Goal: Information Seeking & Learning: Learn about a topic

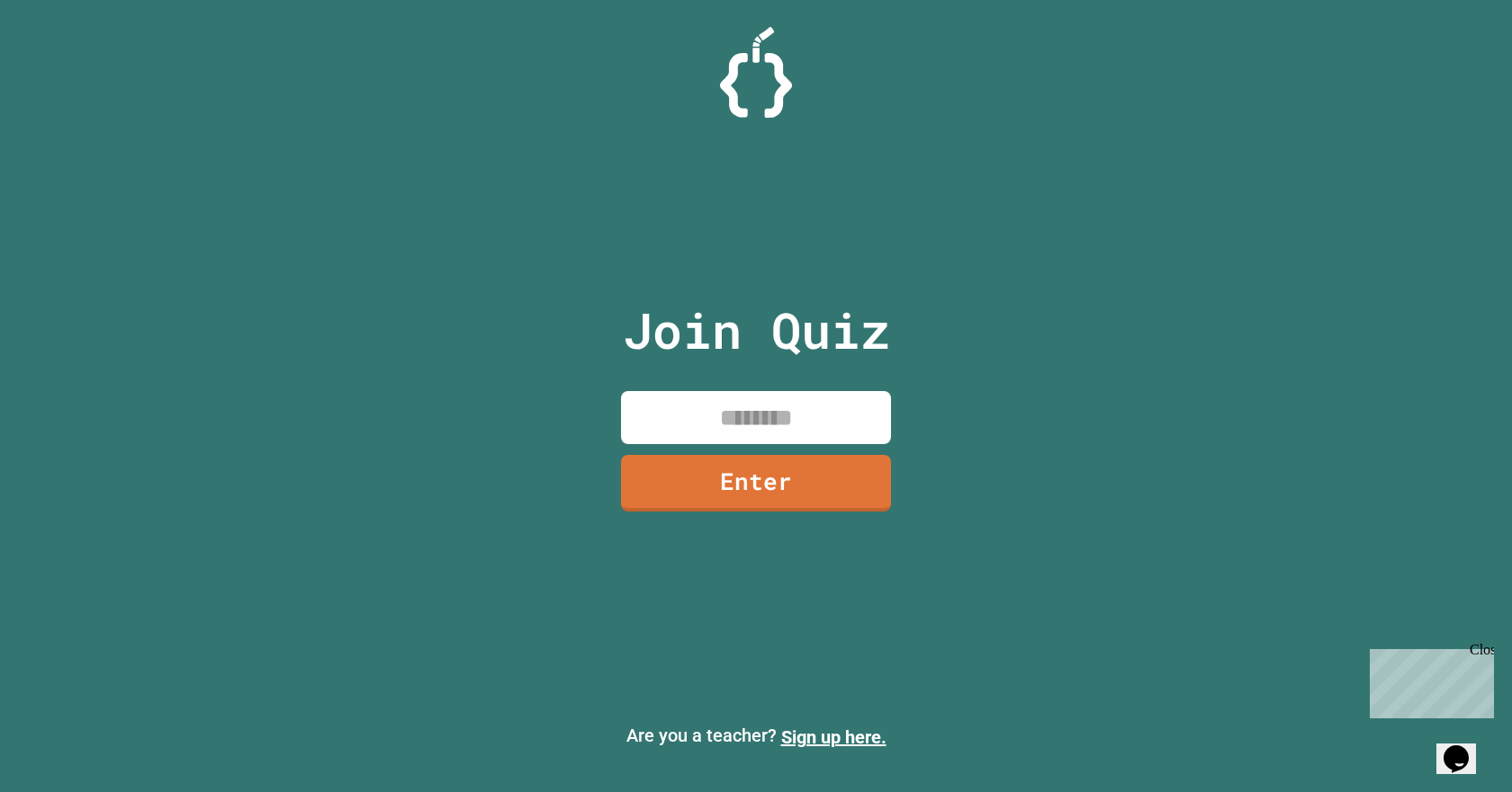
click at [728, 420] on input at bounding box center [756, 418] width 270 height 53
type input "********"
click at [773, 449] on div "Join Quiz ******** Enter" at bounding box center [756, 396] width 304 height 702
click at [771, 459] on link "Enter" at bounding box center [755, 482] width 271 height 58
click at [756, 45] on div at bounding box center [756, 45] width 0 height 0
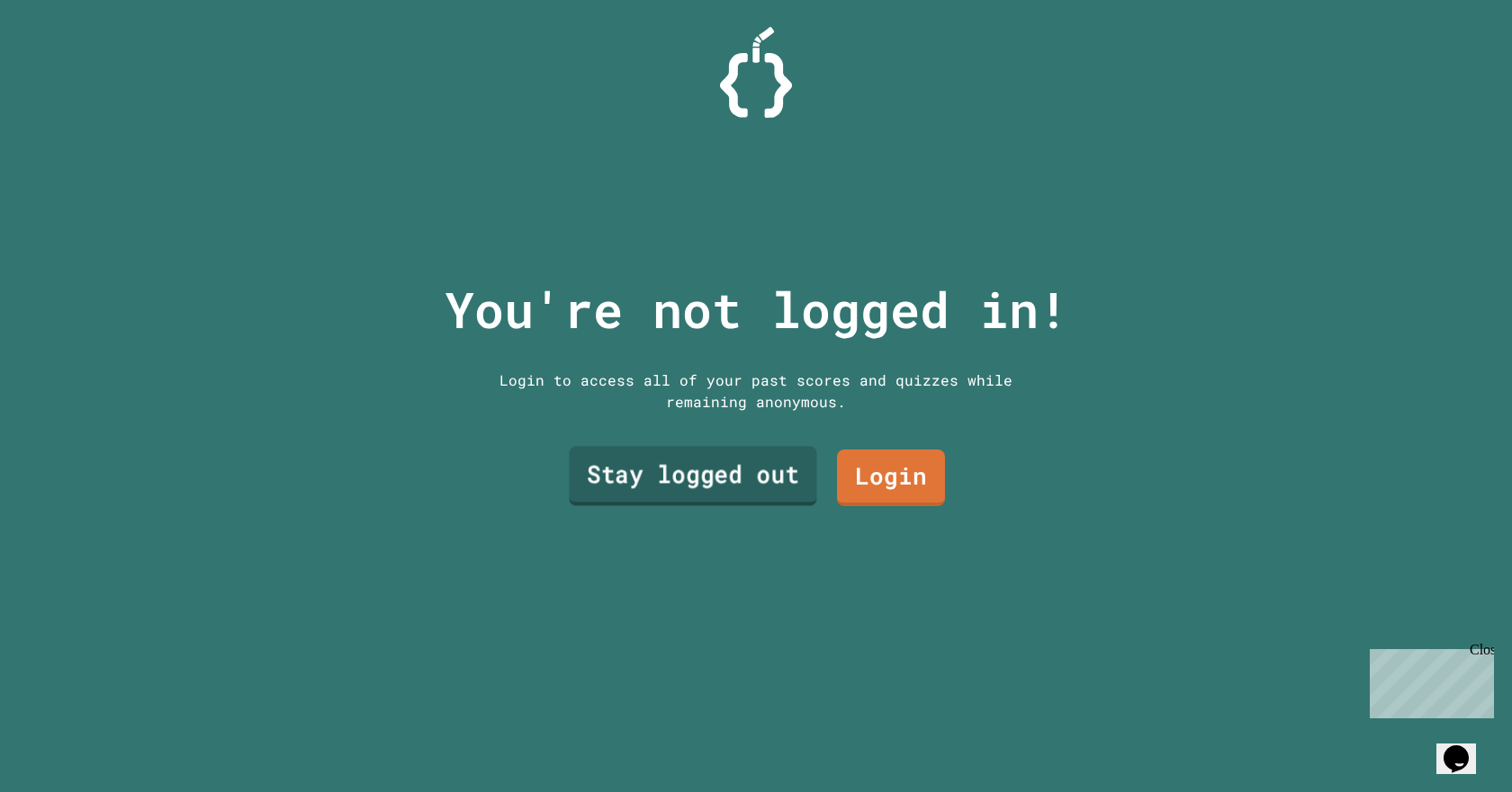
click at [795, 476] on link "Stay logged out" at bounding box center [692, 477] width 247 height 60
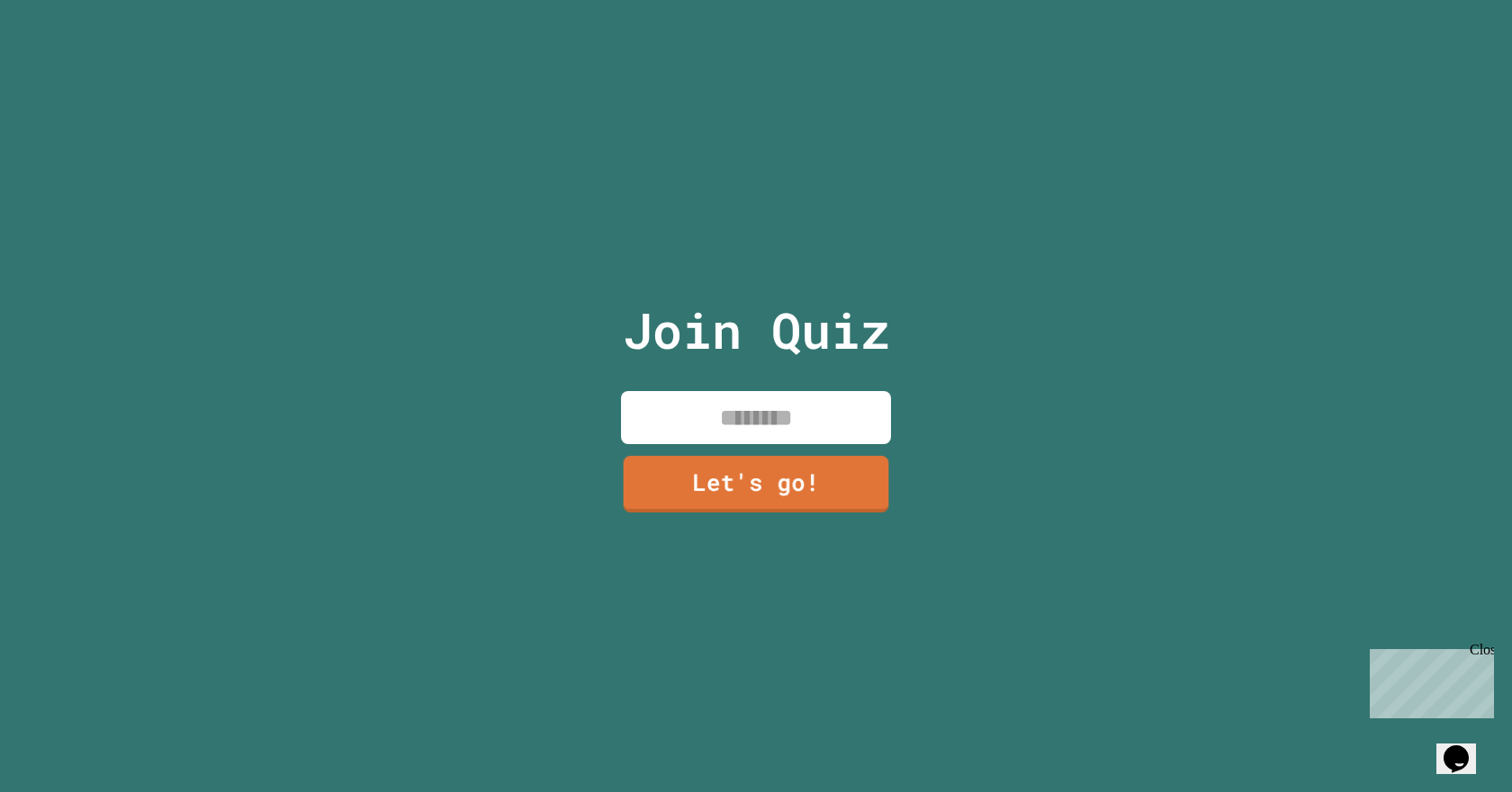
click at [793, 419] on input at bounding box center [756, 418] width 270 height 53
type input "******"
drag, startPoint x: 791, startPoint y: 466, endPoint x: 813, endPoint y: 461, distance: 22.6
click at [813, 461] on link "Let's go!" at bounding box center [756, 481] width 267 height 60
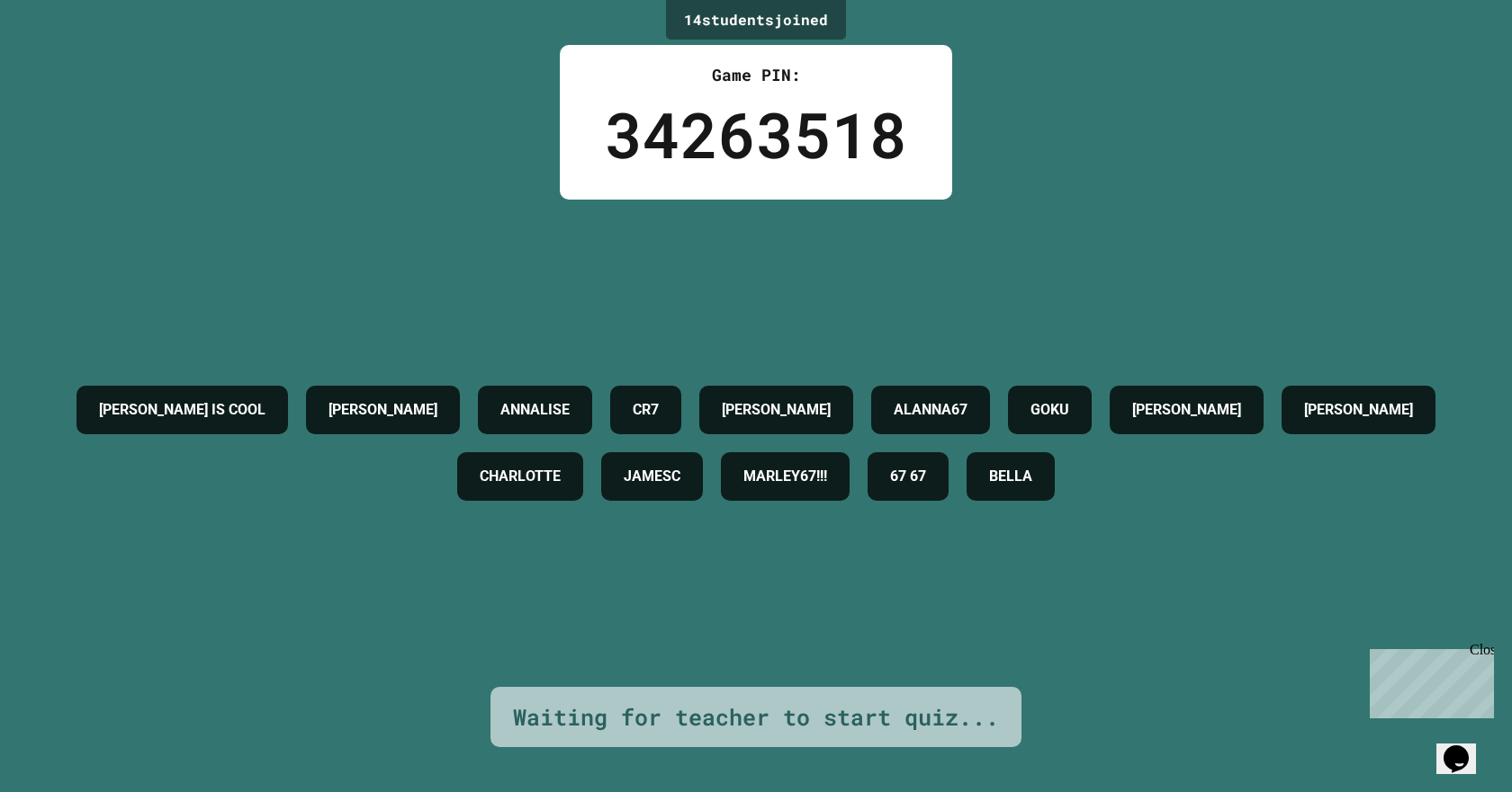
drag, startPoint x: 1768, startPoint y: 1061, endPoint x: 1449, endPoint y: 673, distance: 502.3
click at [1449, 740] on p "Chat with us now!" at bounding box center [1428, 749] width 117 height 16
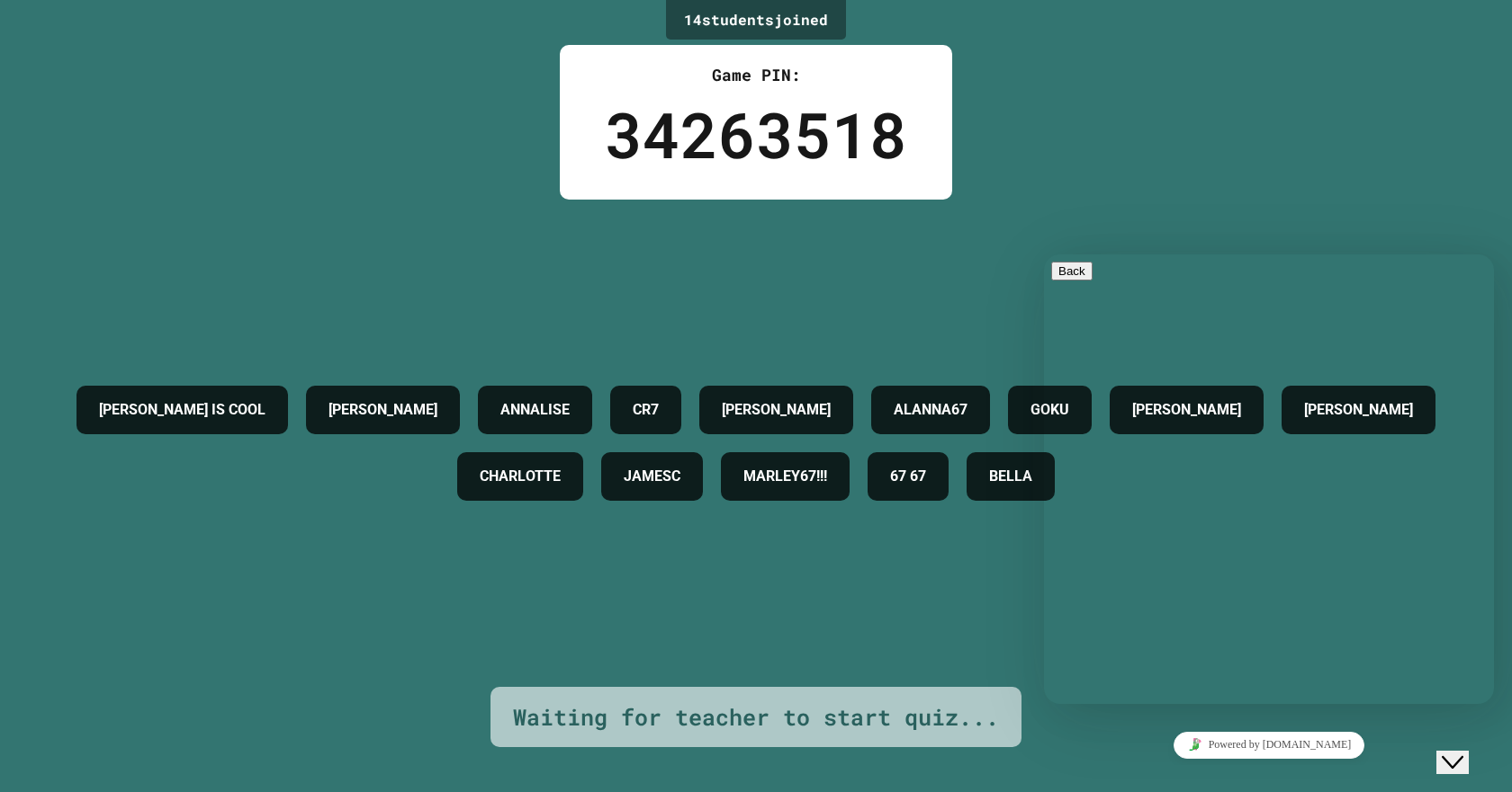
click at [1463, 757] on icon "Chat widget" at bounding box center [1452, 763] width 22 height 13
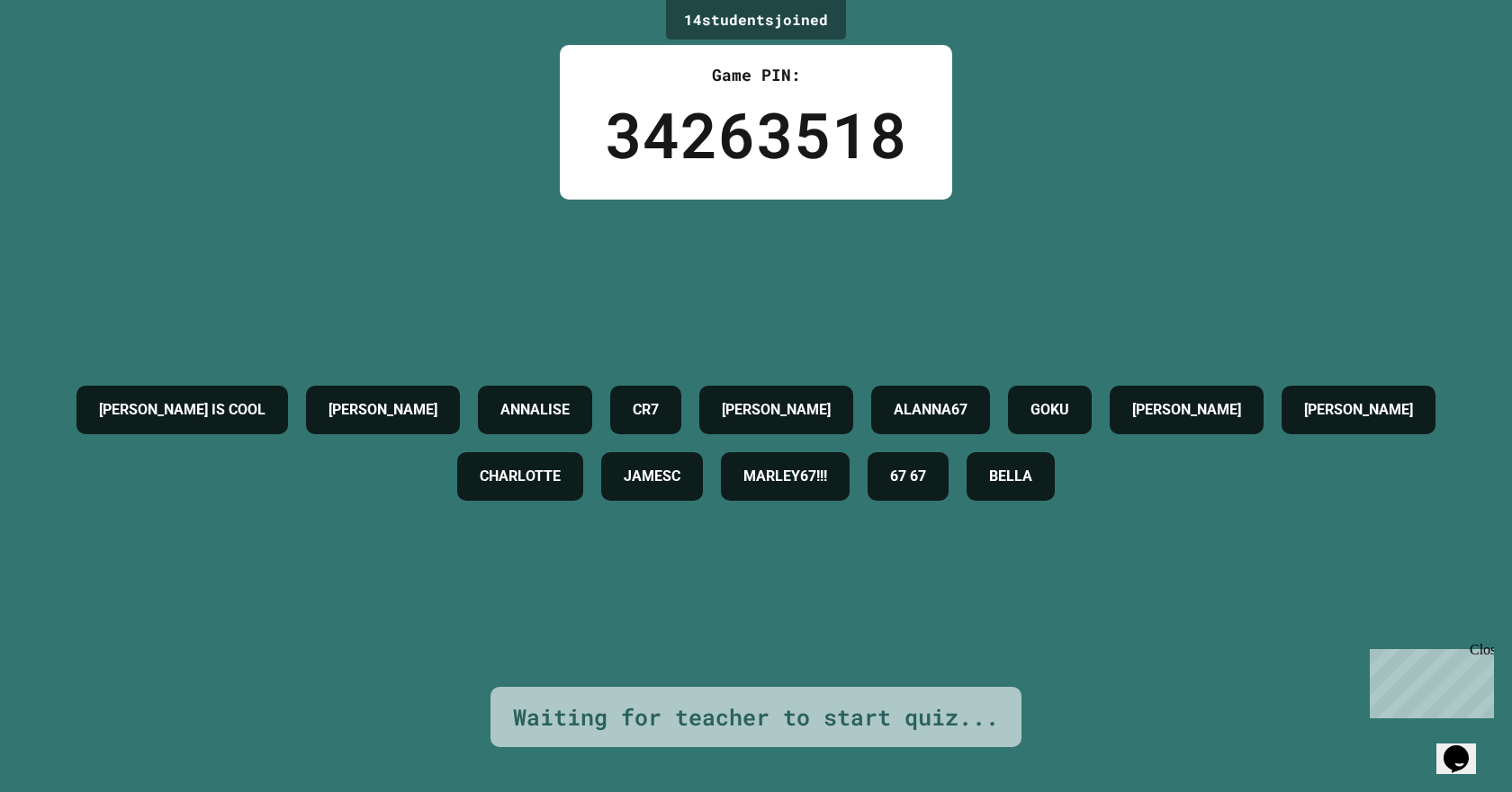
click at [1470, 749] on div "Opens Chat This icon Opens the chat window." at bounding box center [1456, 759] width 29 height 29
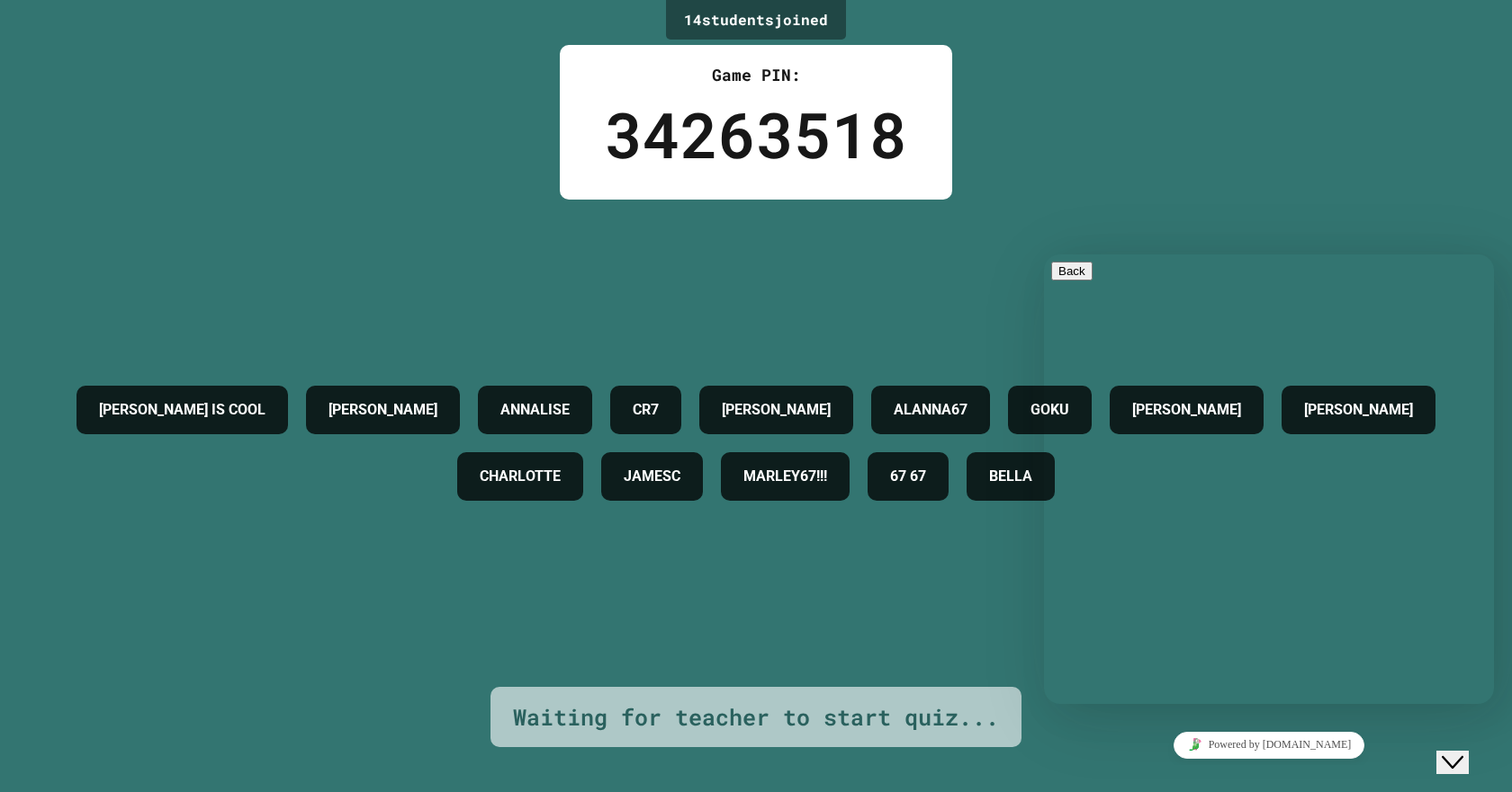
click at [1468, 751] on button "Close Chat This icon closes the chat window." at bounding box center [1452, 763] width 33 height 24
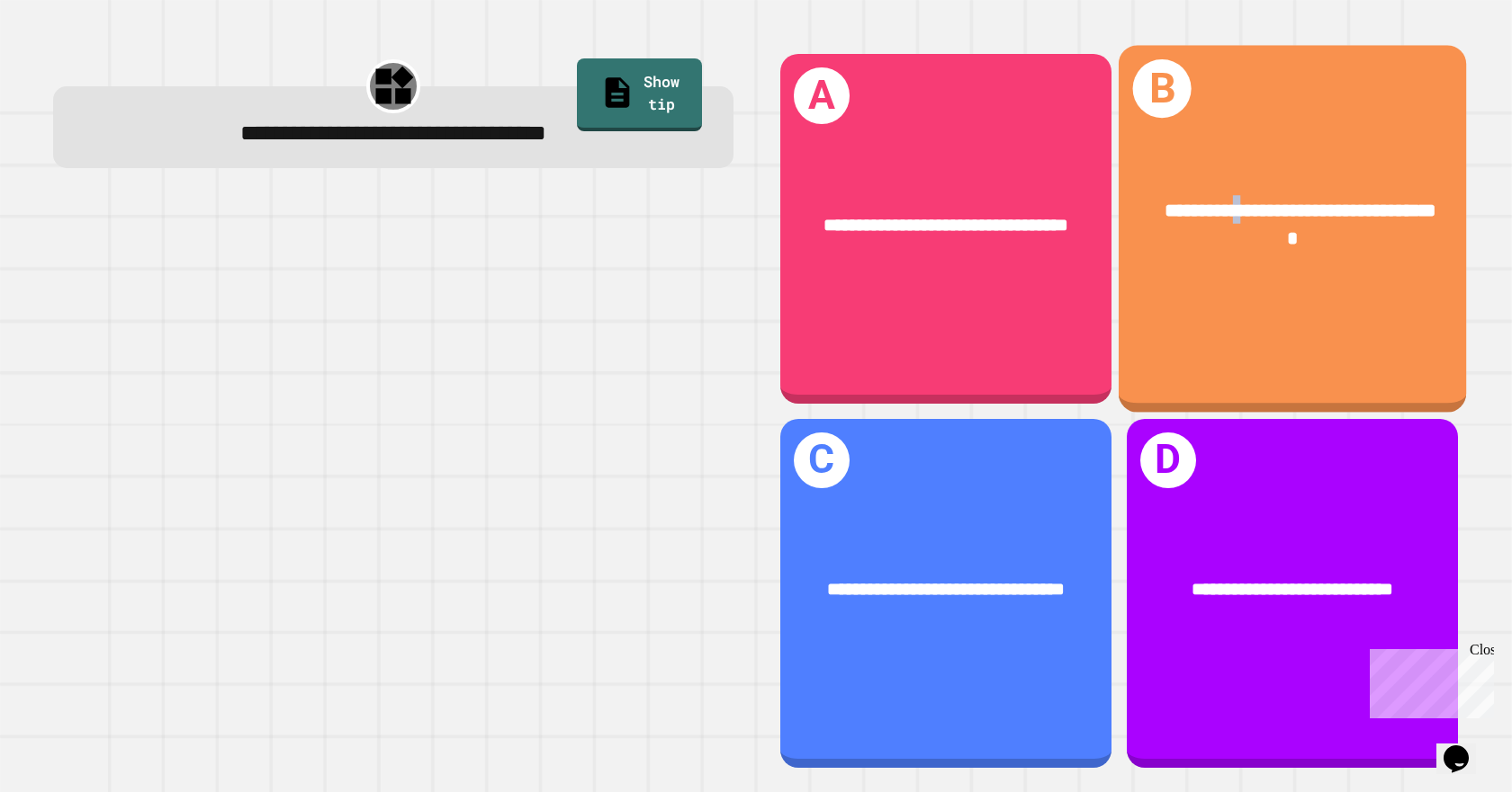
click at [1236, 159] on div "**********" at bounding box center [1291, 224] width 347 height 133
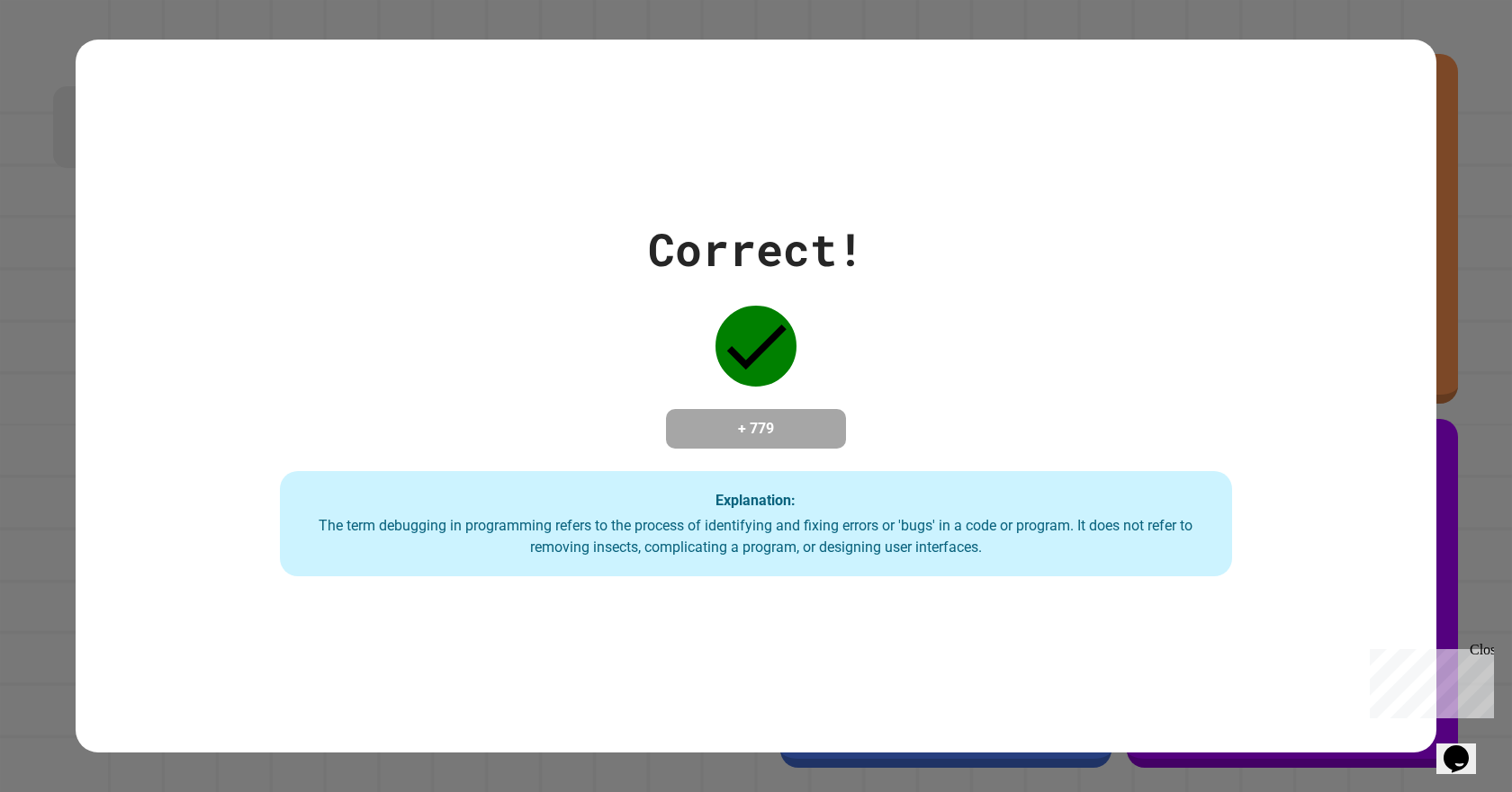
click at [759, 316] on icon at bounding box center [755, 345] width 81 height 81
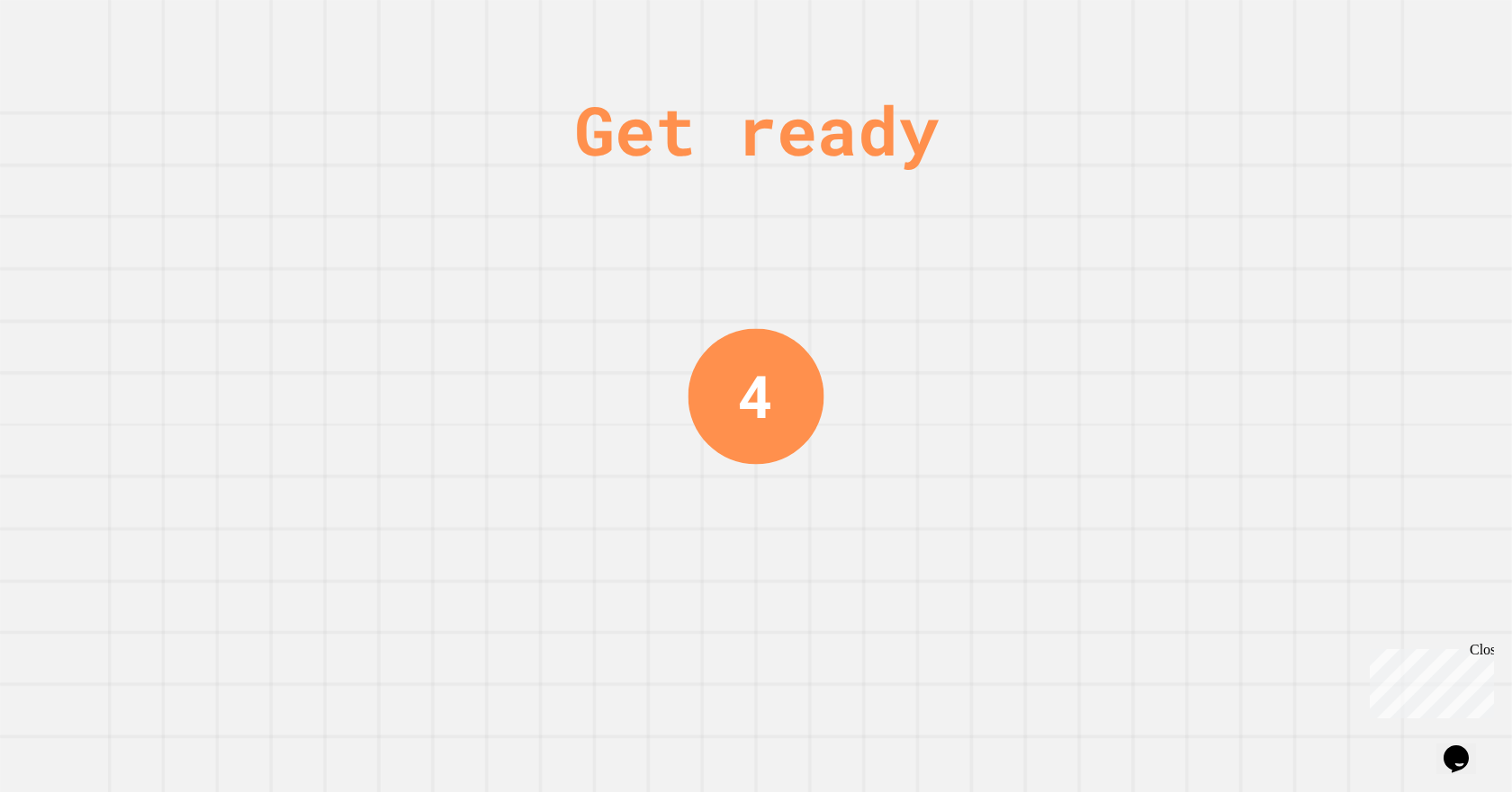
click at [581, 217] on div "Get ready 4" at bounding box center [756, 396] width 1512 height 792
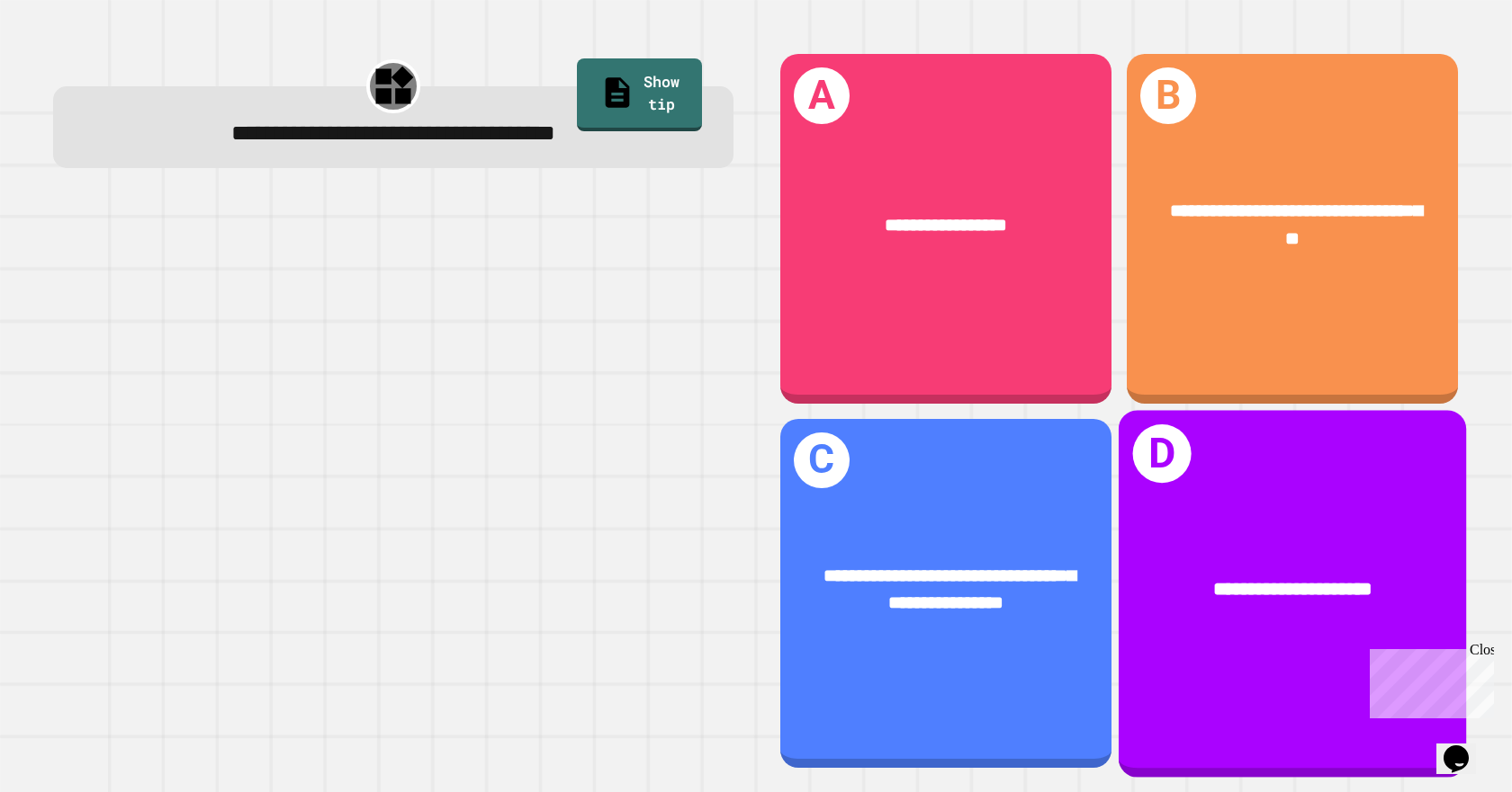
click at [1242, 579] on span "**********" at bounding box center [1292, 588] width 159 height 19
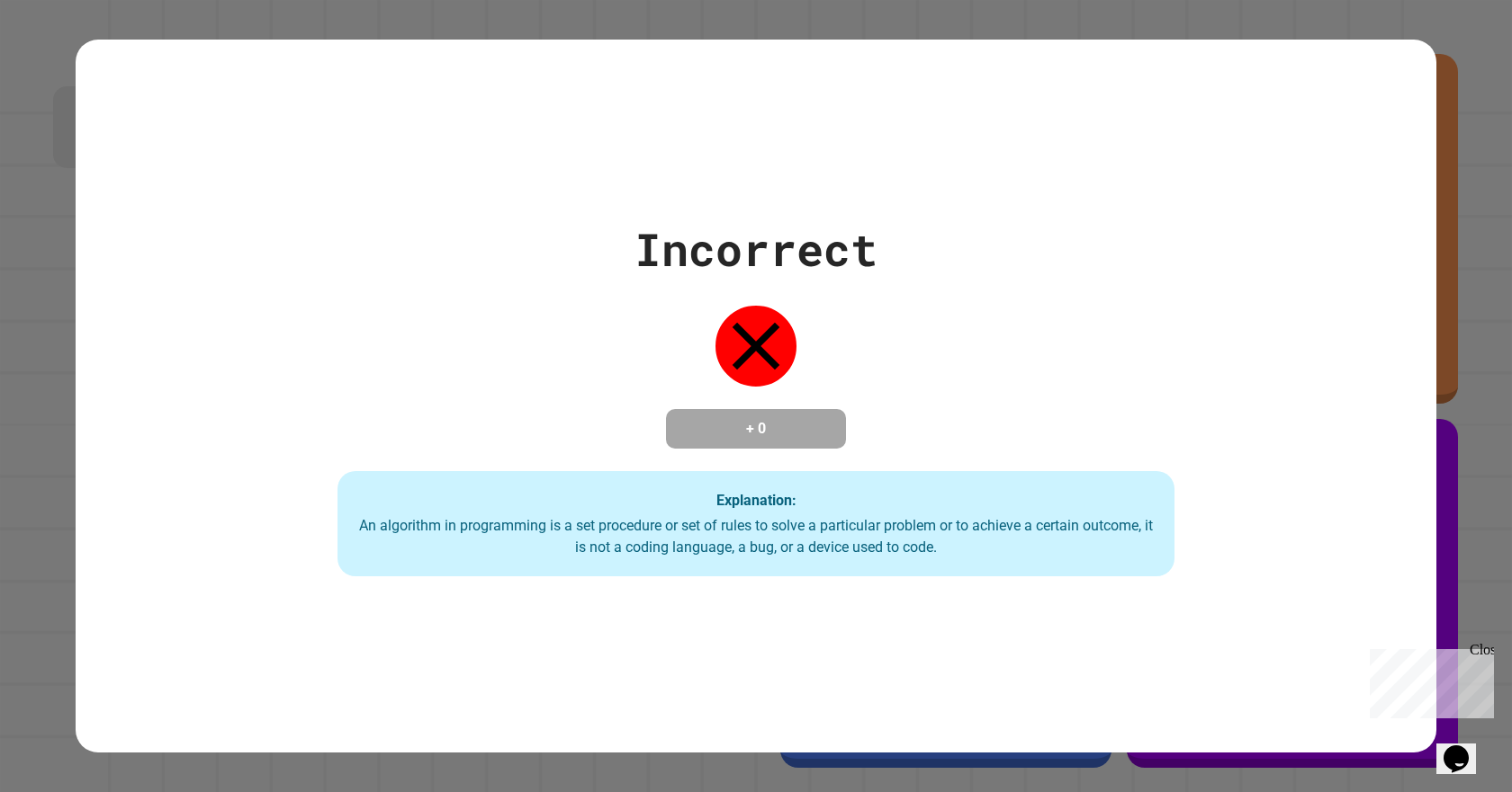
drag, startPoint x: 477, startPoint y: 377, endPoint x: 521, endPoint y: -109, distance: 488.0
click at [521, 0] on html "**********" at bounding box center [756, 396] width 1512 height 792
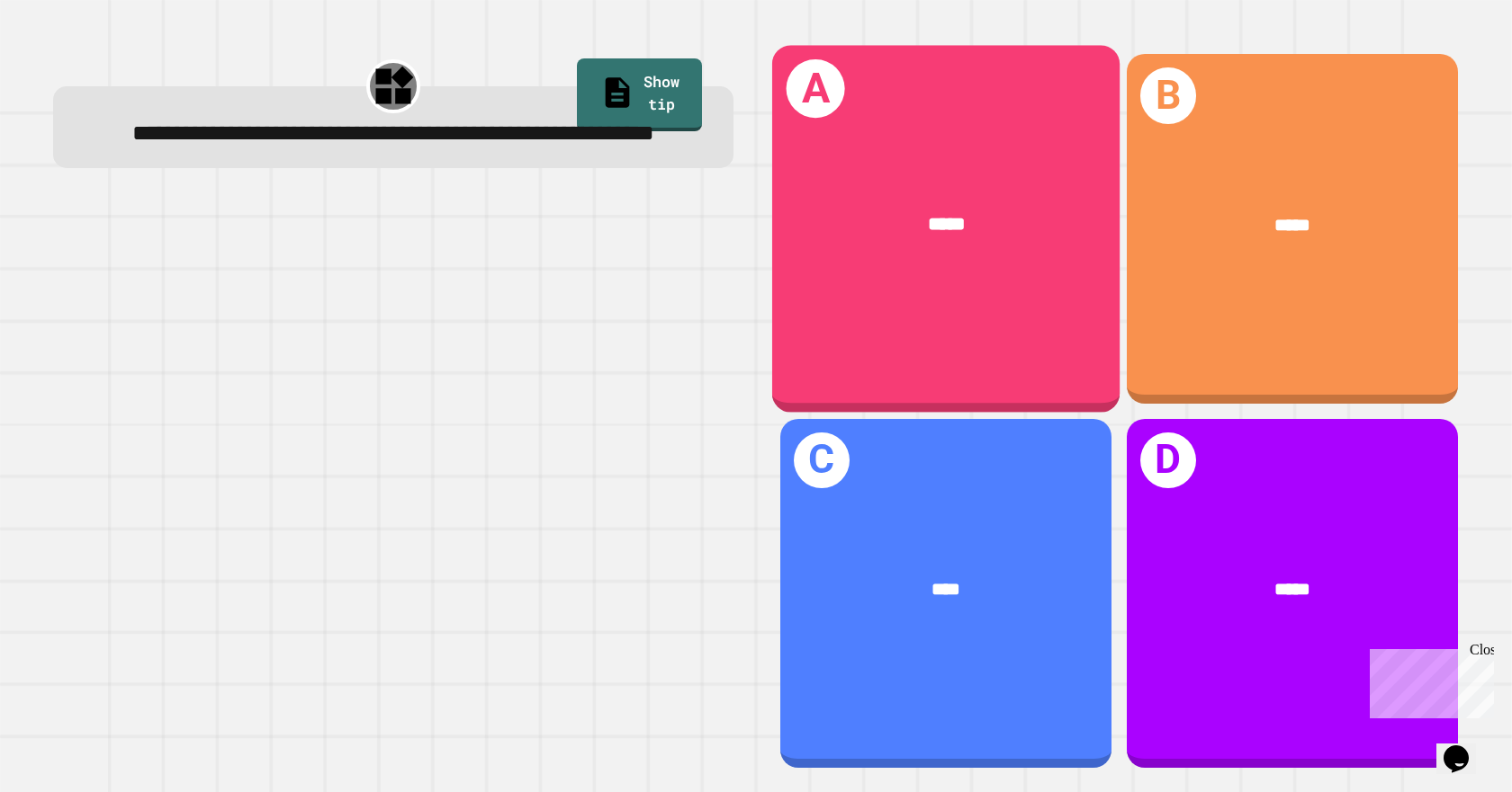
click at [964, 220] on div "*****" at bounding box center [945, 224] width 271 height 29
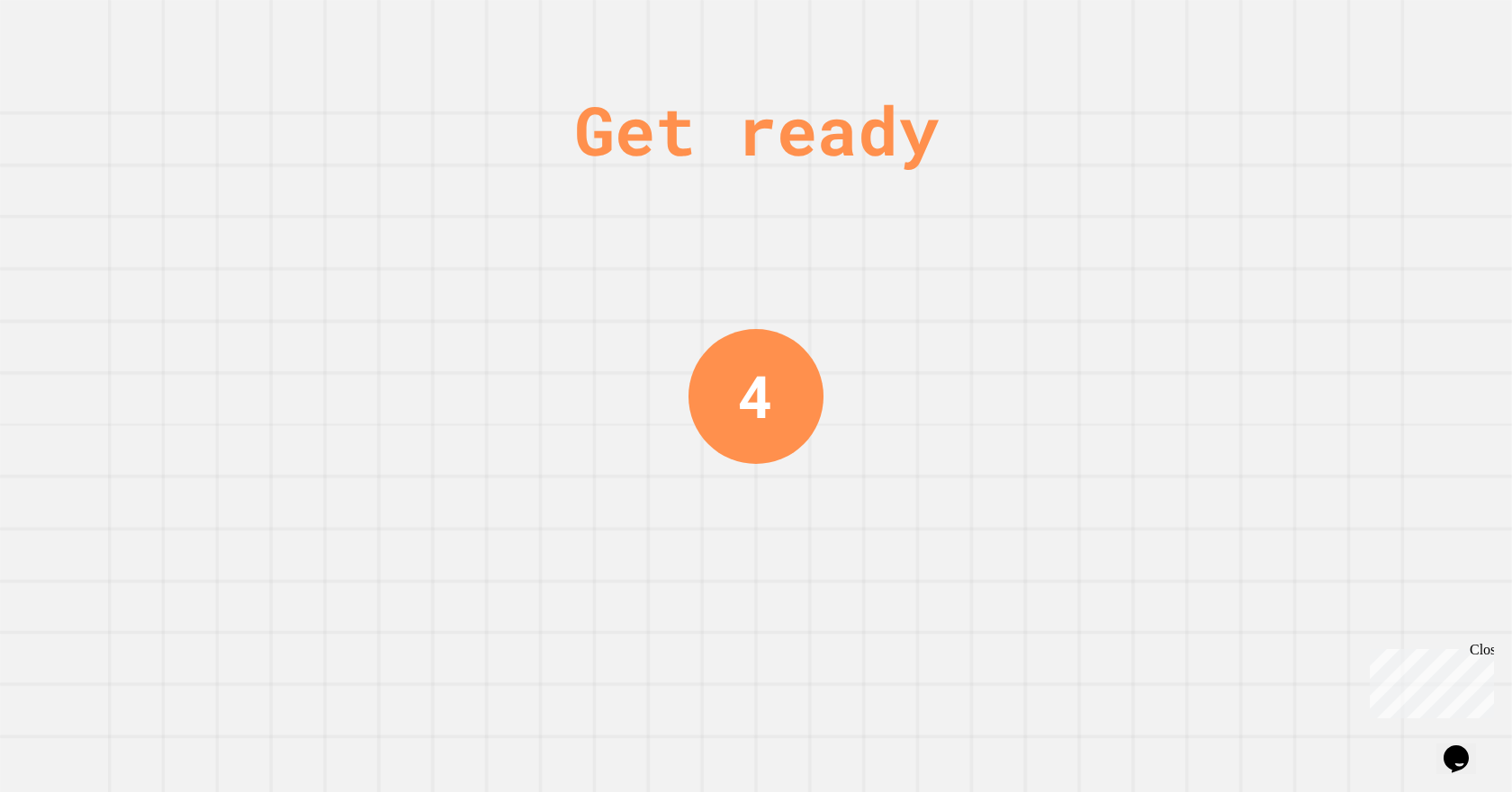
click at [799, 324] on div "Get ready 4" at bounding box center [755, 396] width 135 height 792
click at [796, 334] on div "4" at bounding box center [755, 395] width 135 height 135
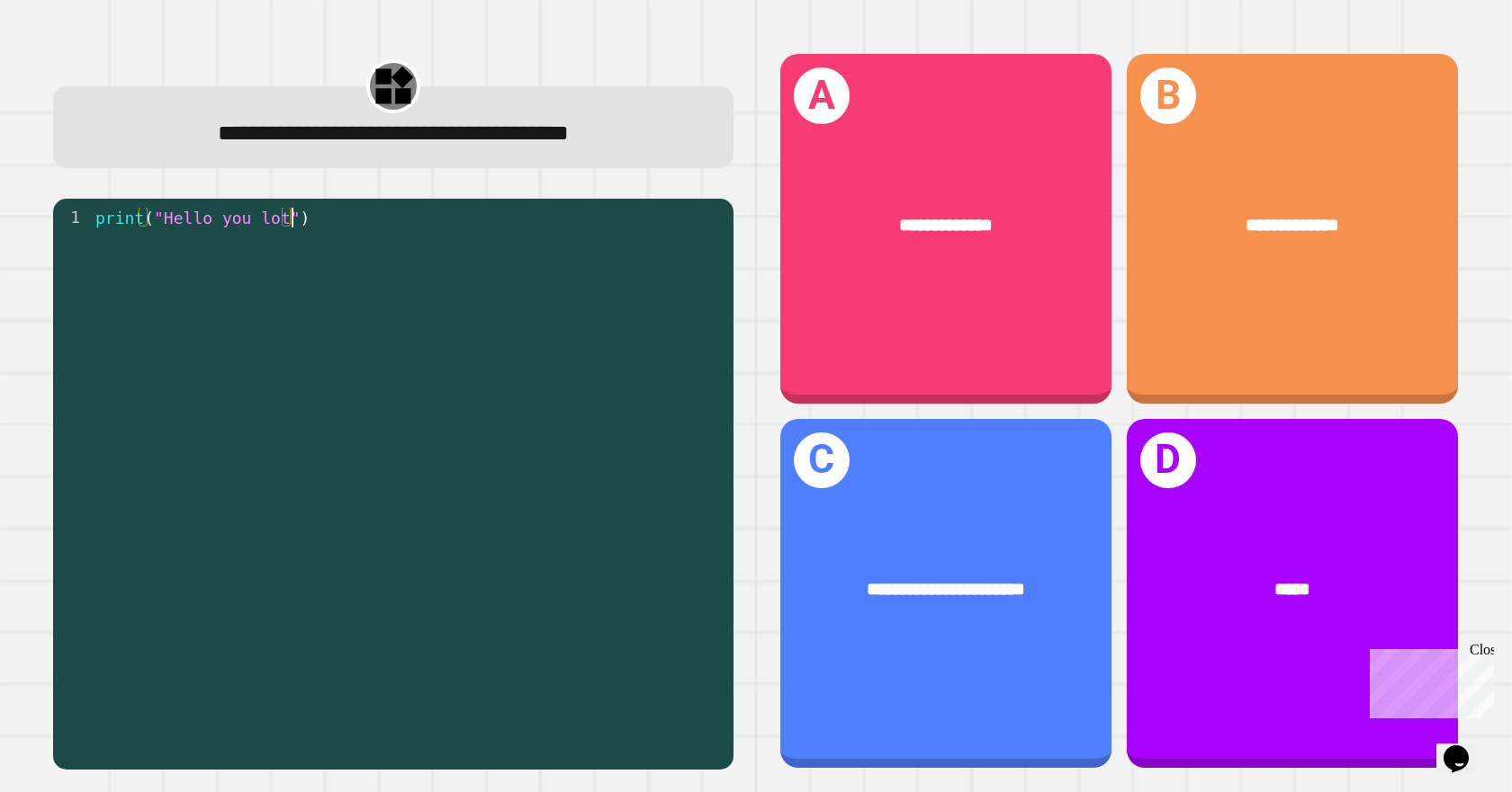
click at [389, 249] on div "print ( "Hello you lot" )" at bounding box center [408, 475] width 633 height 535
click at [416, 245] on div "print ( "Hello you lot" )" at bounding box center [408, 475] width 633 height 535
click at [348, 285] on div "print ( "Hello you lot" )" at bounding box center [408, 475] width 633 height 535
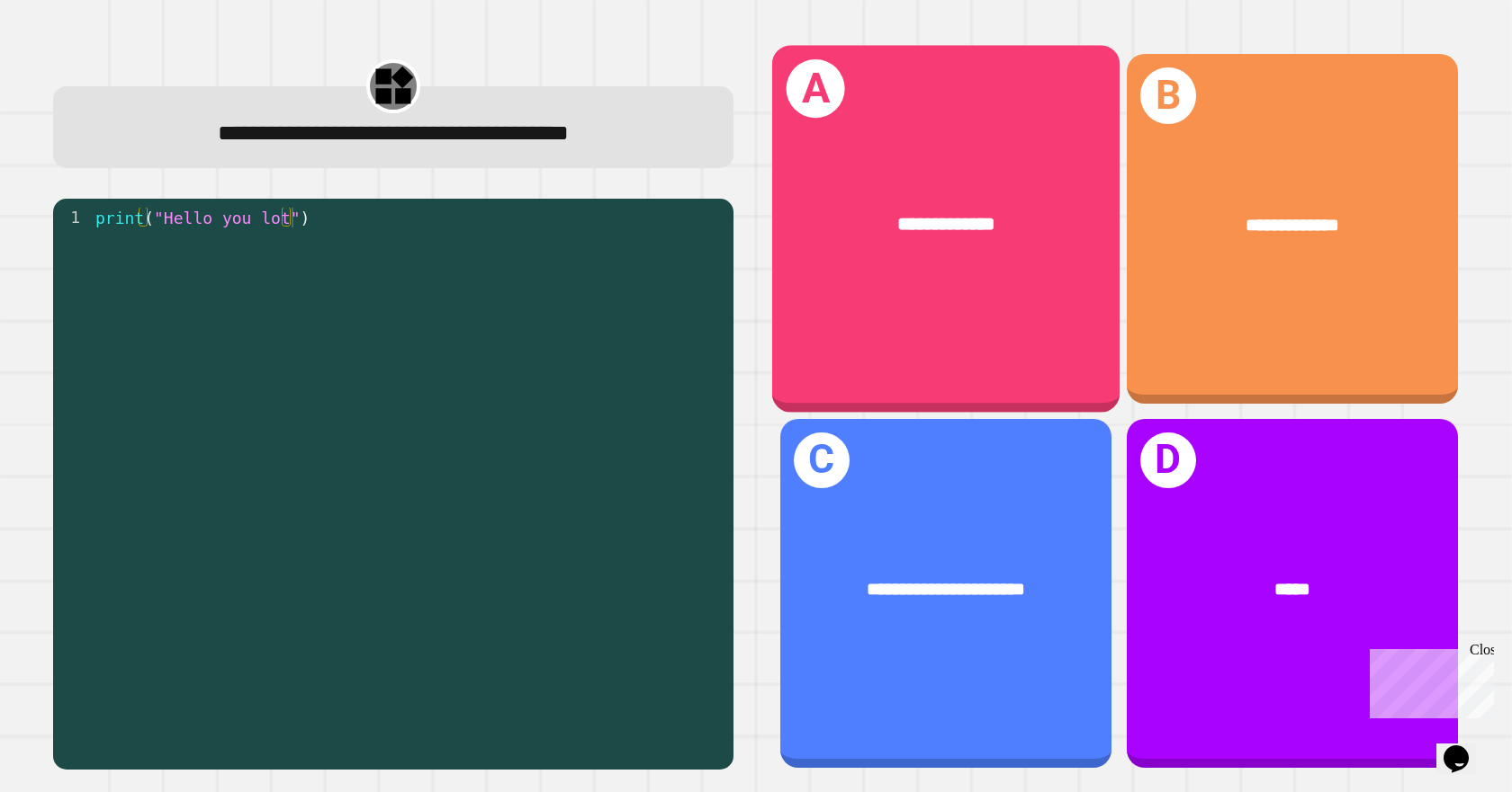
click at [975, 215] on span "**********" at bounding box center [946, 224] width 98 height 19
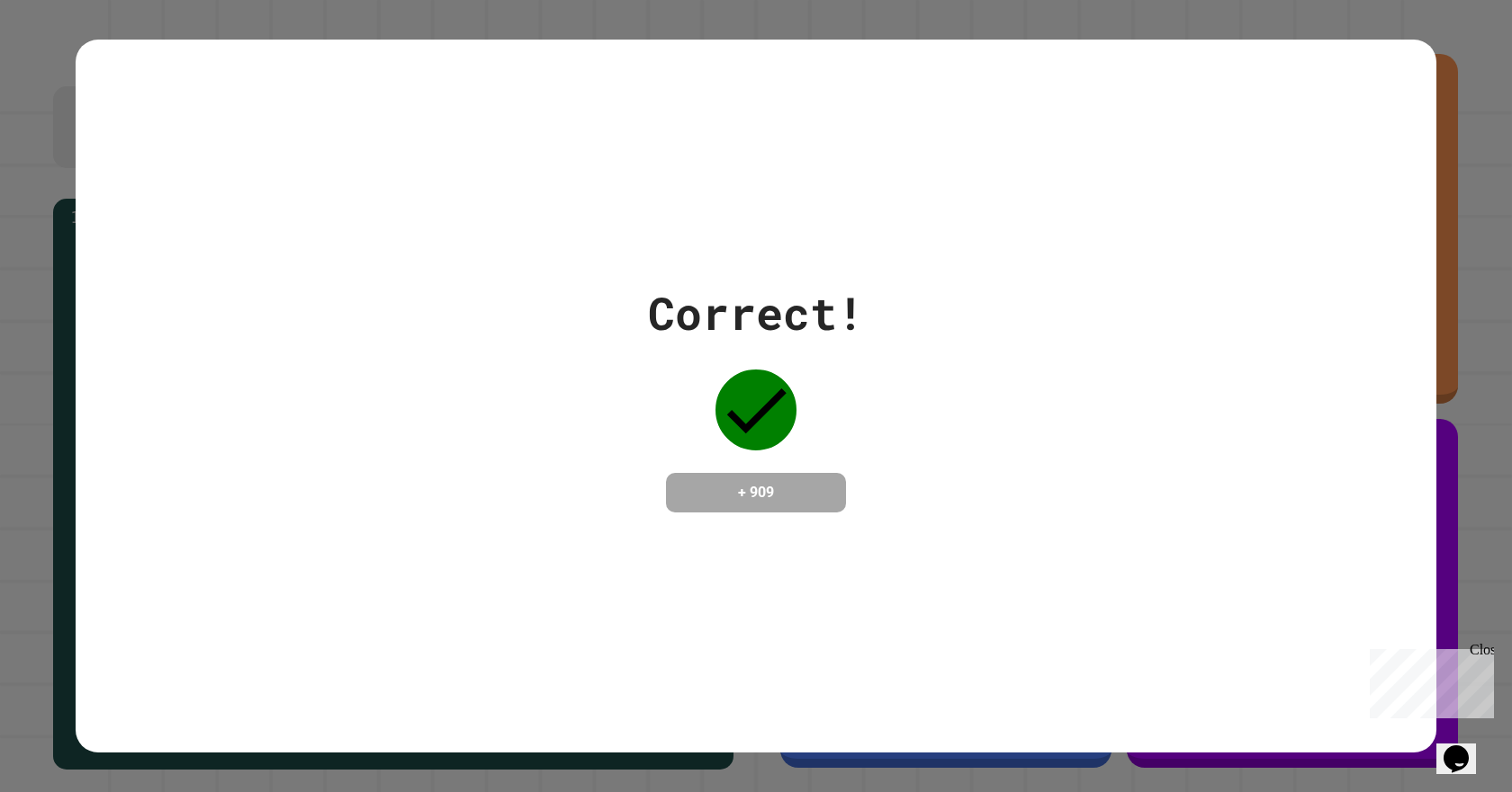
drag, startPoint x: 933, startPoint y: 275, endPoint x: 747, endPoint y: 250, distance: 187.7
click at [901, 394] on div "Correct! + 909" at bounding box center [755, 396] width 1361 height 233
click at [732, 338] on div "Correct! + 909" at bounding box center [755, 396] width 1361 height 713
click at [700, 319] on div "Correct!" at bounding box center [756, 314] width 216 height 67
click at [702, 319] on div "Correct!" at bounding box center [756, 314] width 216 height 67
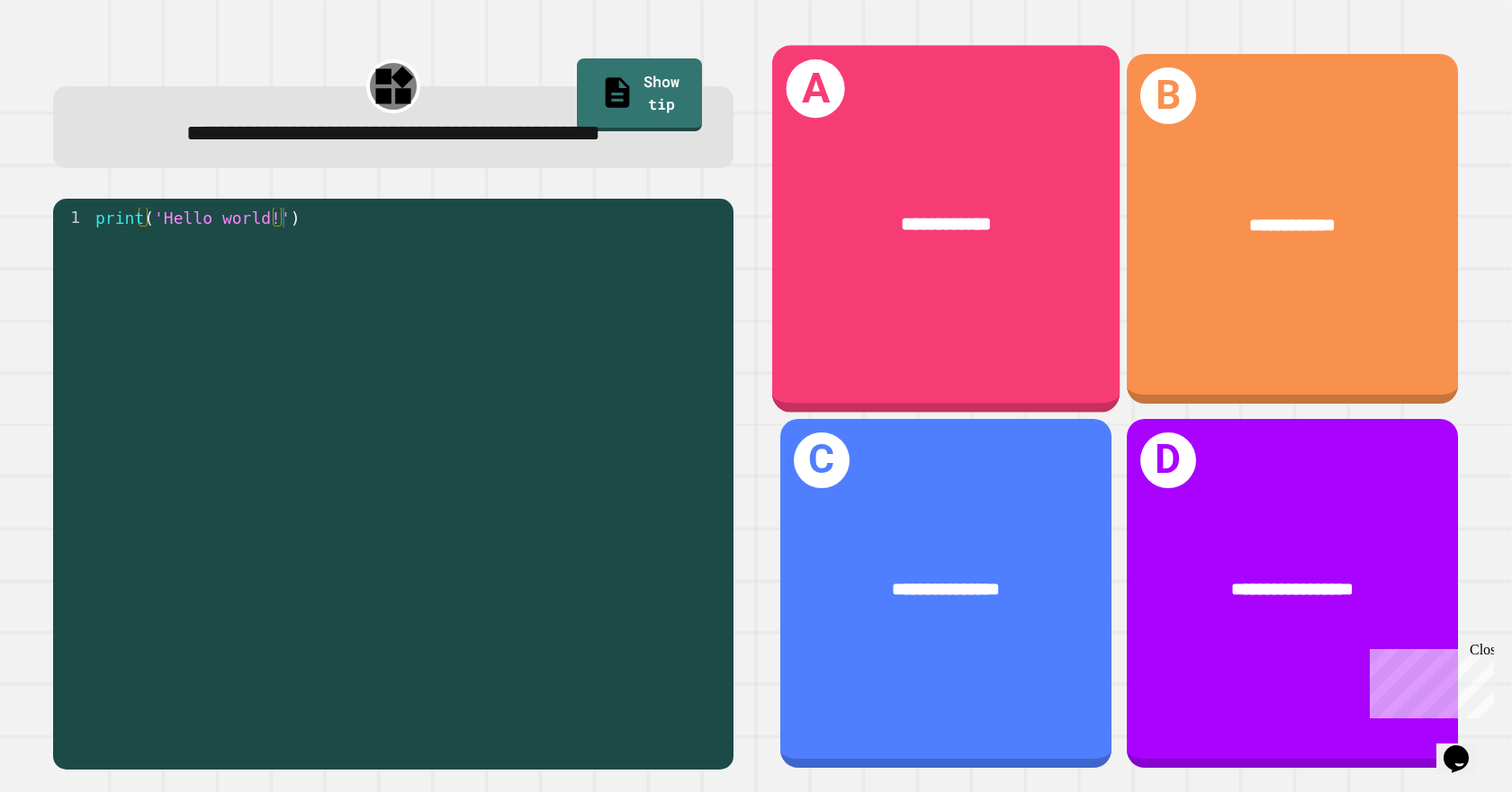
click at [870, 294] on div "**********" at bounding box center [945, 229] width 347 height 367
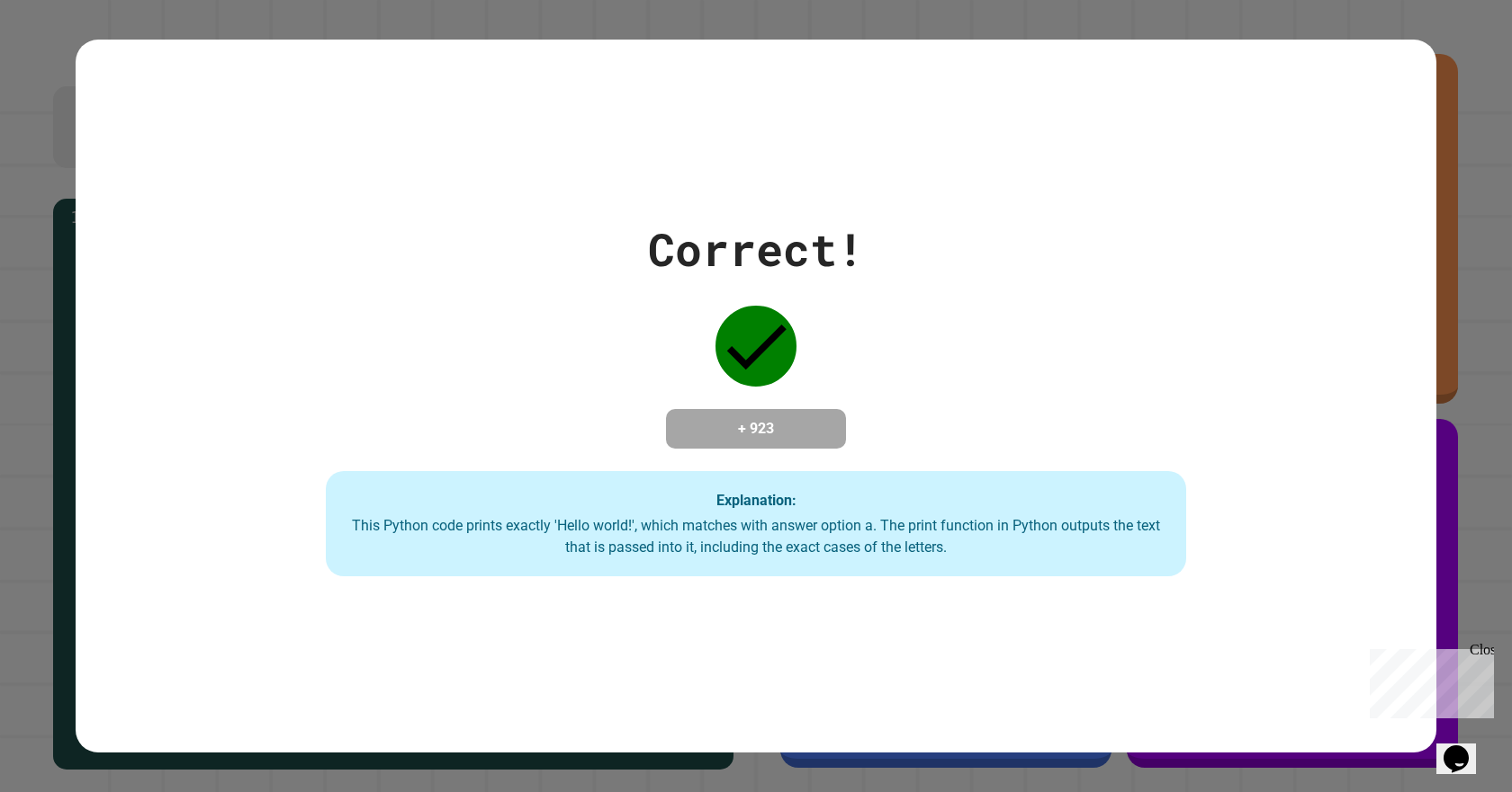
click at [969, 449] on div "Correct! + 923 Explanation: This Python code prints exactly 'Hello world!', whi…" at bounding box center [756, 396] width 1229 height 362
drag, startPoint x: 1057, startPoint y: 181, endPoint x: 844, endPoint y: 293, distance: 240.7
click at [1015, 234] on div "Correct! + 923 Explanation: This Python code prints exactly 'Hello world!', whi…" at bounding box center [755, 396] width 1361 height 713
click at [744, 410] on div "+ 923" at bounding box center [756, 430] width 180 height 40
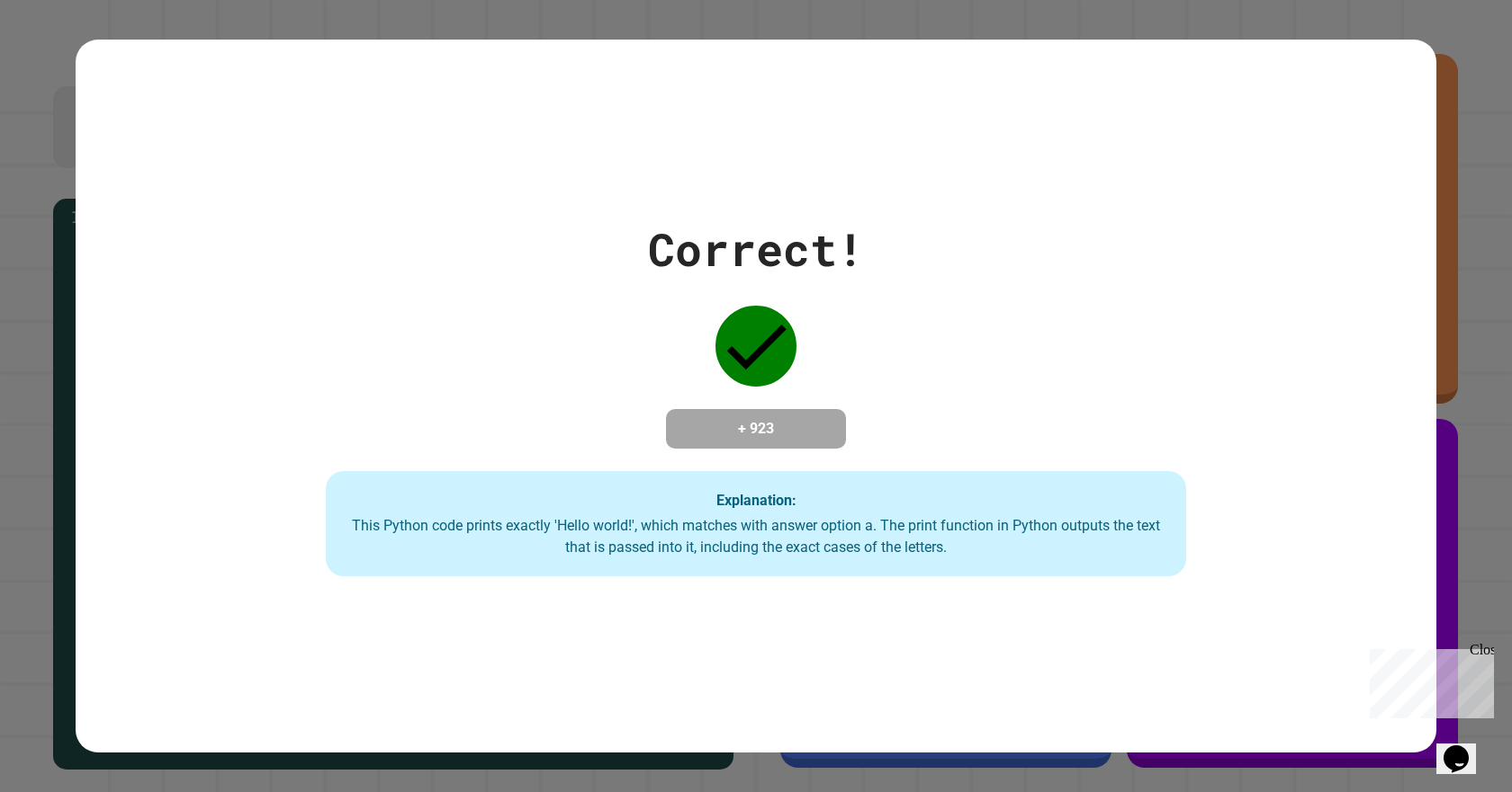
click at [746, 392] on div "Correct! + 923 Explanation: This Python code prints exactly 'Hello world!', whi…" at bounding box center [756, 396] width 1229 height 362
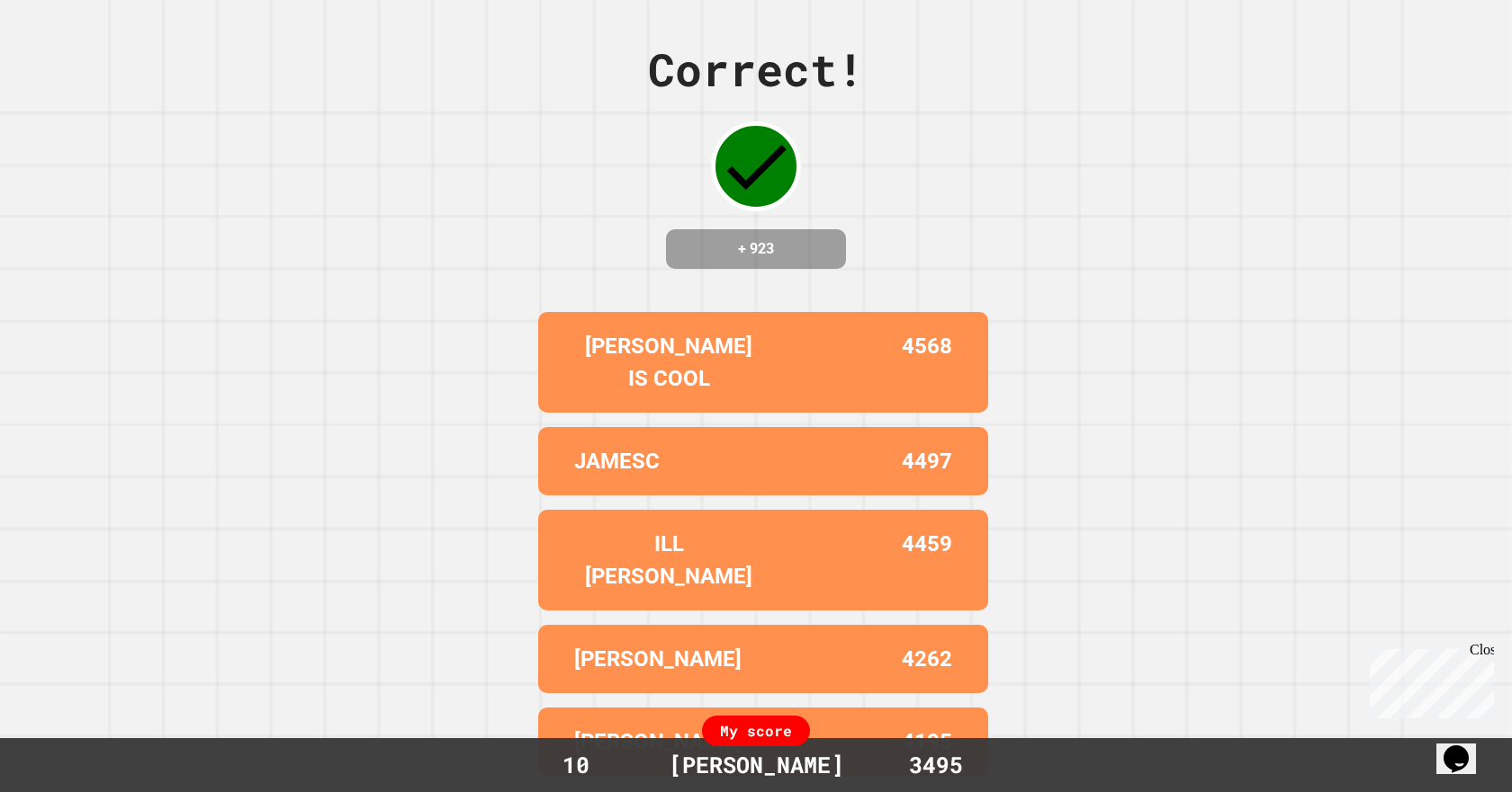
click at [995, 598] on div "Correct! + 923 [PERSON_NAME] IS COOL 4568 JAMESC 4497 ILL [PERSON_NAME] 4459 [P…" at bounding box center [756, 396] width 1512 height 792
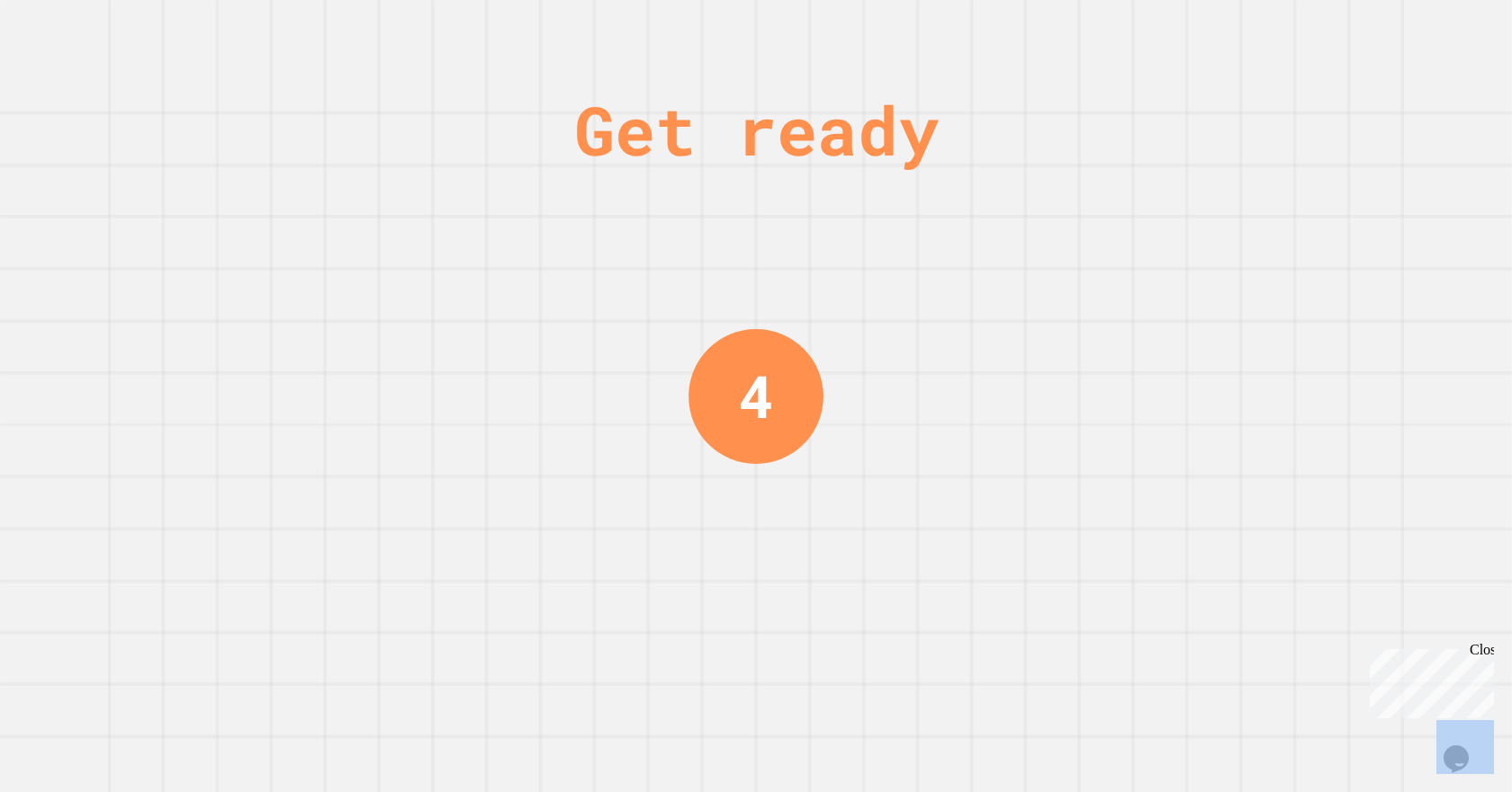
click at [1012, 579] on div "Get ready 4" at bounding box center [756, 396] width 1512 height 792
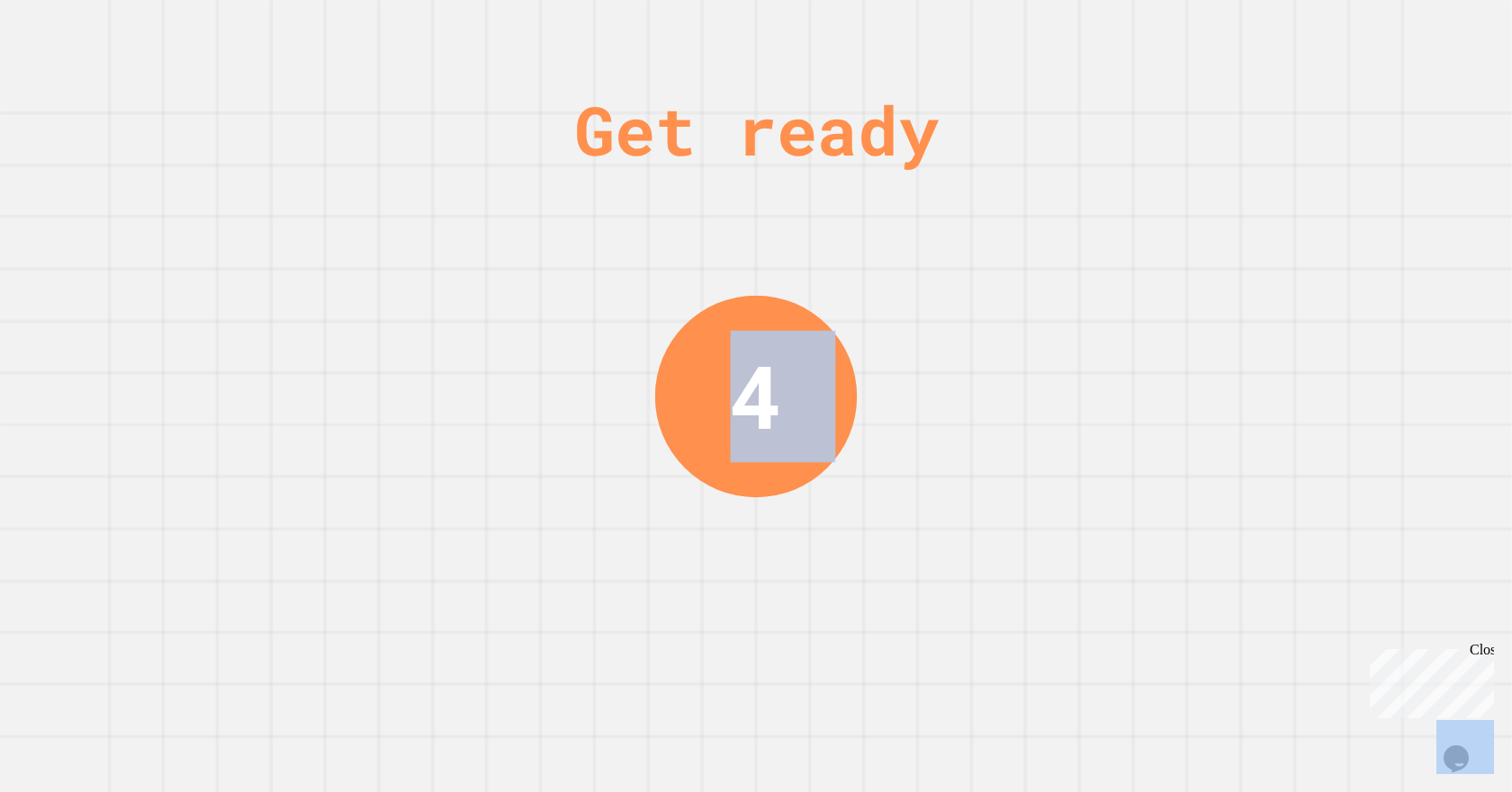
click at [1012, 579] on div "Get ready 4" at bounding box center [756, 396] width 1512 height 792
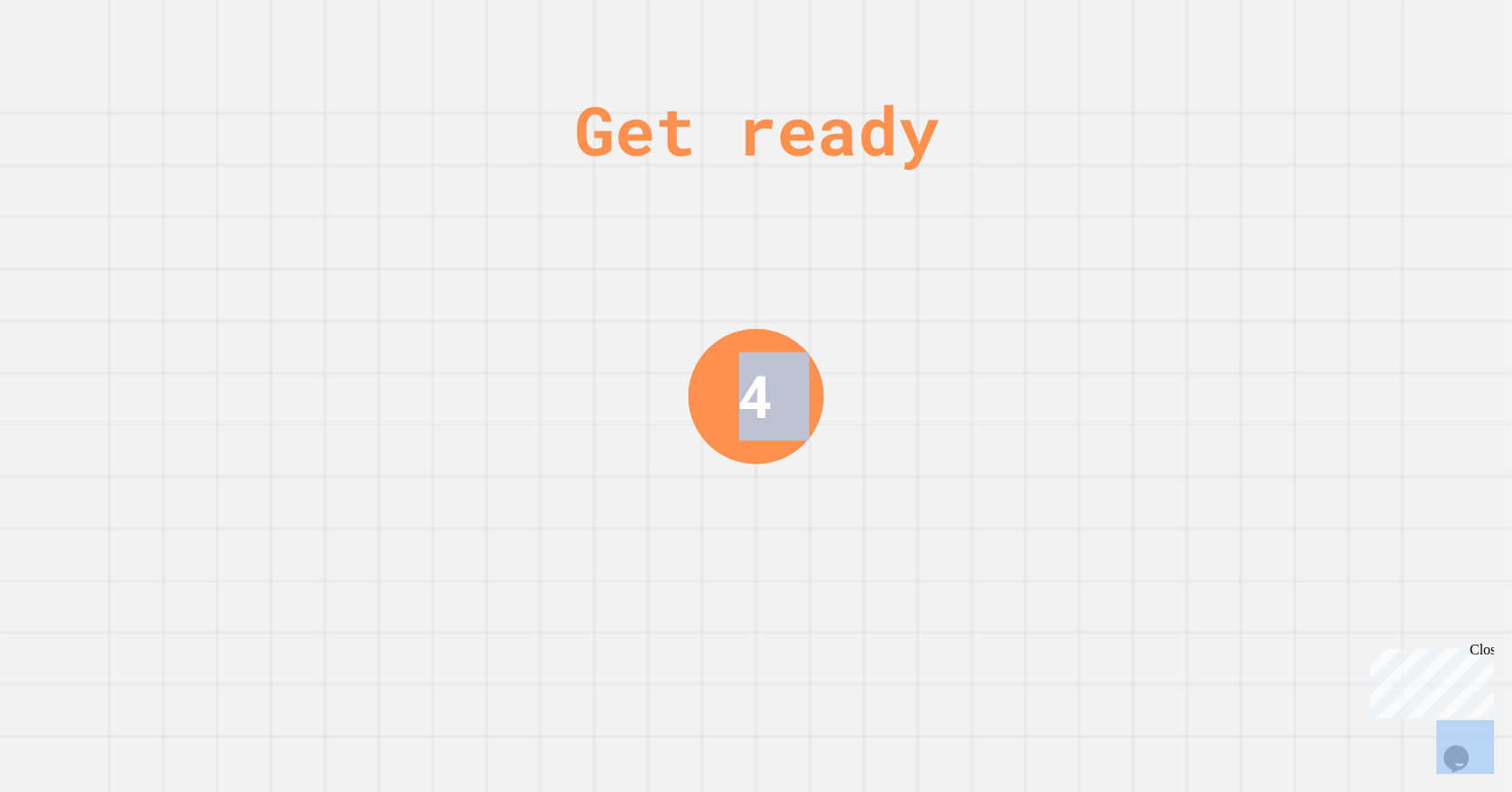
click at [1012, 579] on div "Get ready 4" at bounding box center [756, 396] width 1512 height 792
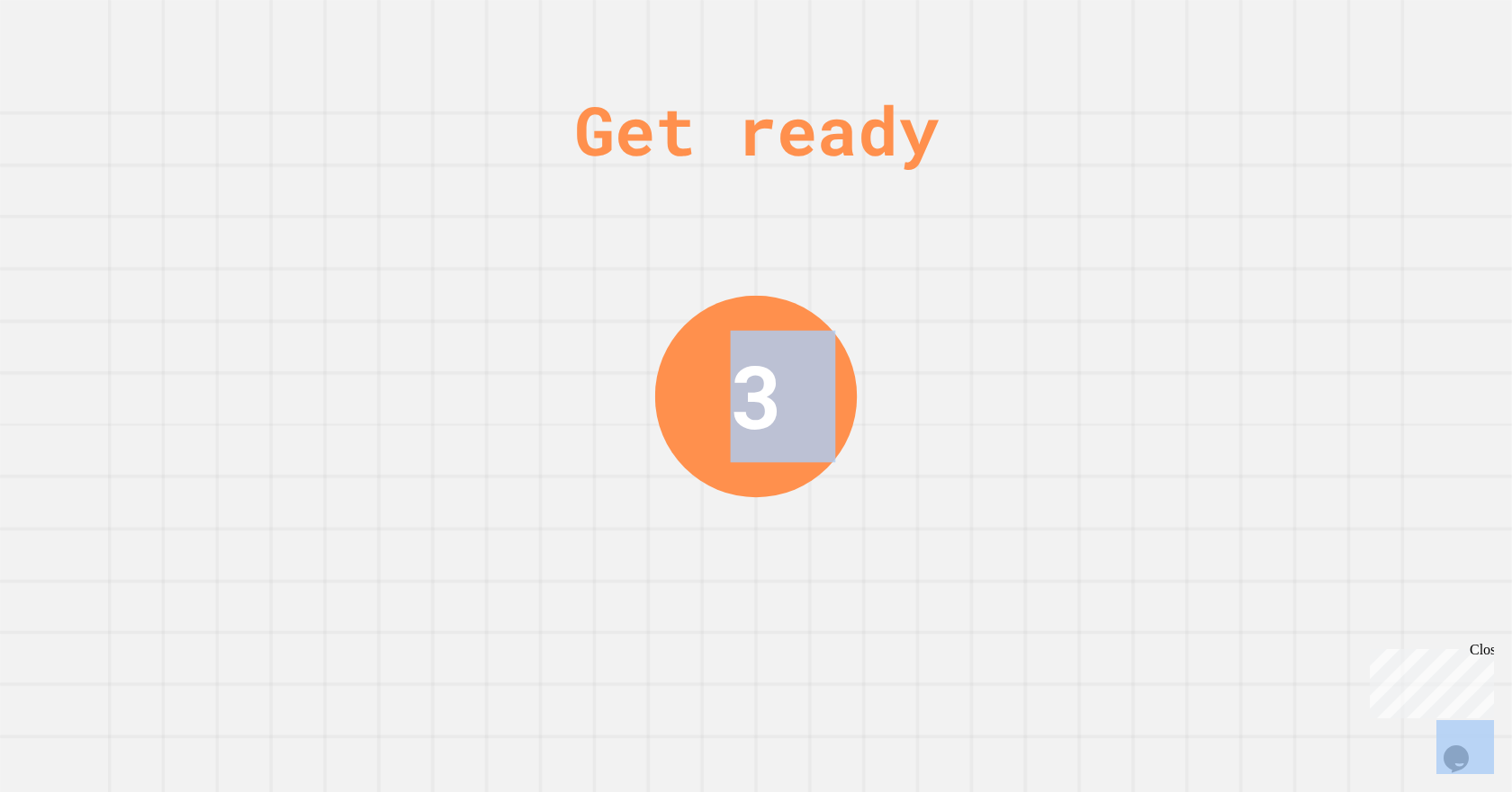
click at [1028, 447] on div "Get ready 3" at bounding box center [756, 396] width 1512 height 792
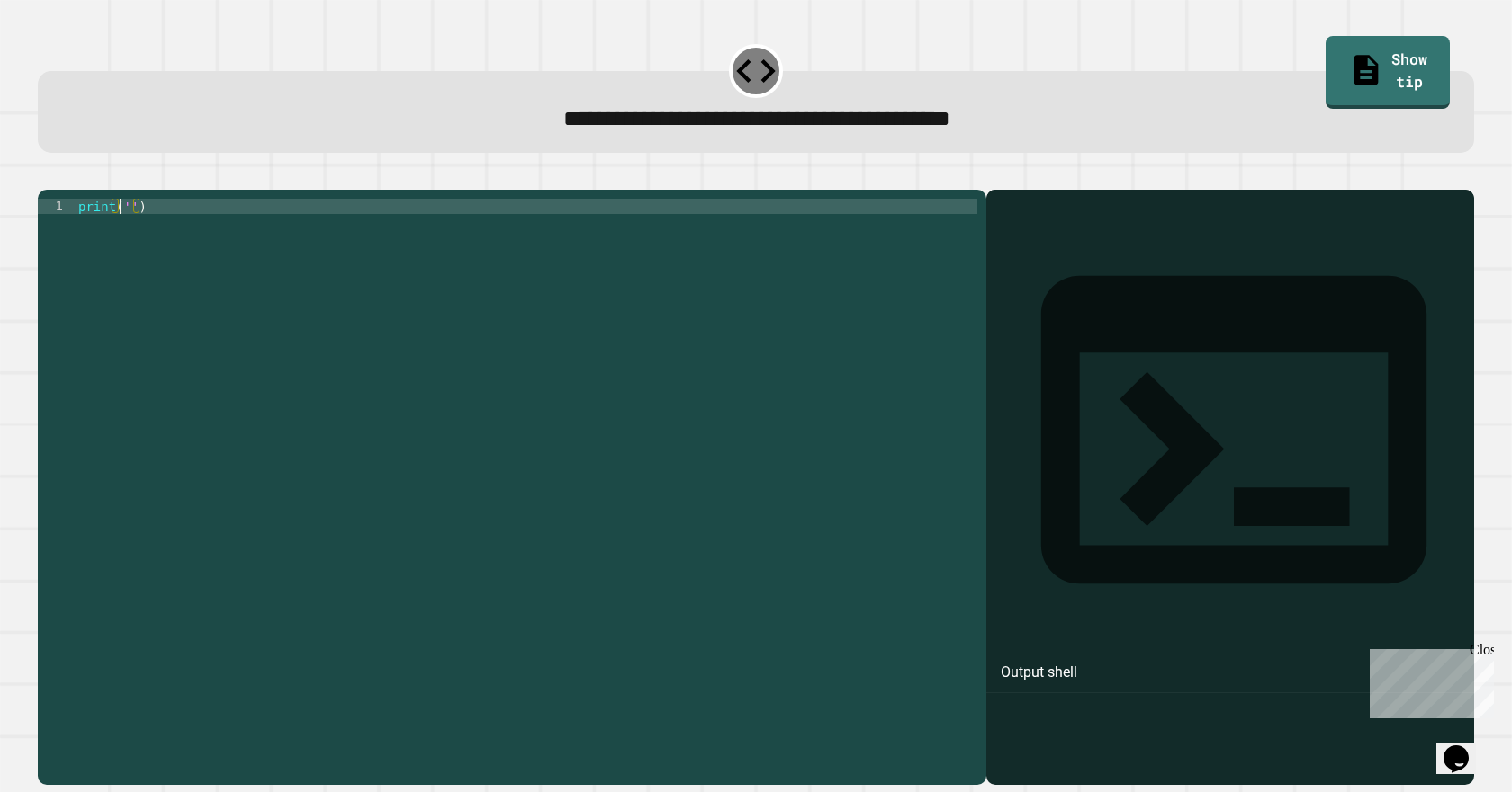
click at [121, 233] on div "print ( '' )" at bounding box center [526, 466] width 903 height 536
click at [125, 236] on div "print ( '' )" at bounding box center [526, 466] width 903 height 536
click at [47, 176] on icon "button" at bounding box center [47, 176] width 0 height 0
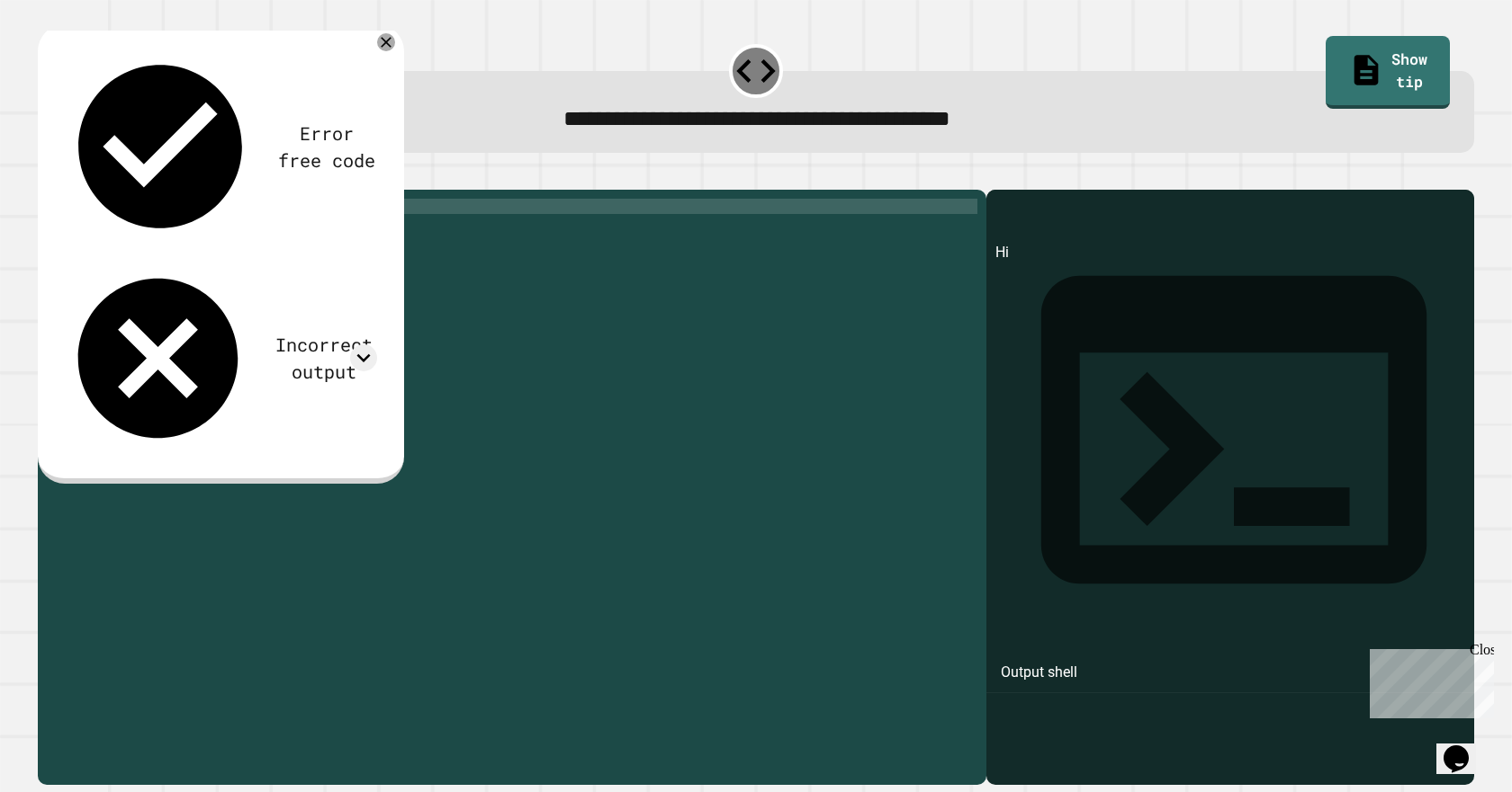
click at [276, 120] on div "Error free code" at bounding box center [326, 147] width 101 height 54
click at [47, 176] on button "button" at bounding box center [47, 176] width 0 height 0
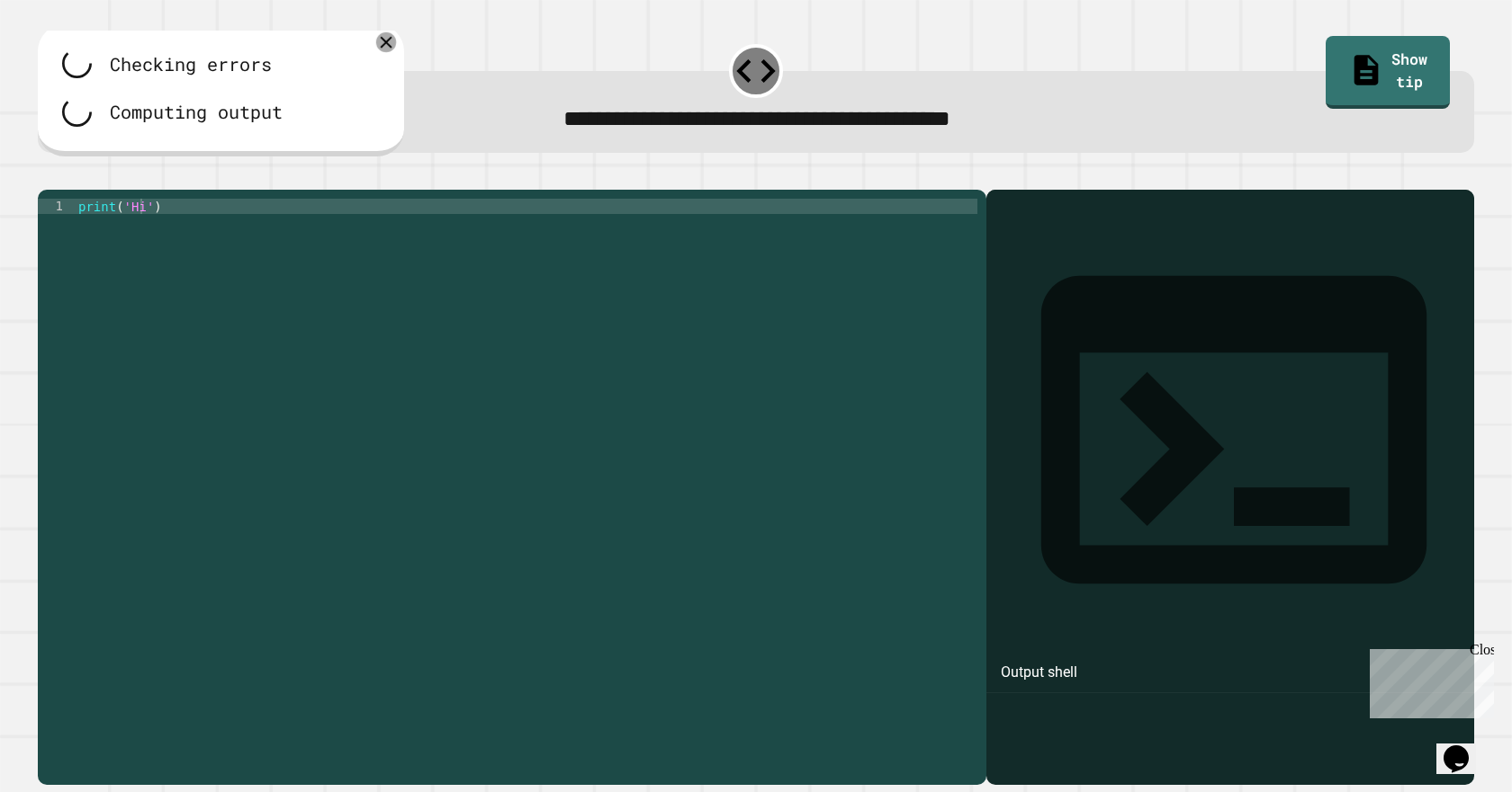
click at [386, 42] on icon at bounding box center [386, 43] width 20 height 20
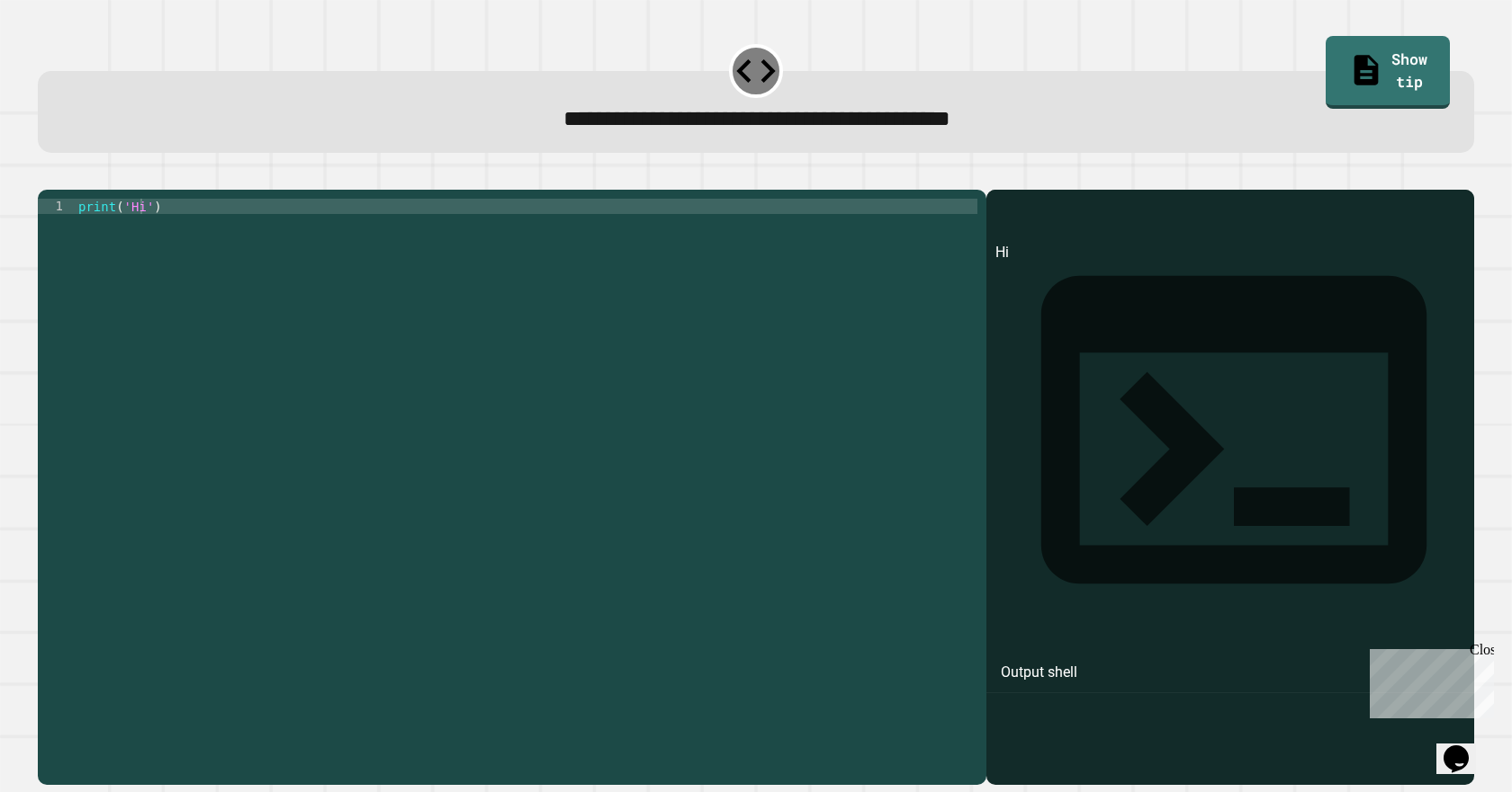
click at [141, 241] on div "print ( 'Hi' )" at bounding box center [526, 466] width 903 height 536
click at [139, 241] on div "print ( 'Hi' )" at bounding box center [526, 466] width 903 height 536
click at [133, 234] on div "print ( 'Hi' )" at bounding box center [526, 466] width 903 height 536
click at [138, 234] on div "print ( 'Hi' )" at bounding box center [526, 466] width 903 height 536
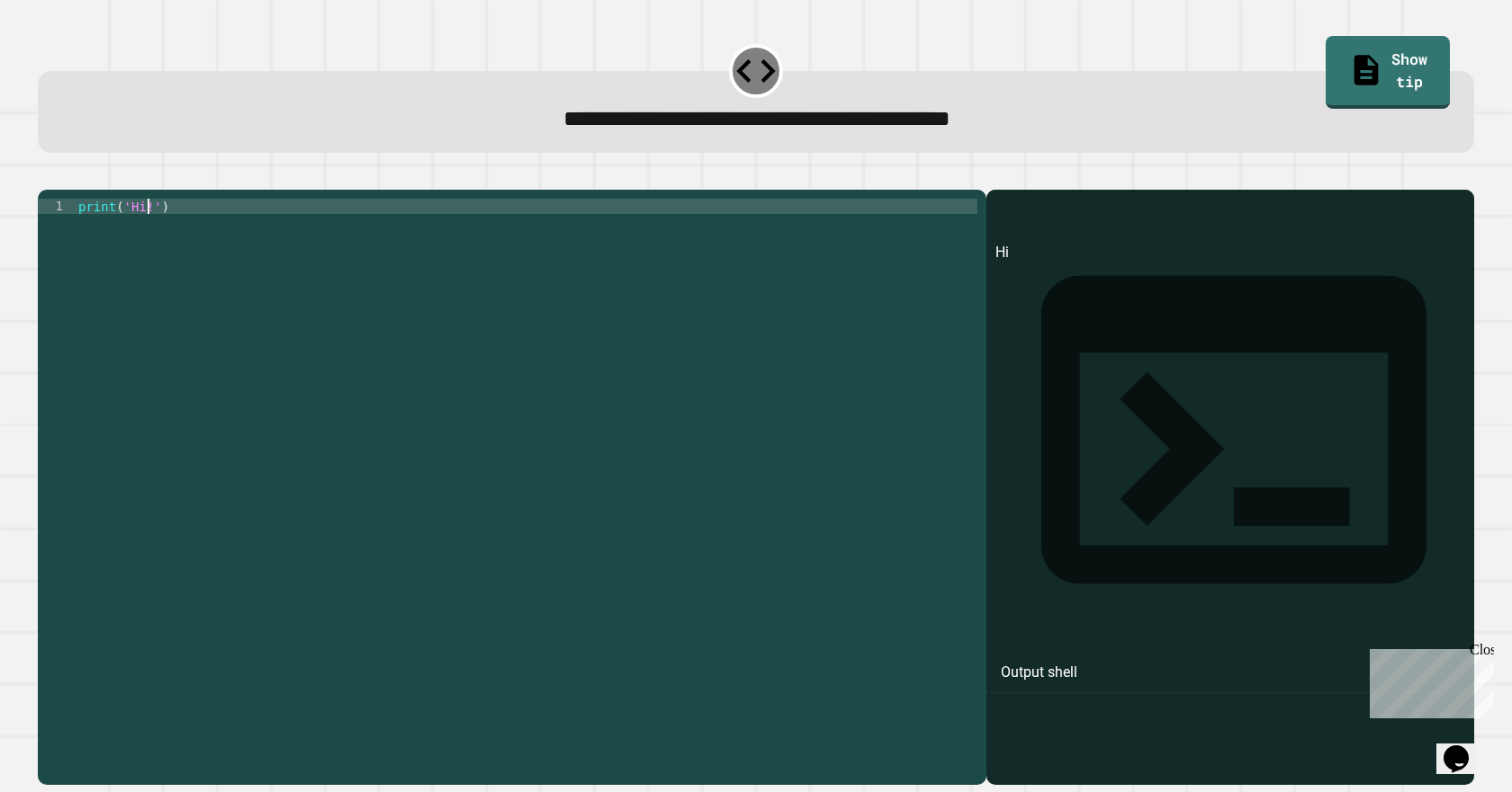
type textarea "**********"
drag, startPoint x: 57, startPoint y: 194, endPoint x: 65, endPoint y: 199, distance: 9.4
click at [47, 176] on icon "button" at bounding box center [47, 176] width 0 height 0
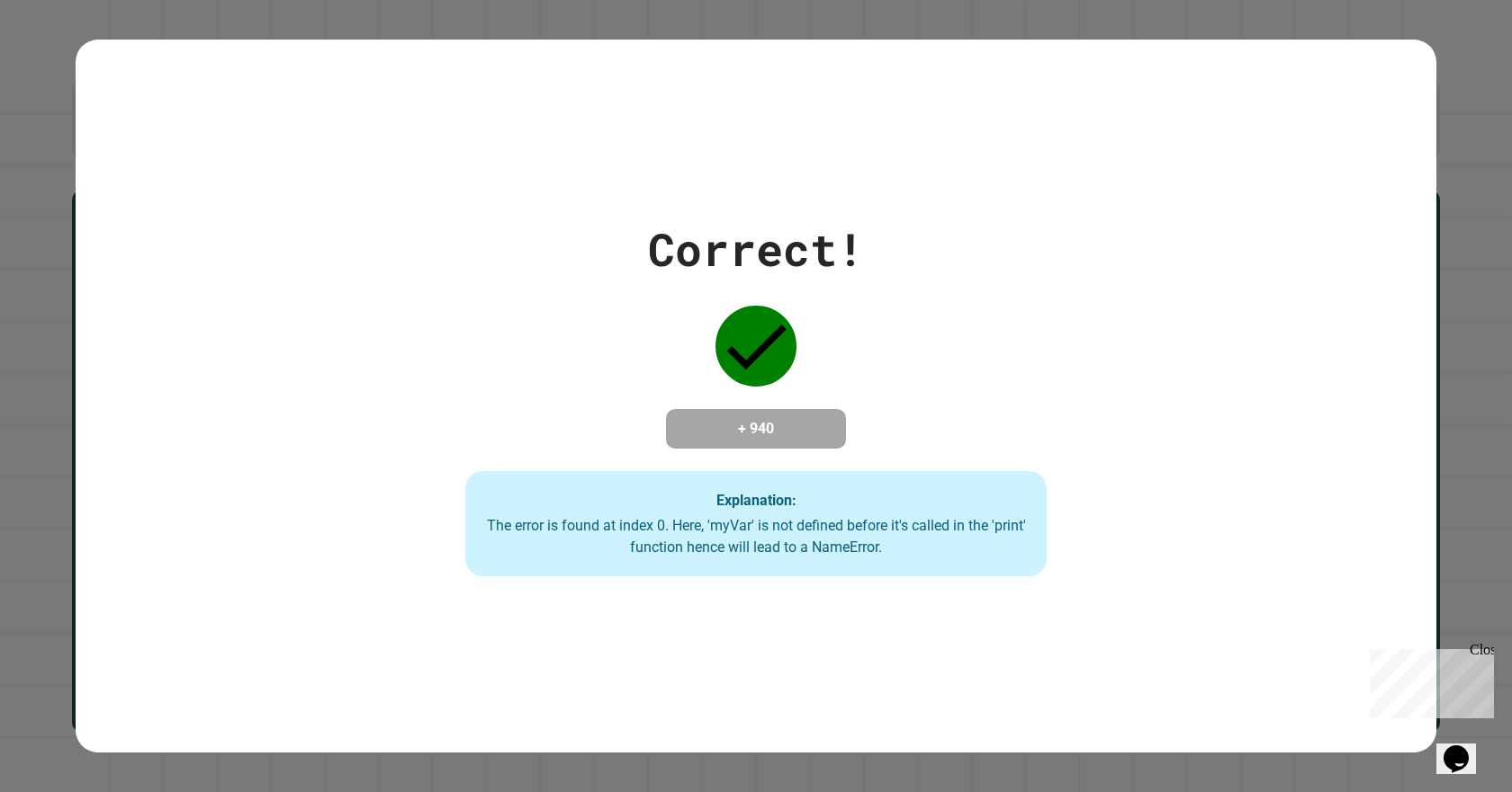
click at [881, 387] on div "Correct! + 940 Explanation: The error is found at index 0. Here, 'myVar' is not…" at bounding box center [756, 396] width 830 height 362
click at [605, 324] on div "Correct! + 940 Explanation: The error is found at index 0. Here, 'myVar' is not…" at bounding box center [756, 396] width 830 height 362
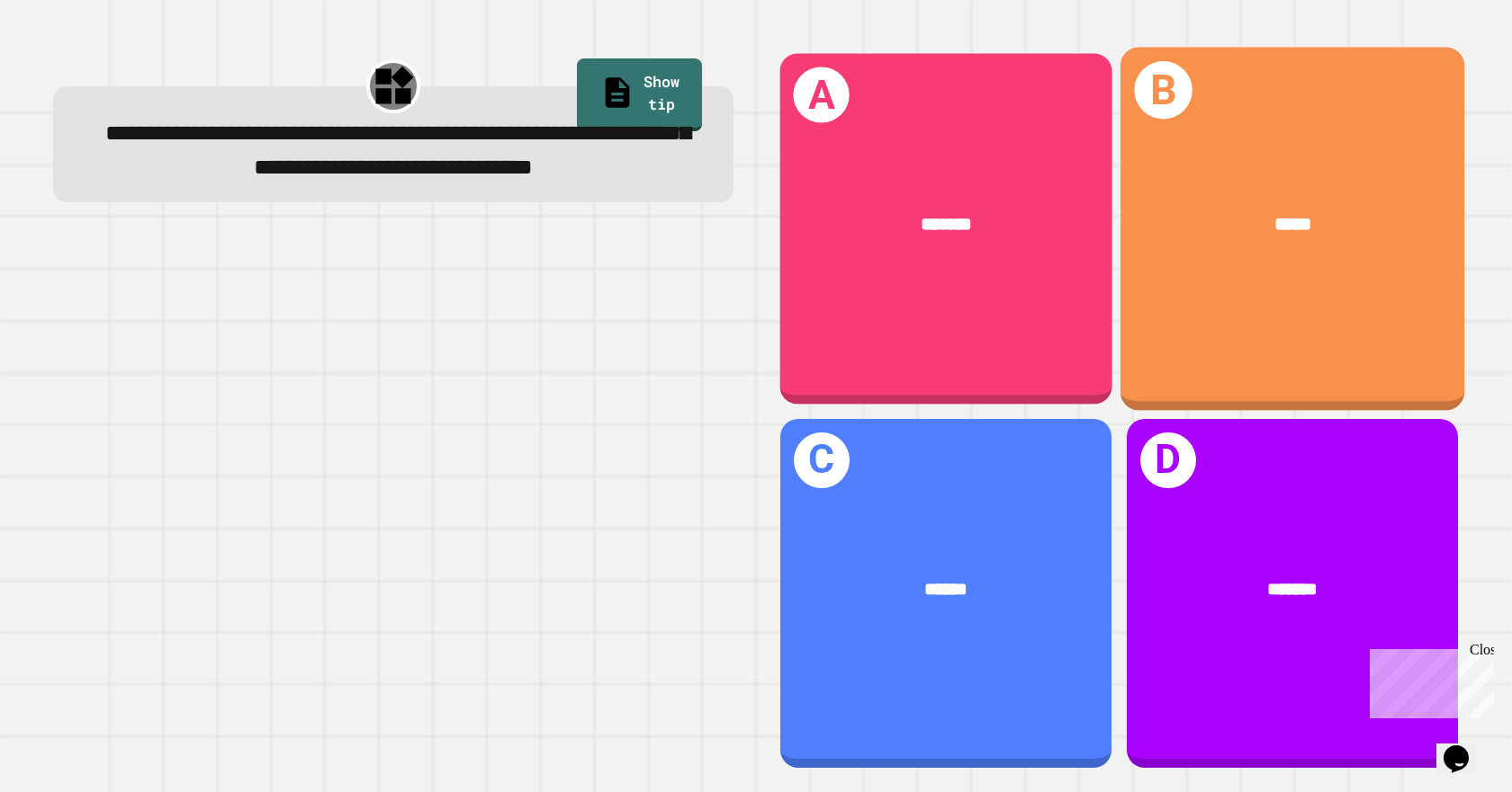
drag, startPoint x: 1009, startPoint y: 298, endPoint x: 997, endPoint y: 294, distance: 12.6
click at [997, 294] on div "A *******" at bounding box center [945, 229] width 332 height 351
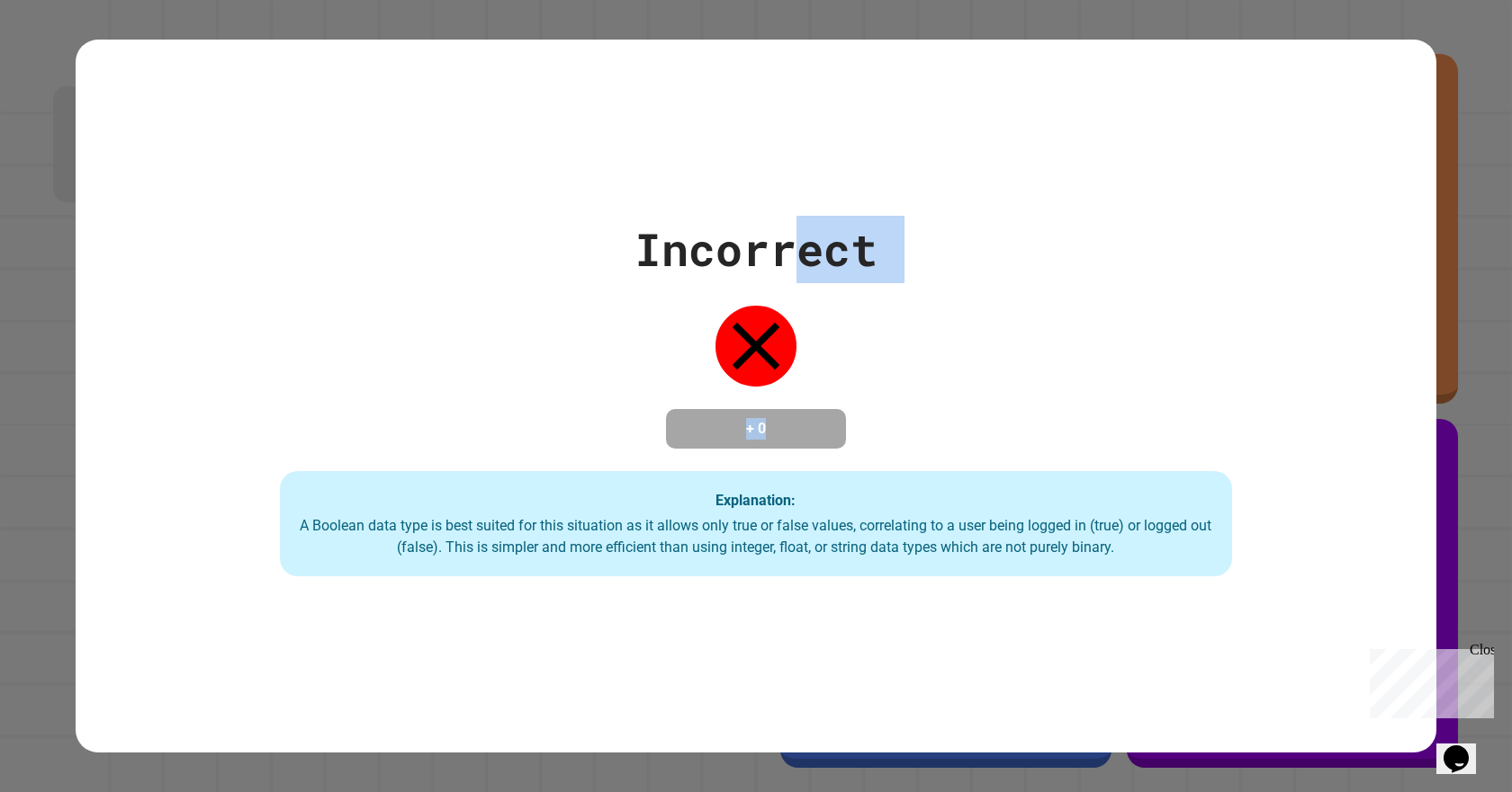
drag, startPoint x: 908, startPoint y: 343, endPoint x: 898, endPoint y: 263, distance: 80.6
click at [903, 289] on div "Incorrect + 0 Explanation: A Boolean data type is best suited for this situatio…" at bounding box center [755, 396] width 1361 height 713
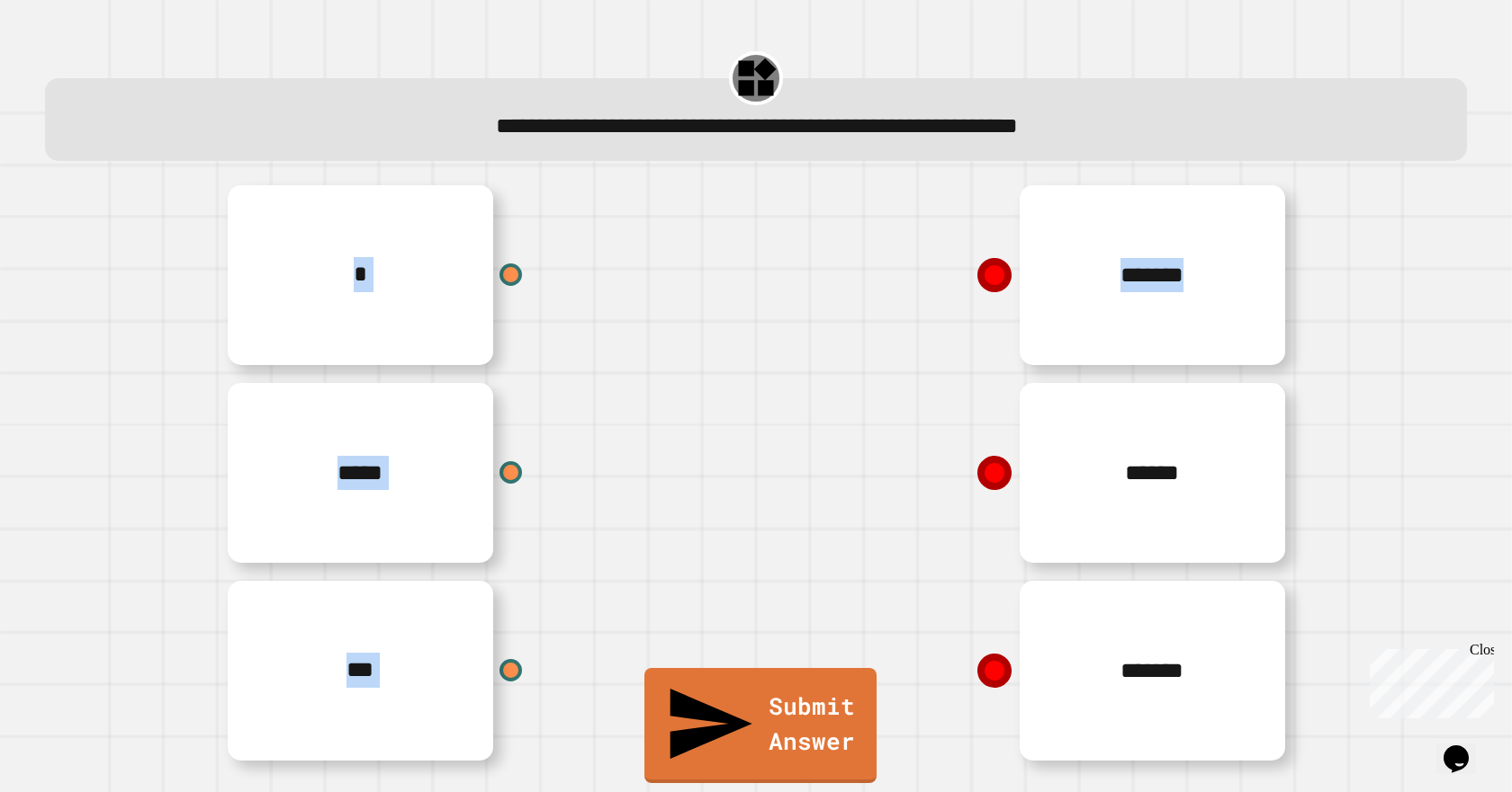
drag, startPoint x: 407, startPoint y: 308, endPoint x: 728, endPoint y: 401, distance: 334.2
click at [763, 426] on div "* ***** *** ******* ****** *******" at bounding box center [755, 473] width 1080 height 594
drag, startPoint x: 708, startPoint y: 401, endPoint x: 692, endPoint y: 379, distance: 27.2
click at [708, 400] on div "*****" at bounding box center [486, 473] width 540 height 198
click at [505, 267] on div at bounding box center [511, 275] width 27 height 27
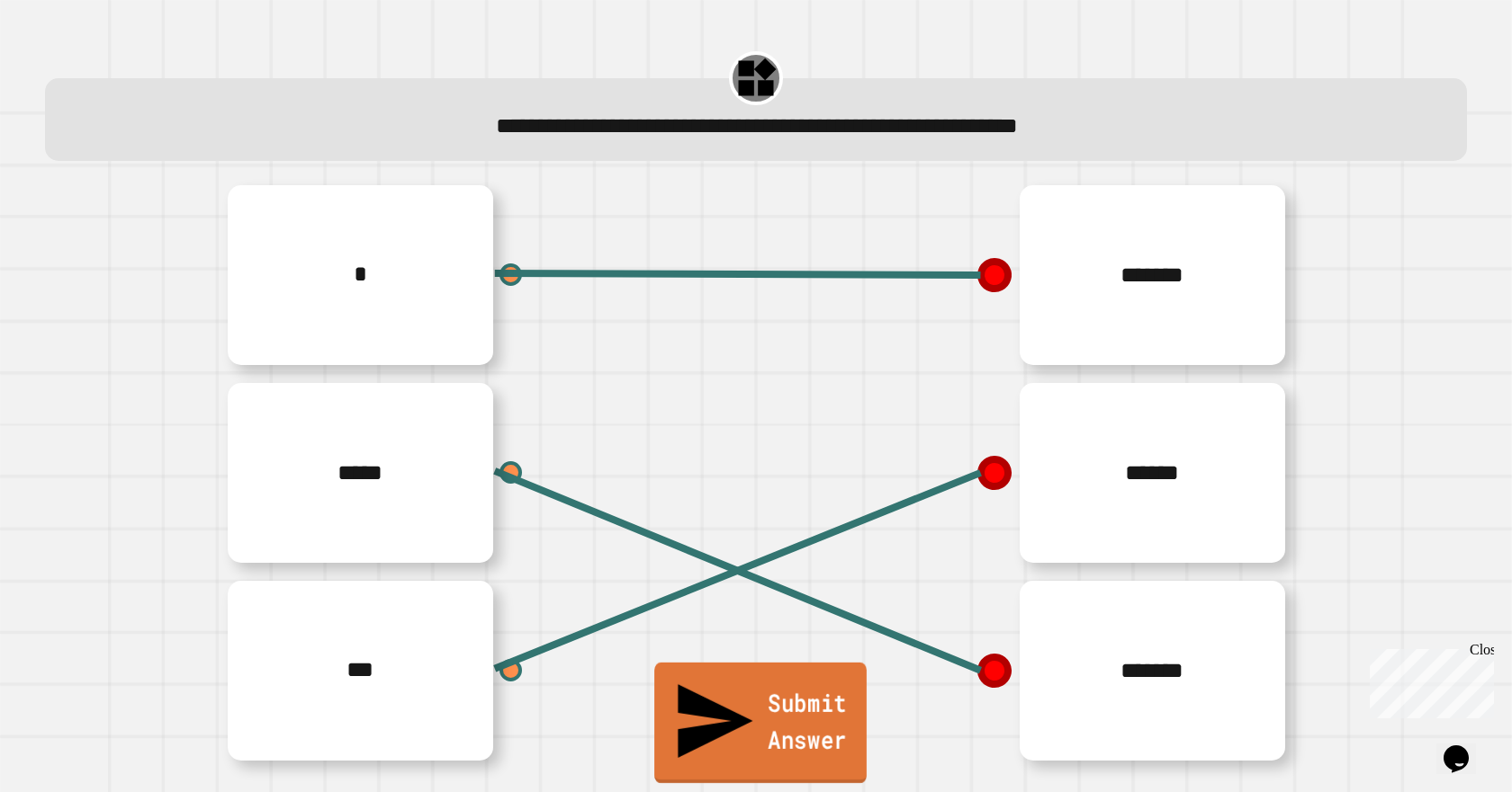
click at [766, 772] on link "Submit Answer" at bounding box center [761, 723] width 212 height 121
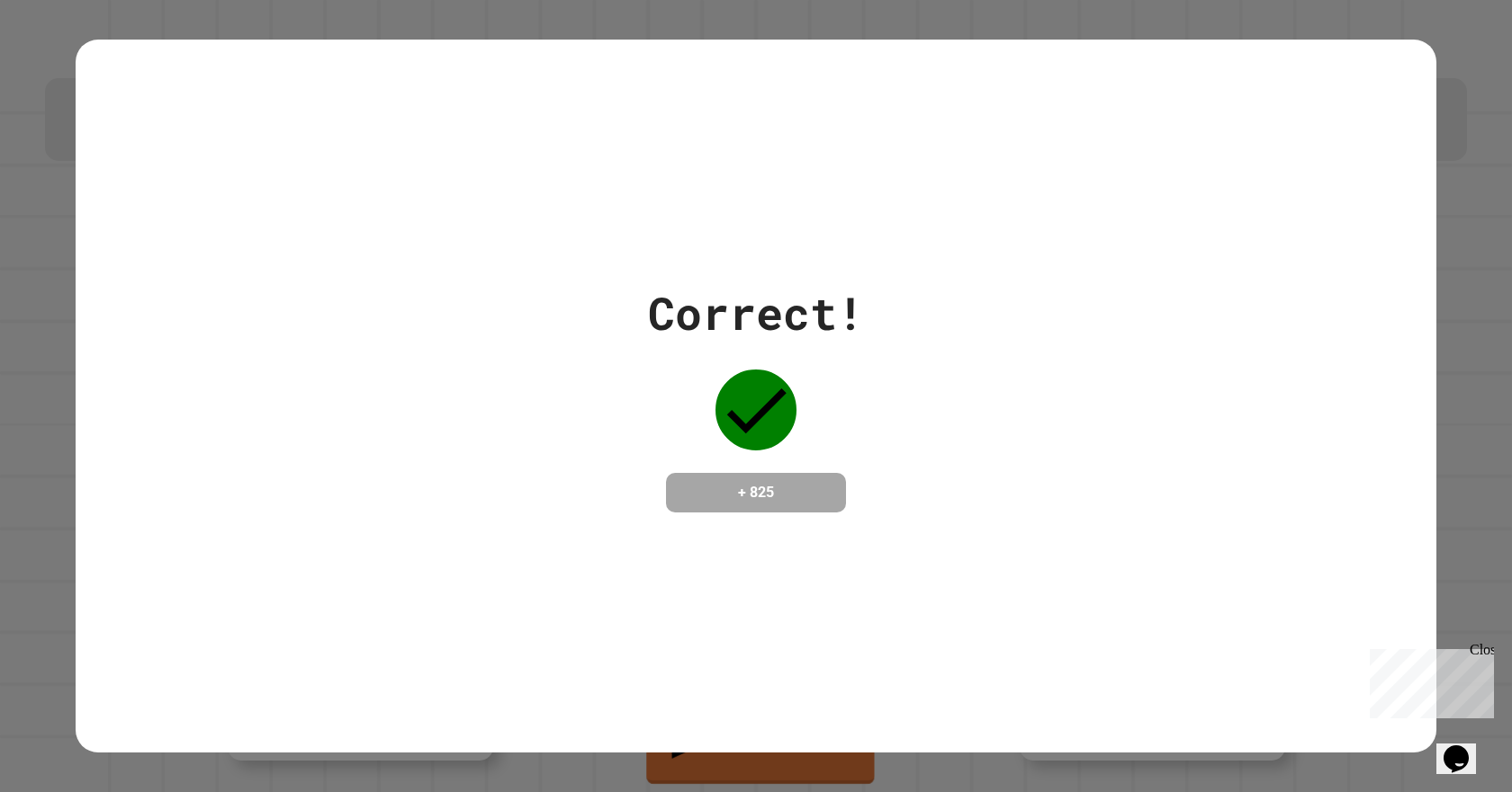
click at [1003, 428] on div "Correct! + 825" at bounding box center [755, 396] width 1361 height 233
click at [1010, 426] on div "Correct! + 825" at bounding box center [755, 396] width 1361 height 233
drag, startPoint x: 1010, startPoint y: 425, endPoint x: 969, endPoint y: 460, distance: 53.9
click at [978, 482] on div "Correct! + 825" at bounding box center [755, 396] width 1361 height 233
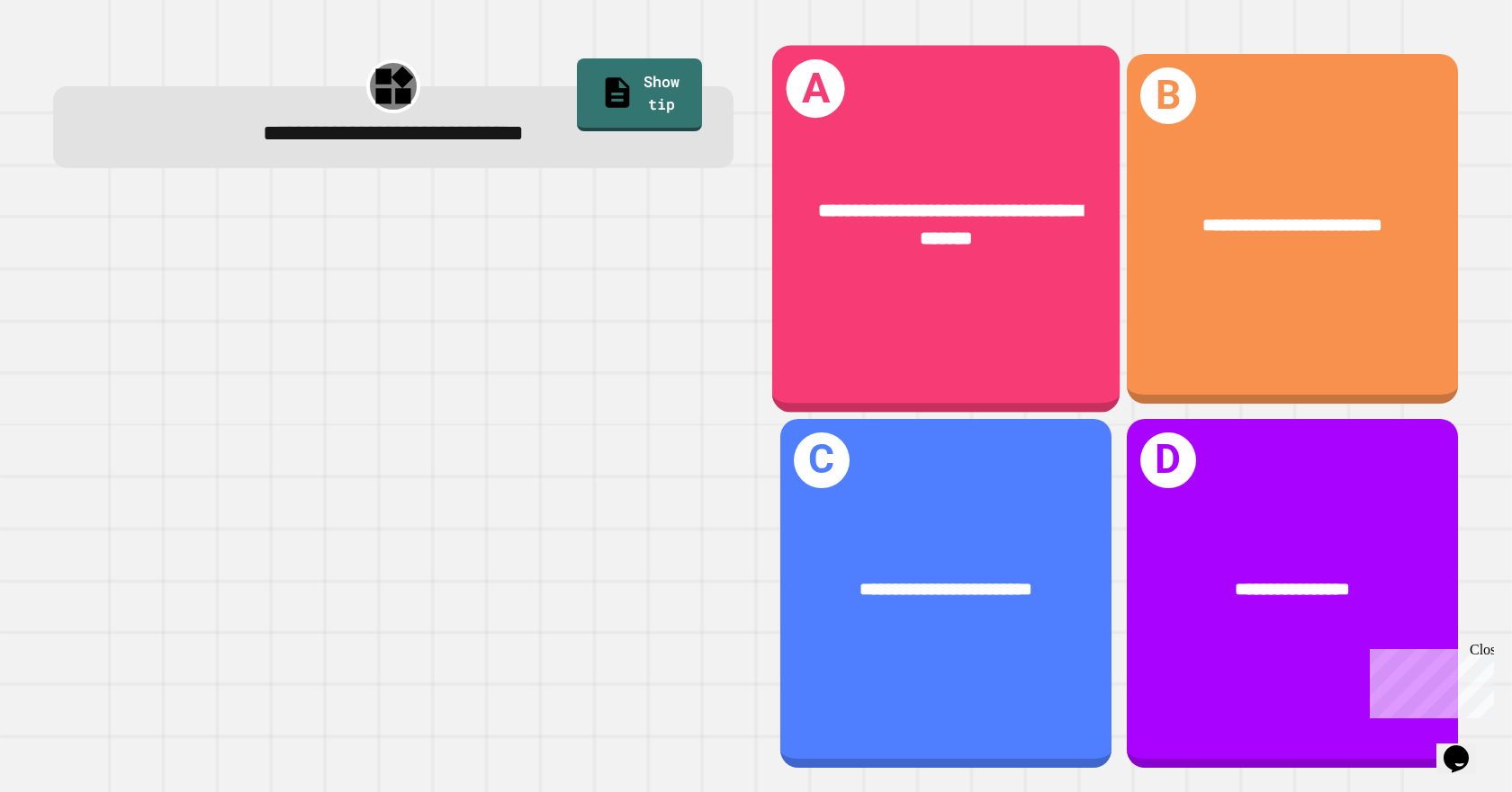
click at [905, 240] on span "**********" at bounding box center [950, 224] width 265 height 48
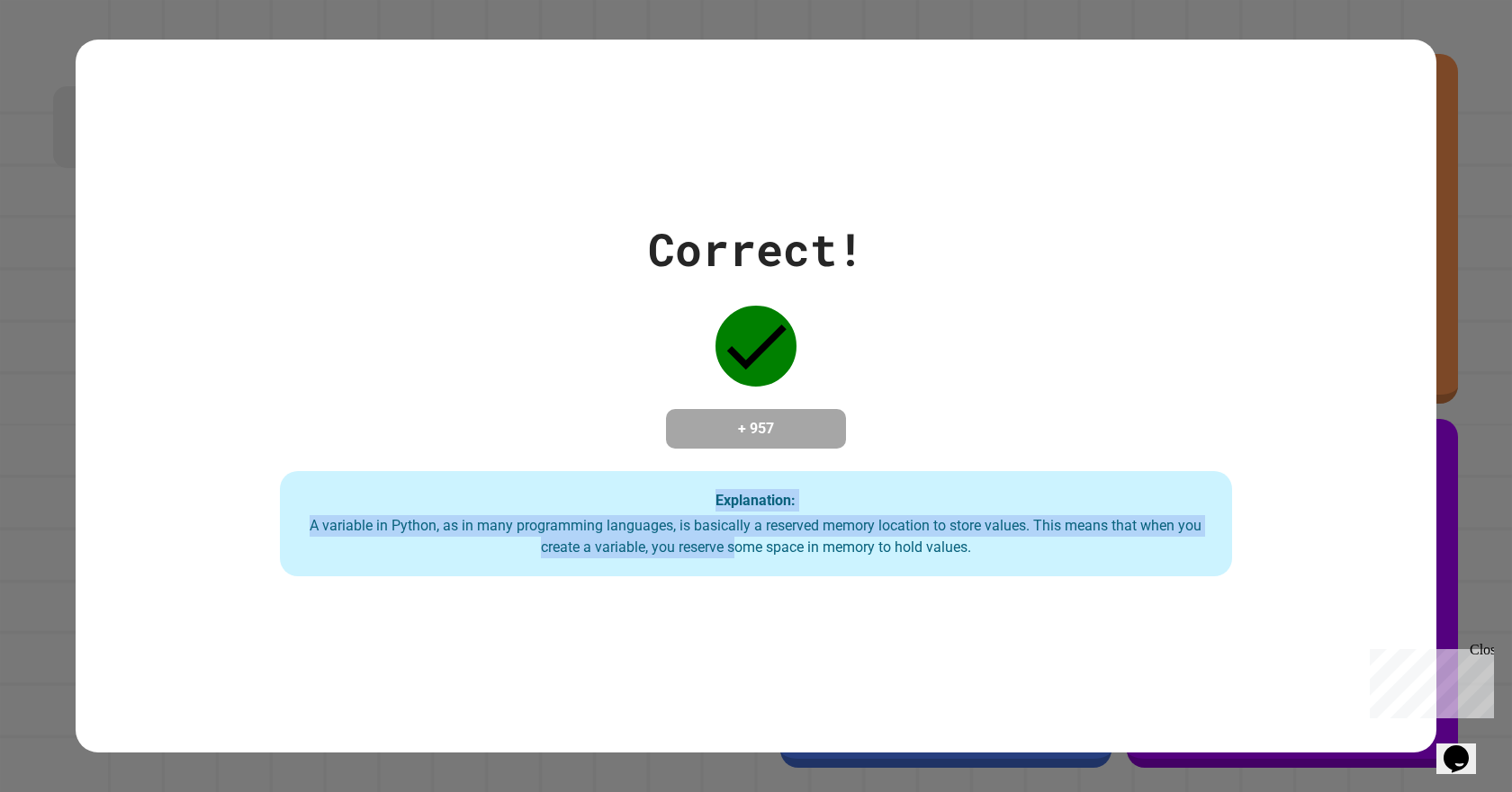
drag, startPoint x: 889, startPoint y: 418, endPoint x: 622, endPoint y: 806, distance: 471.0
click at [622, 791] on html "**********" at bounding box center [756, 396] width 1512 height 792
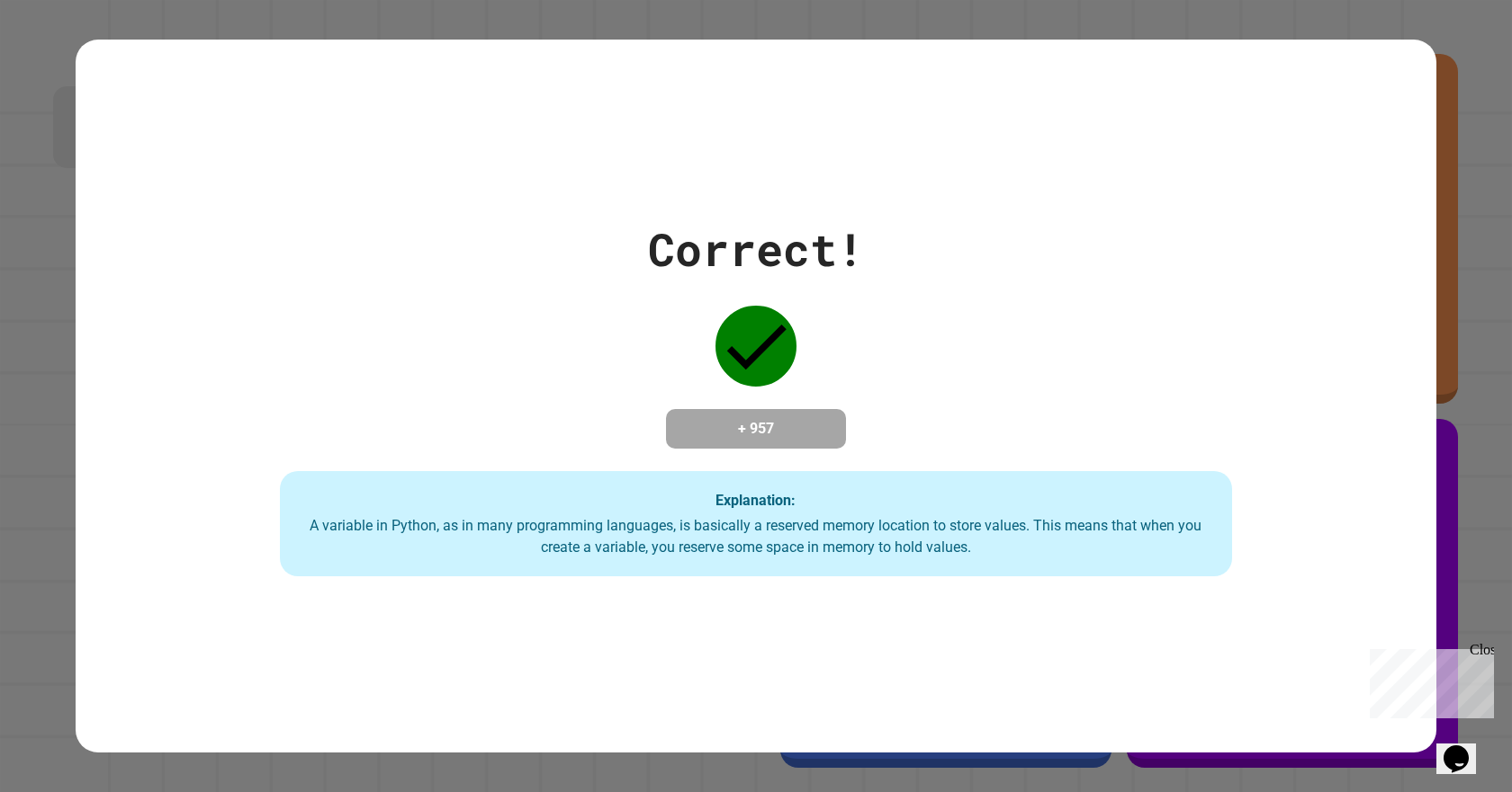
click at [1156, 372] on div "Correct! + 957 Explanation: A variable in Python, as in many programming langua…" at bounding box center [755, 396] width 1361 height 362
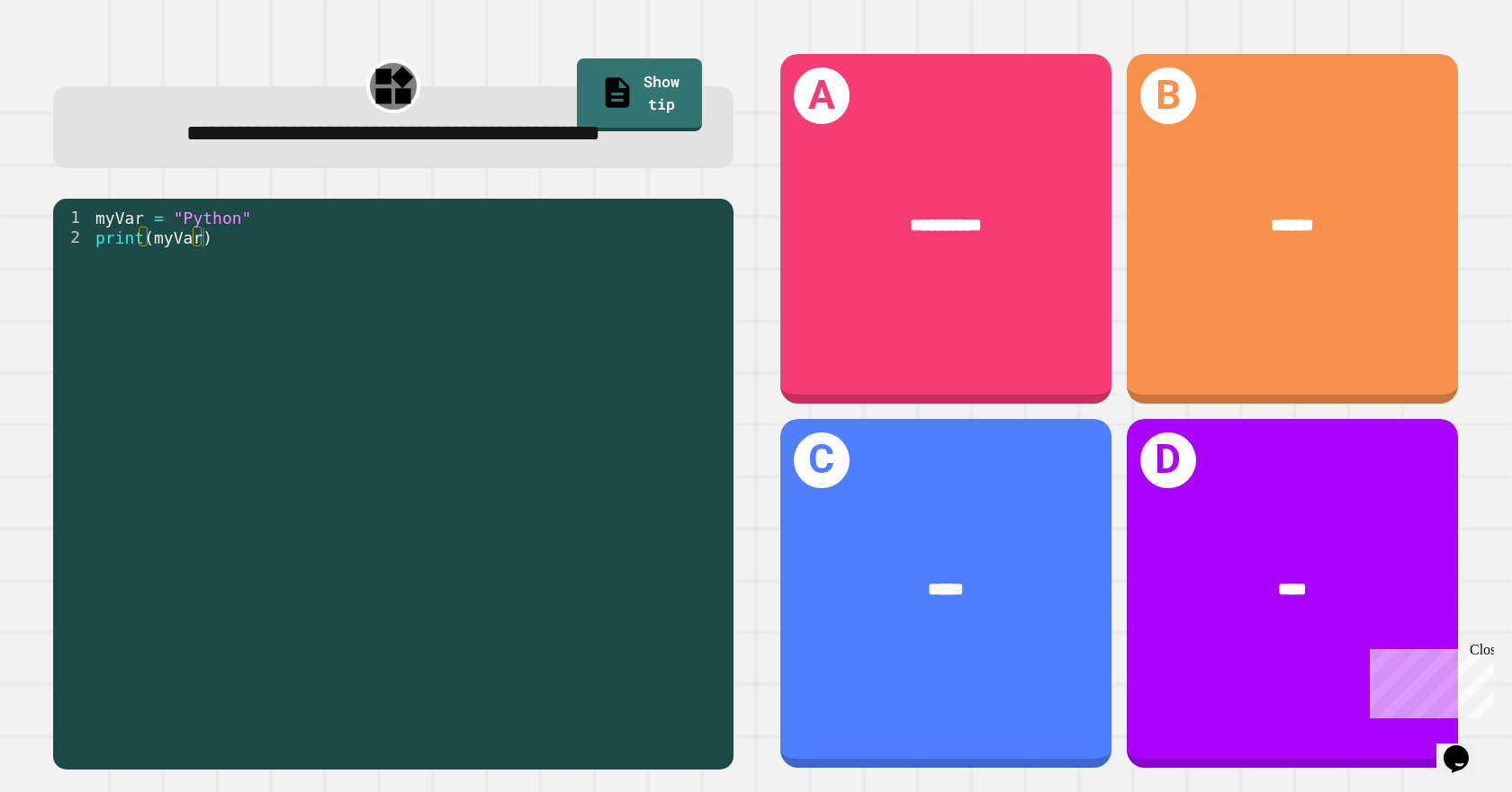
click at [305, 299] on div "myVar = "Python" print ( myVar )" at bounding box center [408, 465] width 633 height 515
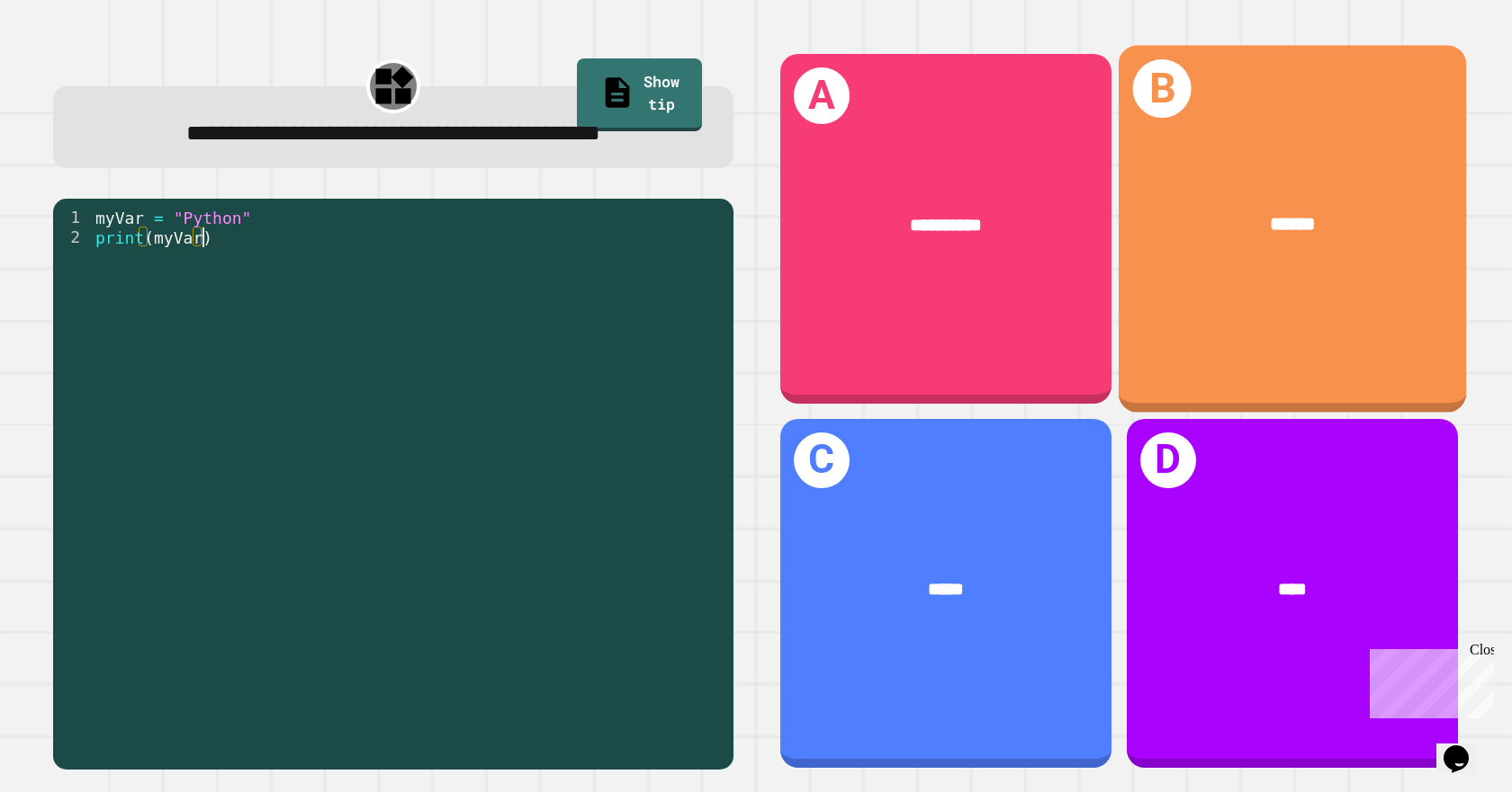
click at [1236, 292] on div "B ******" at bounding box center [1291, 229] width 347 height 367
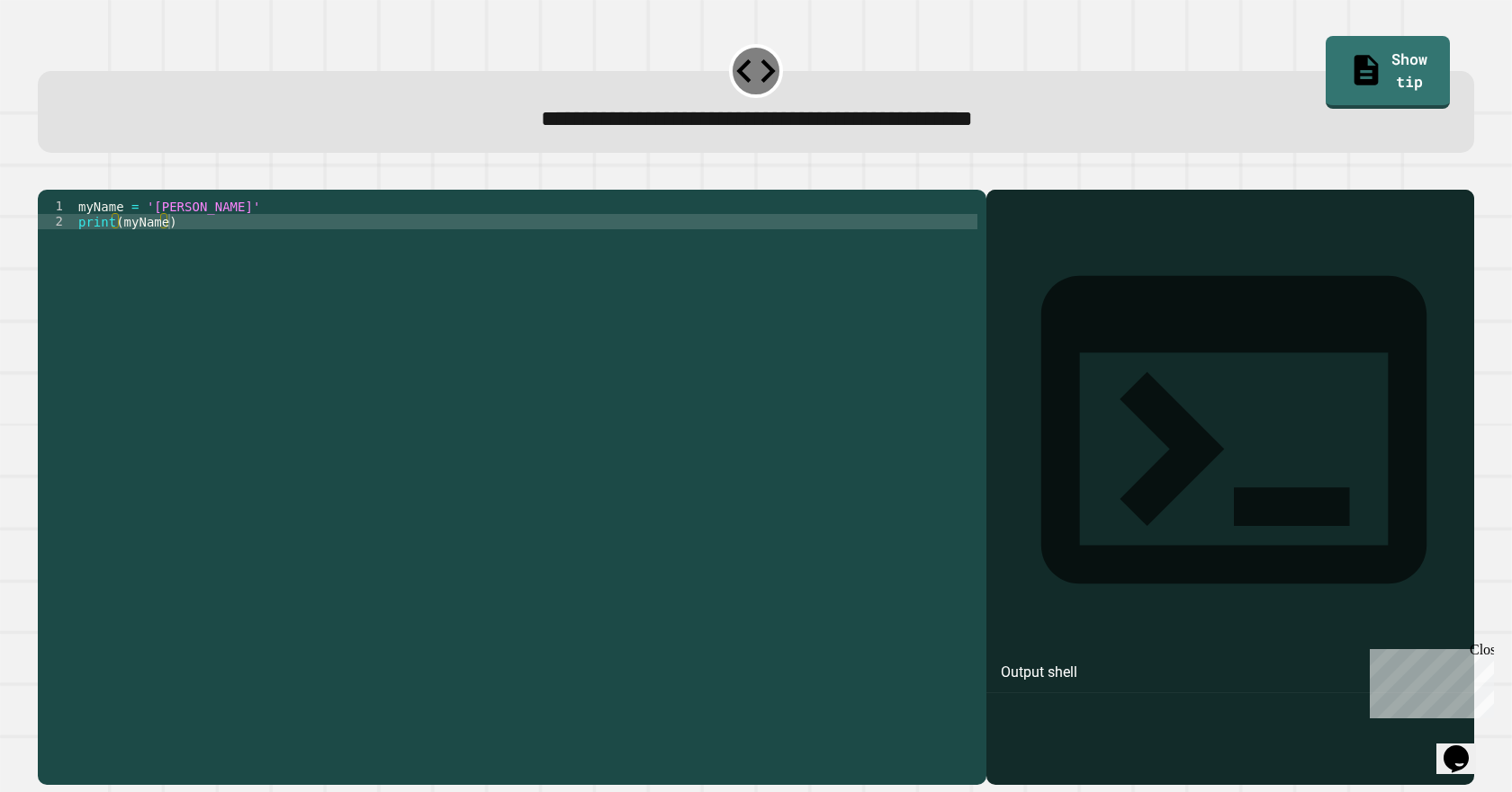
click at [177, 234] on div "myName = '[PERSON_NAME]' print ( myName )" at bounding box center [526, 466] width 903 height 536
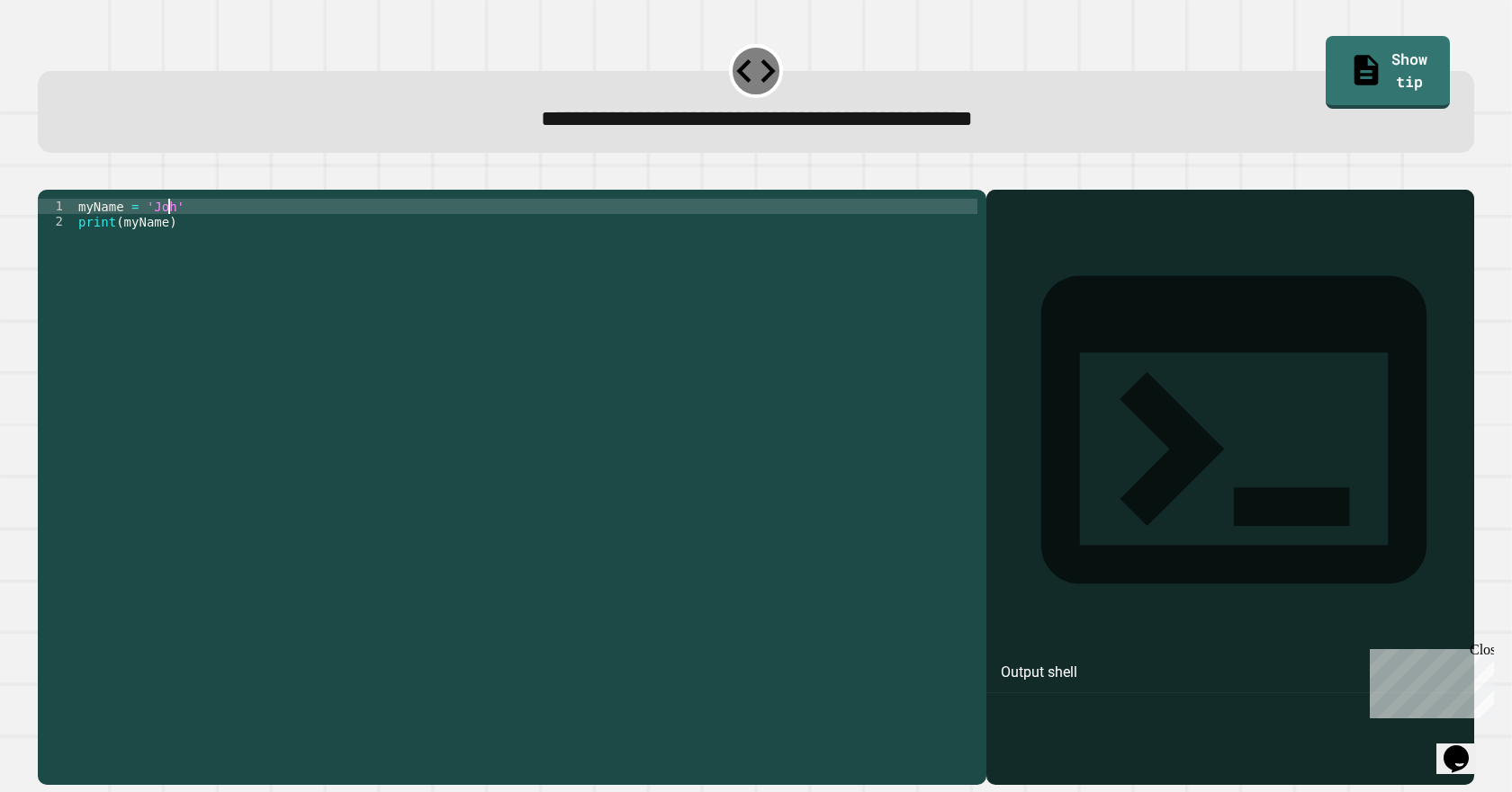
scroll to position [0, 6]
type textarea "**********"
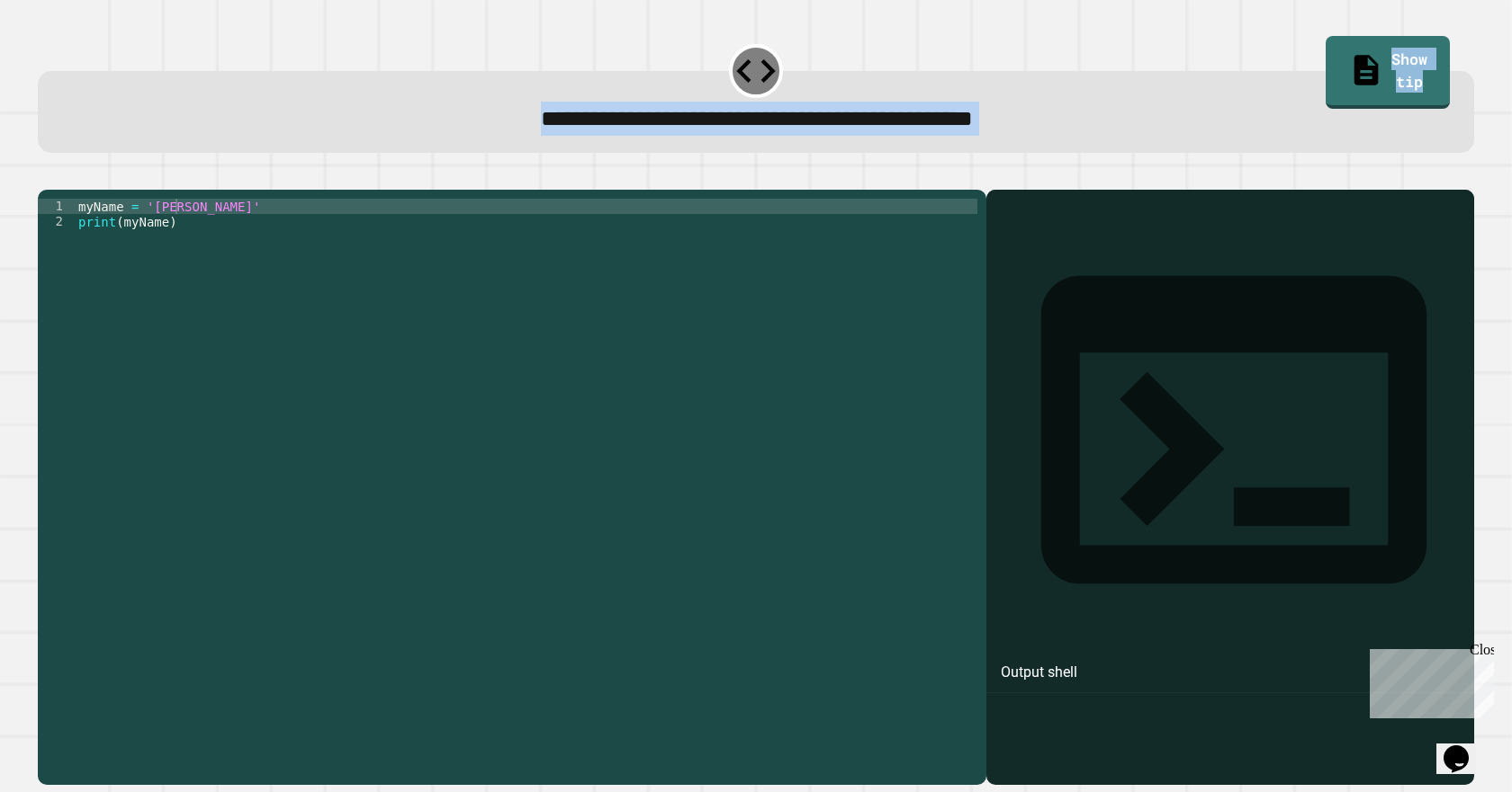
drag, startPoint x: 97, startPoint y: 146, endPoint x: 75, endPoint y: 157, distance: 24.6
click at [81, 149] on div "**********" at bounding box center [756, 411] width 1451 height 762
click at [47, 176] on button "button" at bounding box center [47, 176] width 0 height 0
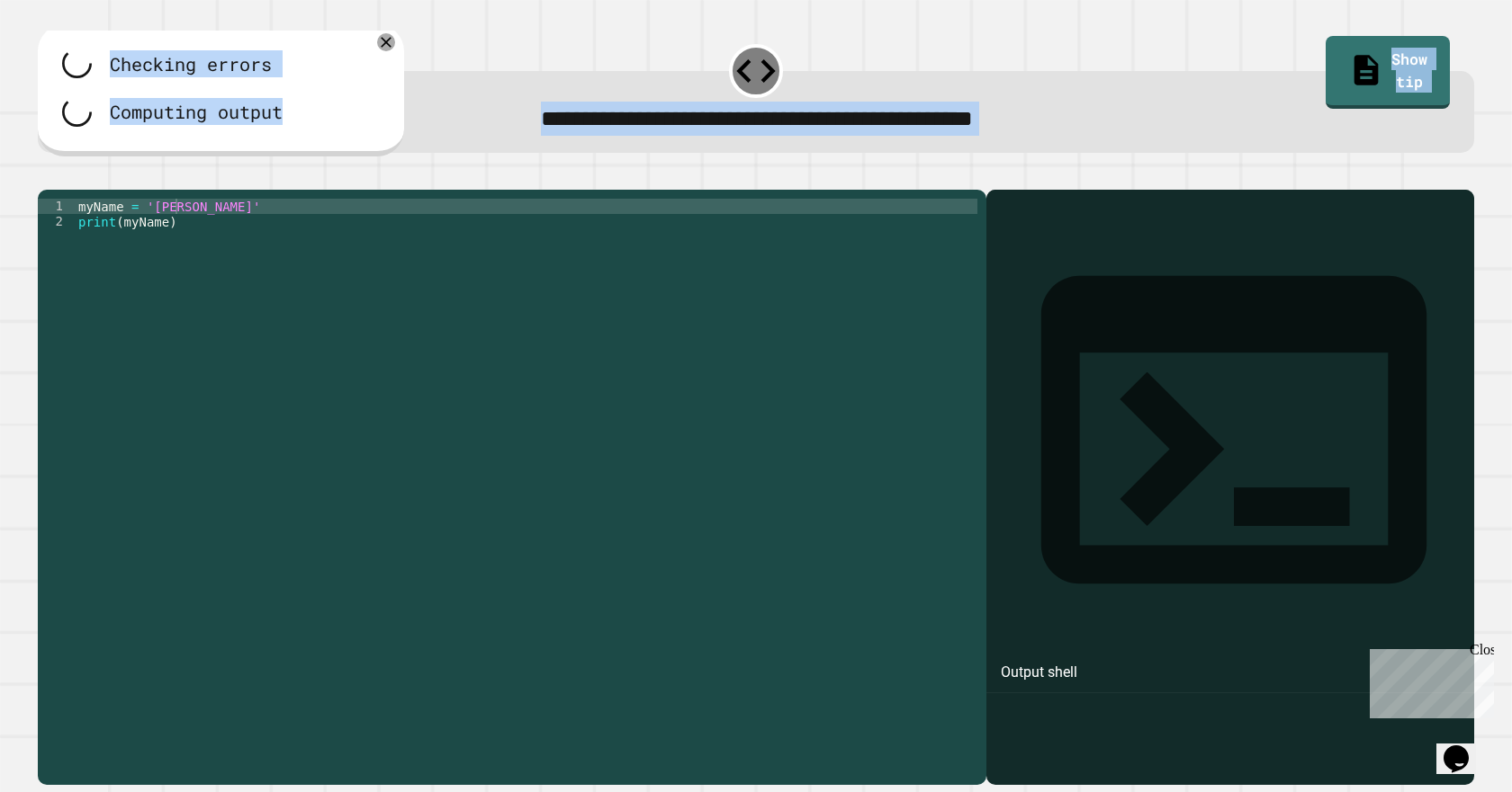
click at [117, 146] on div "Checking errors Computing output" at bounding box center [221, 91] width 366 height 132
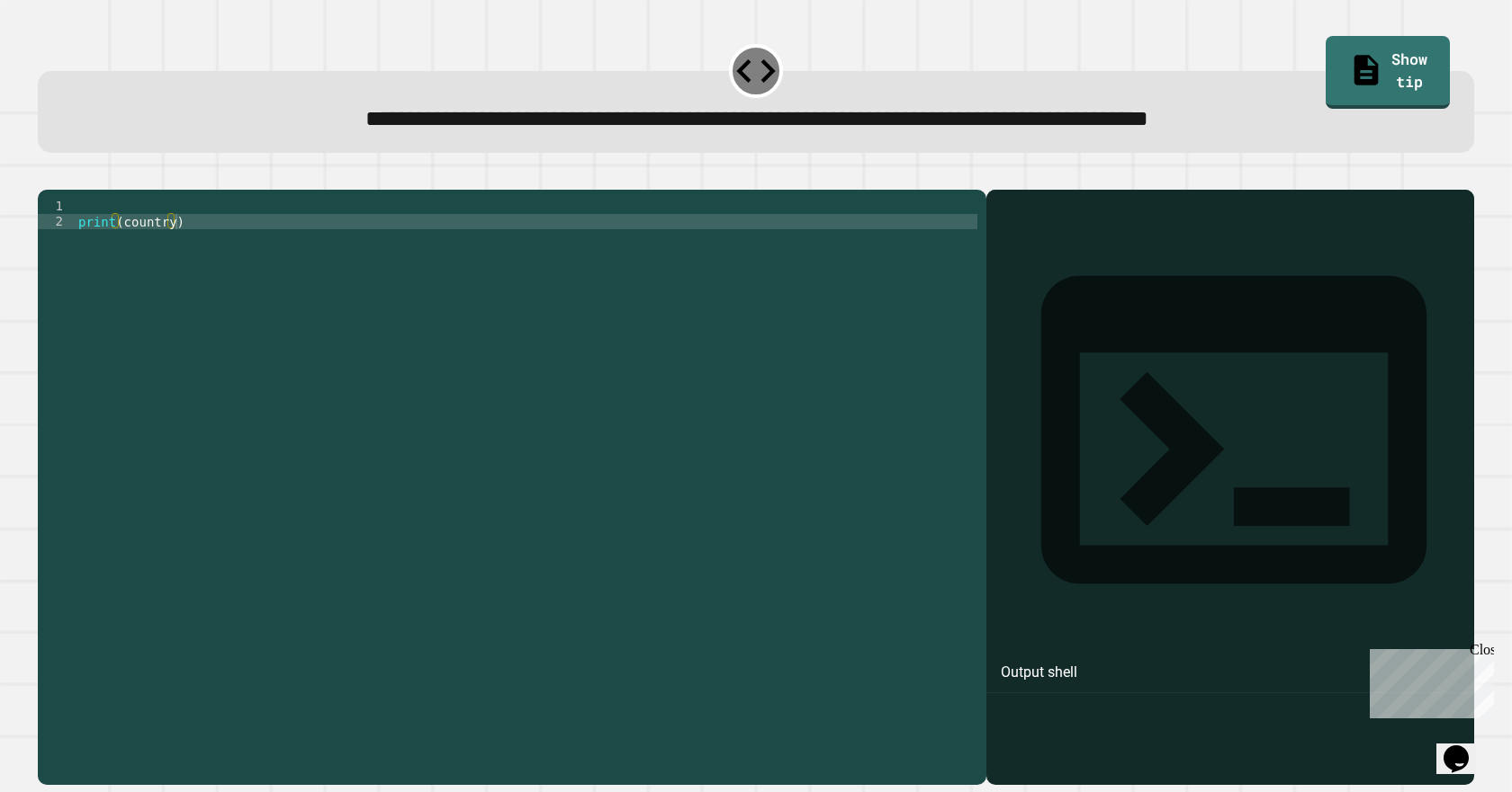
click at [182, 251] on div "print ( country )" at bounding box center [526, 466] width 903 height 536
click at [71, 214] on div "1" at bounding box center [56, 206] width 37 height 15
click at [78, 227] on div "print ( country )" at bounding box center [526, 466] width 903 height 536
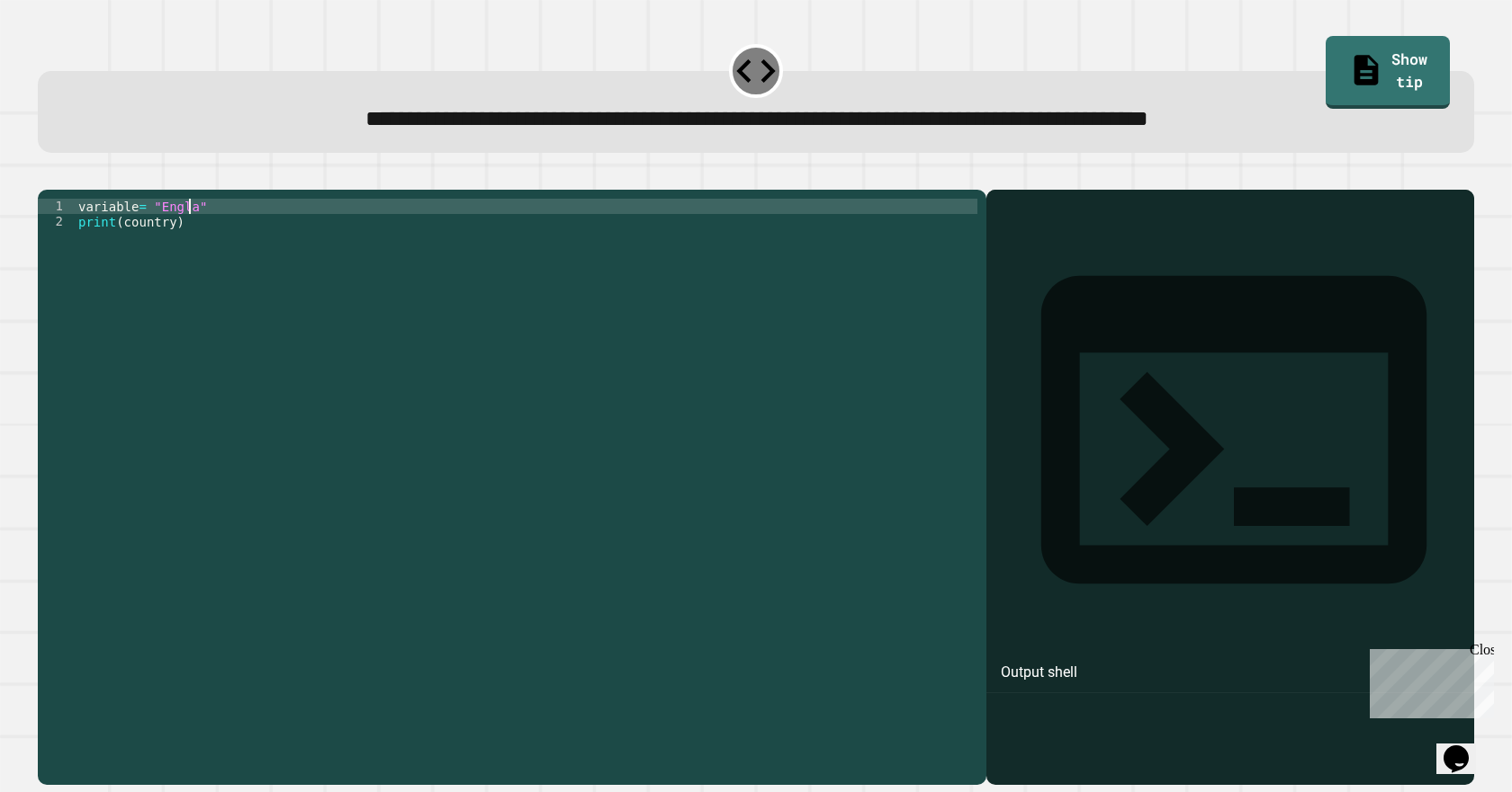
scroll to position [0, 7]
click at [132, 233] on div "variable = "England" print ( country )" at bounding box center [526, 466] width 903 height 536
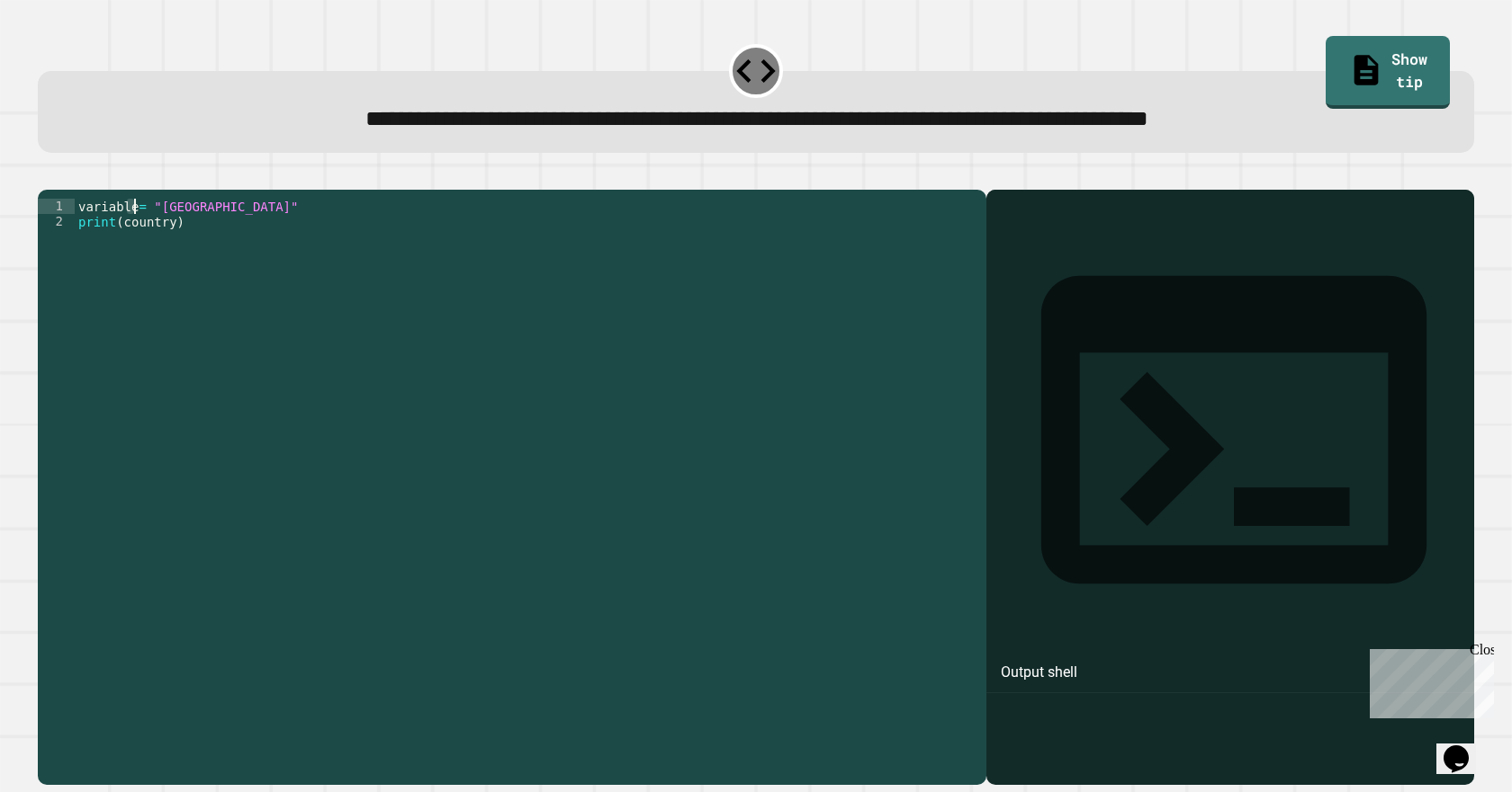
click at [134, 233] on div "variable = "England" print ( country )" at bounding box center [526, 450] width 903 height 505
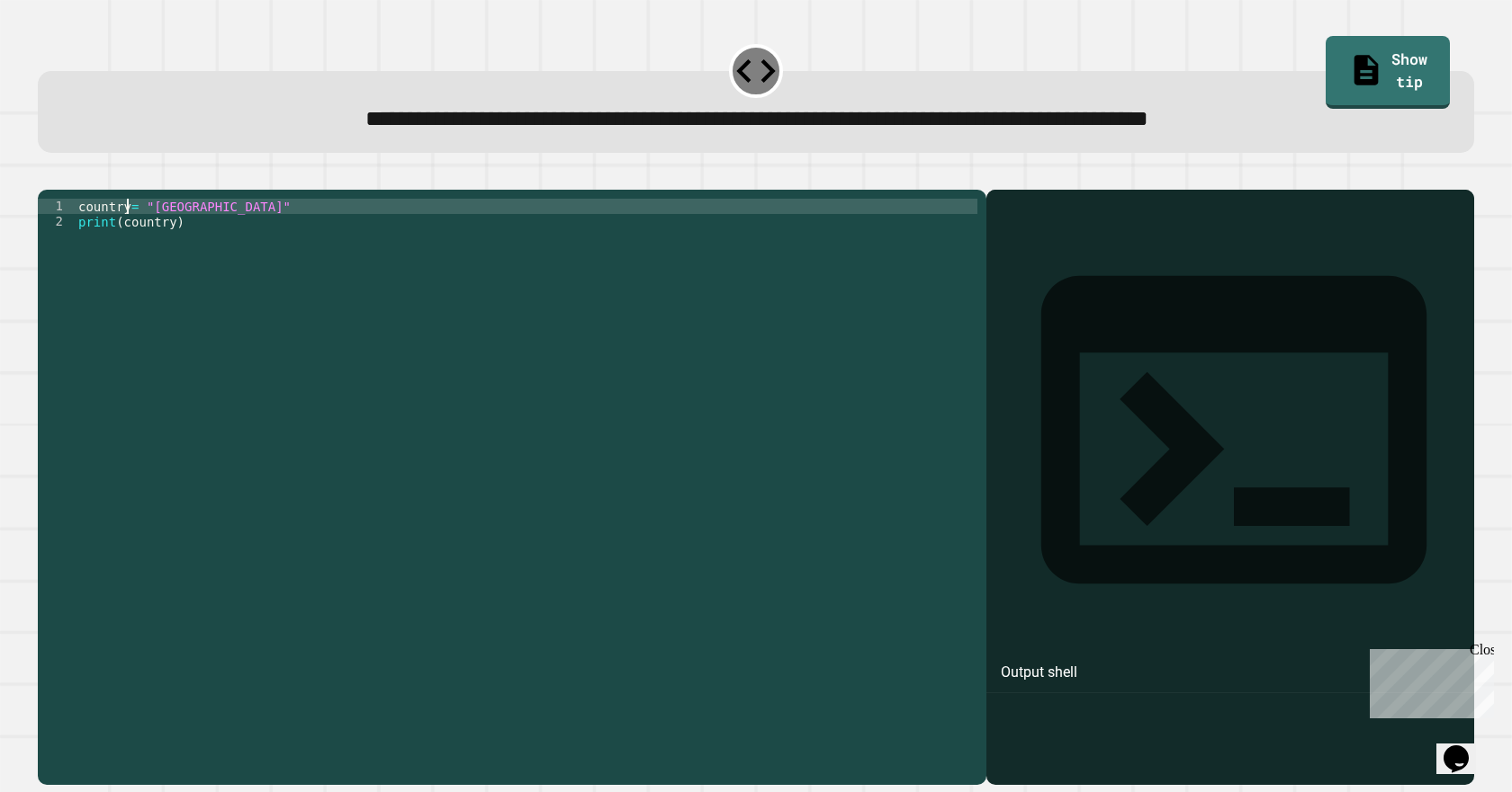
scroll to position [0, 4]
type textarea "**********"
click at [47, 176] on button "button" at bounding box center [47, 176] width 0 height 0
click at [173, 234] on div "city = 'Madrid' print ( )" at bounding box center [526, 466] width 903 height 536
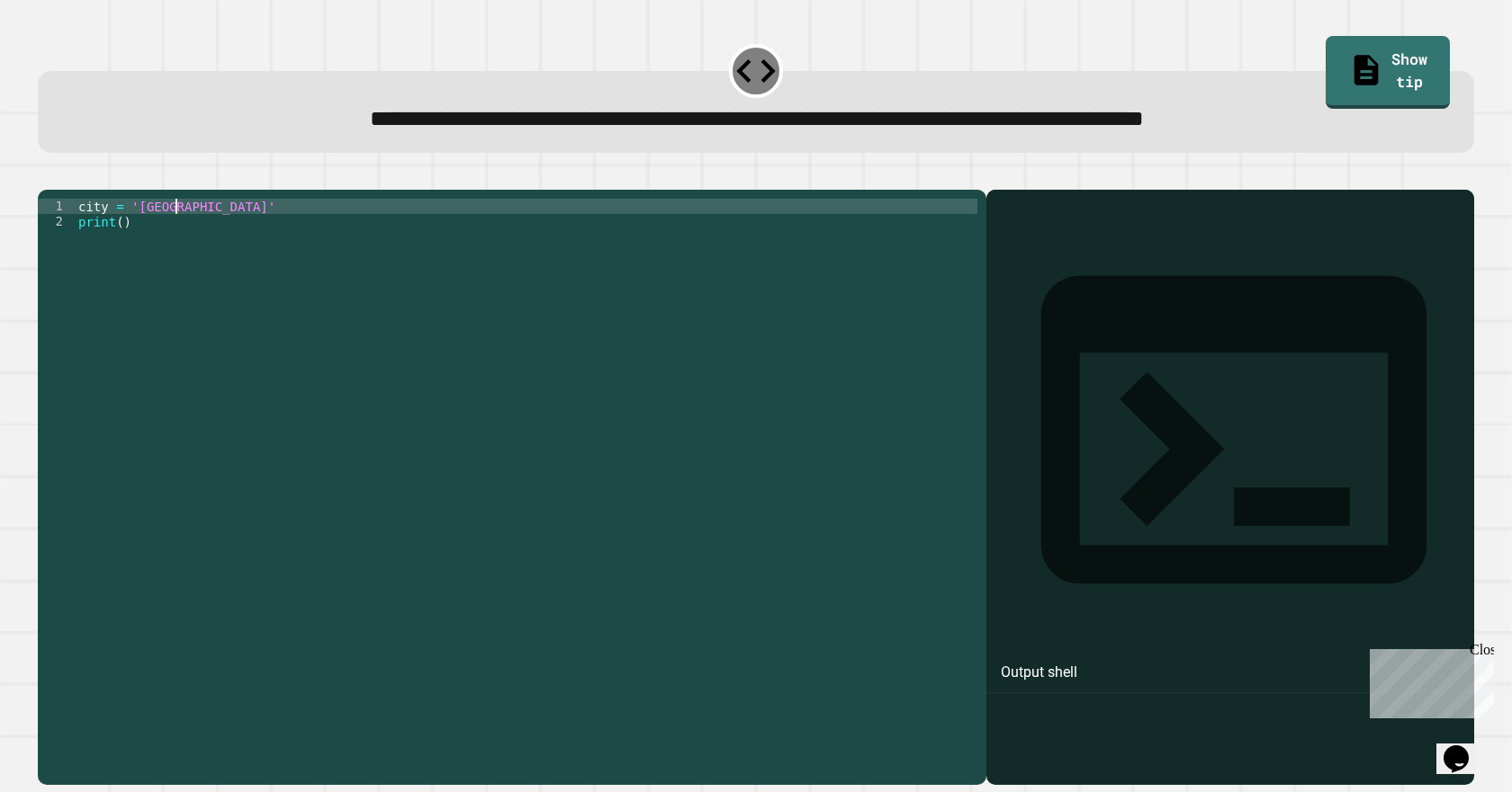
click at [115, 251] on div "city = 'London' print ( )" at bounding box center [526, 466] width 903 height 536
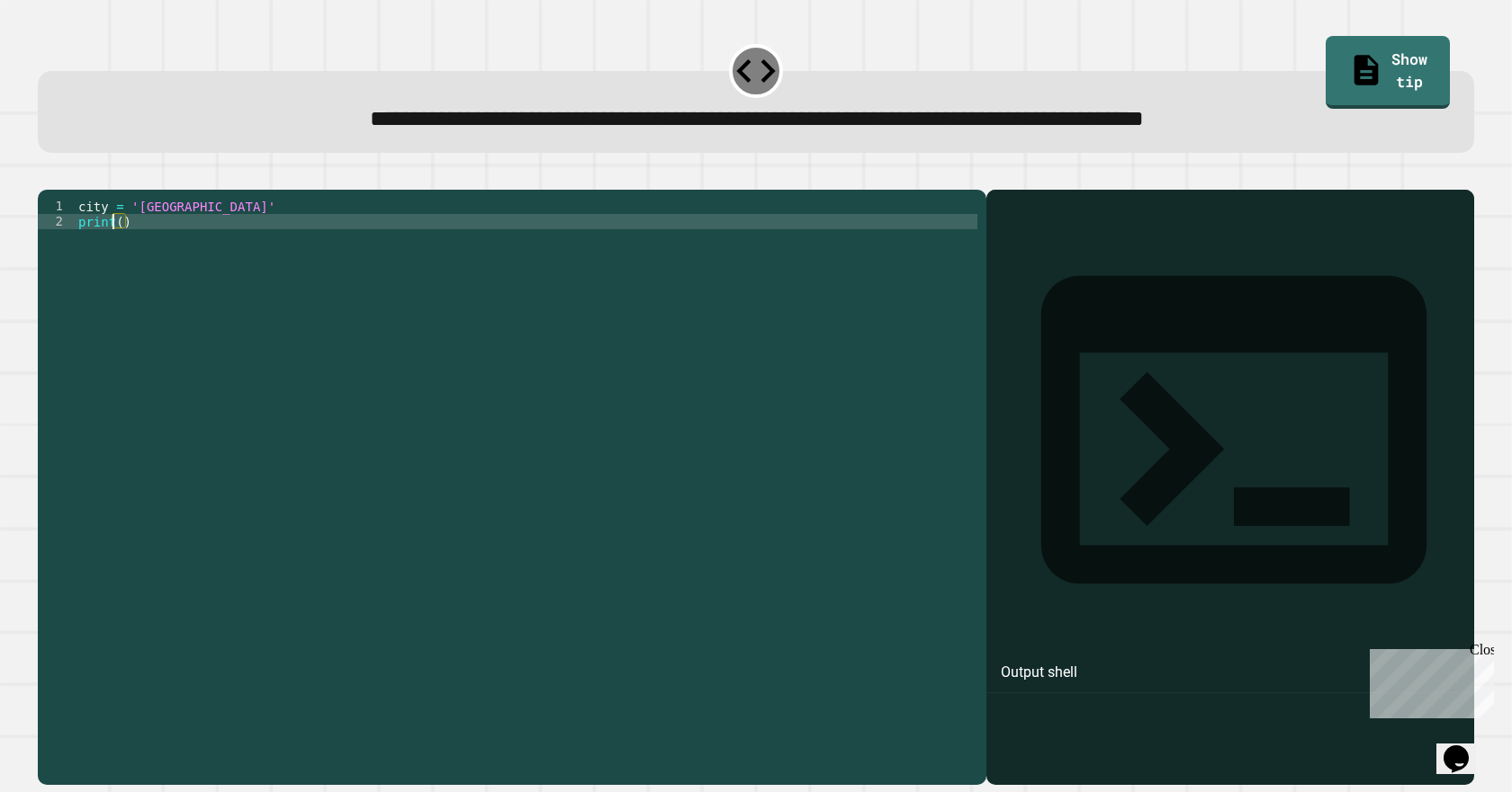
scroll to position [0, 3]
click at [116, 251] on div "city = 'London' print ( )" at bounding box center [526, 466] width 903 height 536
click at [118, 251] on div "city = 'London' print ( )" at bounding box center [526, 466] width 903 height 536
type textarea "**********"
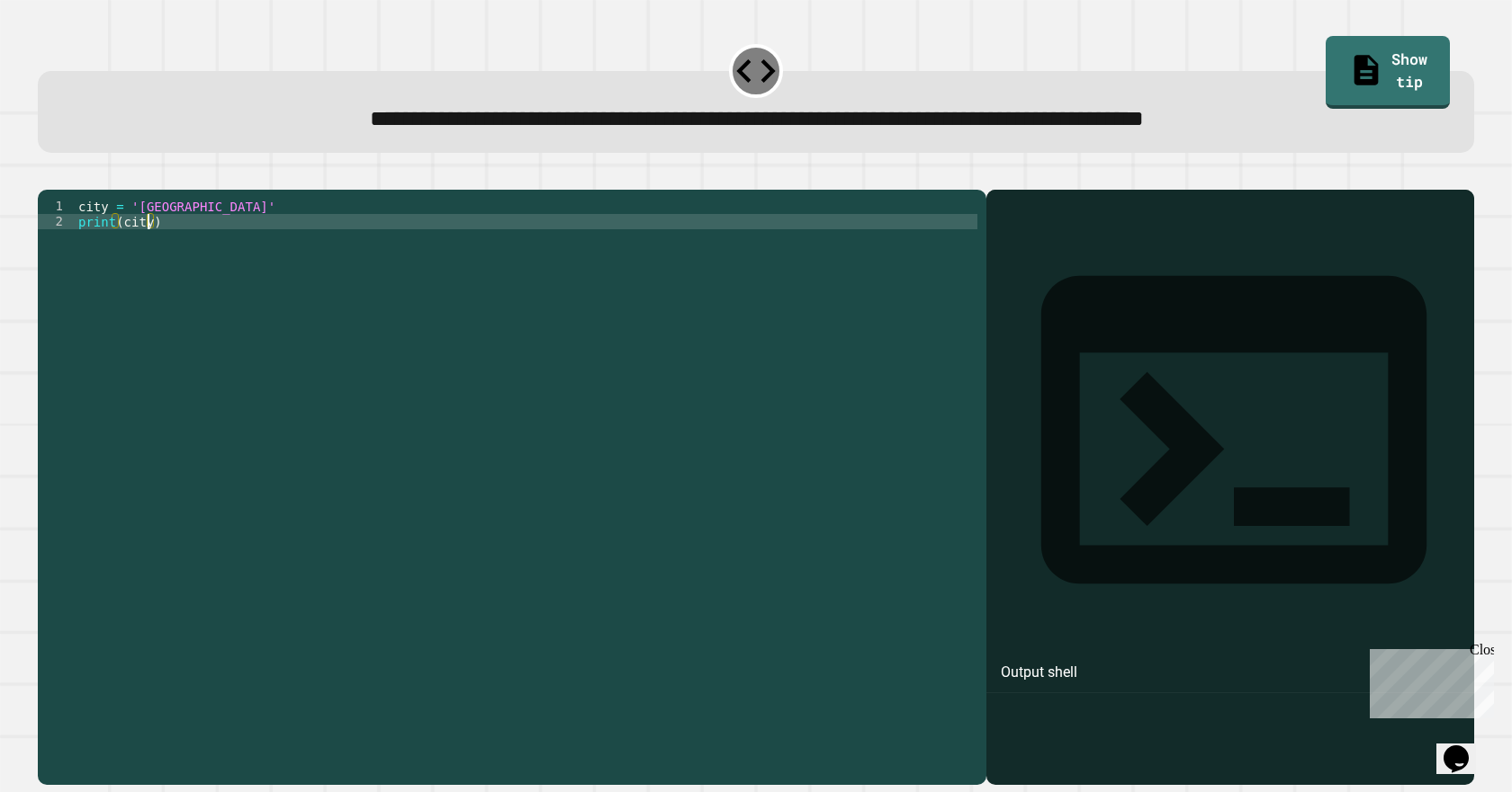
drag, startPoint x: 67, startPoint y: 174, endPoint x: 63, endPoint y: 186, distance: 12.6
click at [47, 176] on button "button" at bounding box center [47, 176] width 0 height 0
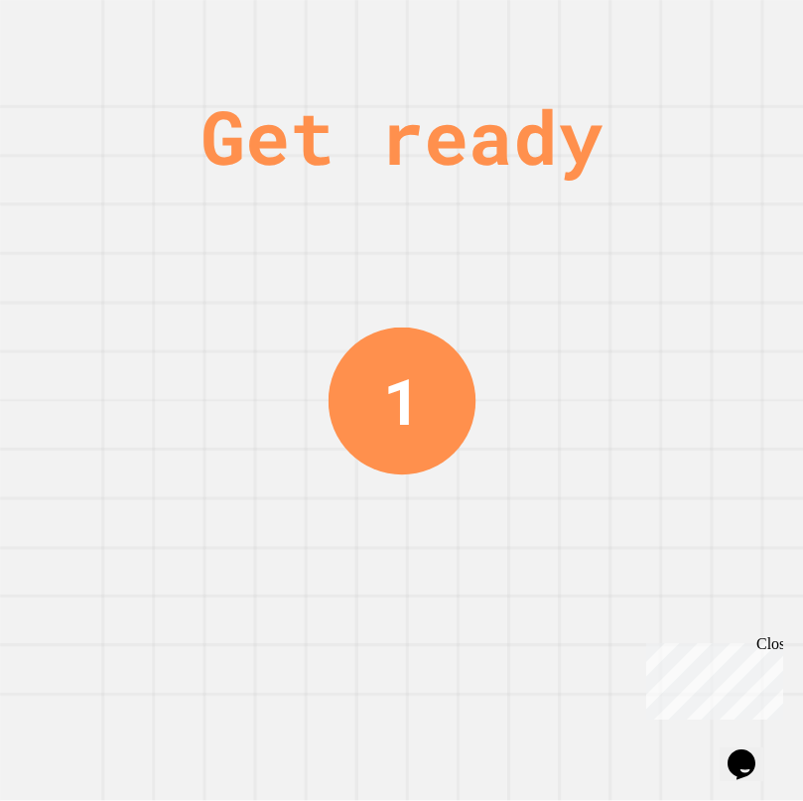
drag, startPoint x: 249, startPoint y: 177, endPoint x: 252, endPoint y: 153, distance: 24.0
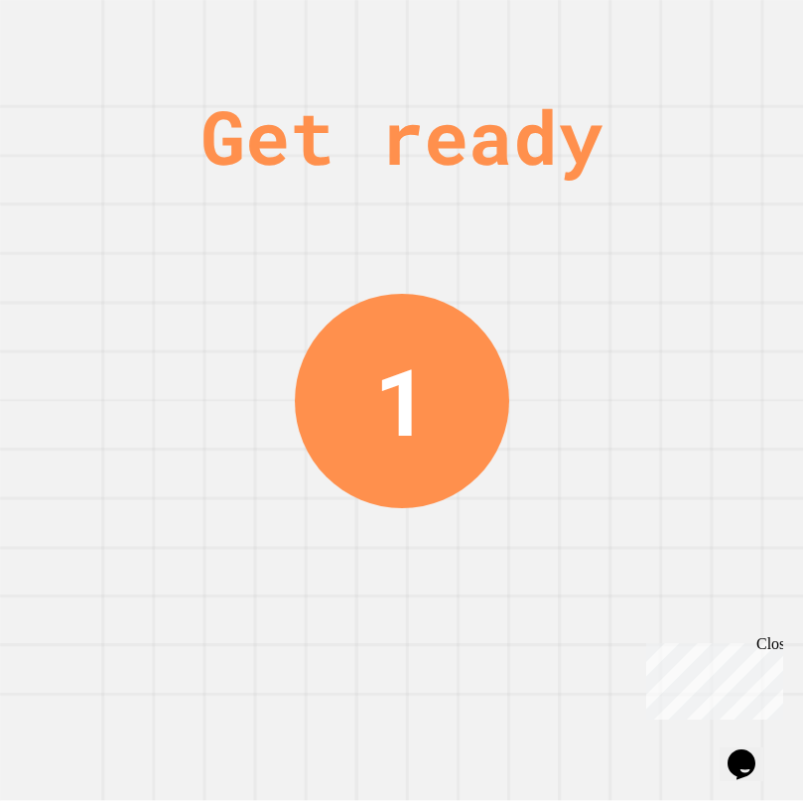
drag, startPoint x: 252, startPoint y: 148, endPoint x: 262, endPoint y: 133, distance: 17.9
click at [261, 139] on div "Get ready" at bounding box center [402, 136] width 402 height 112
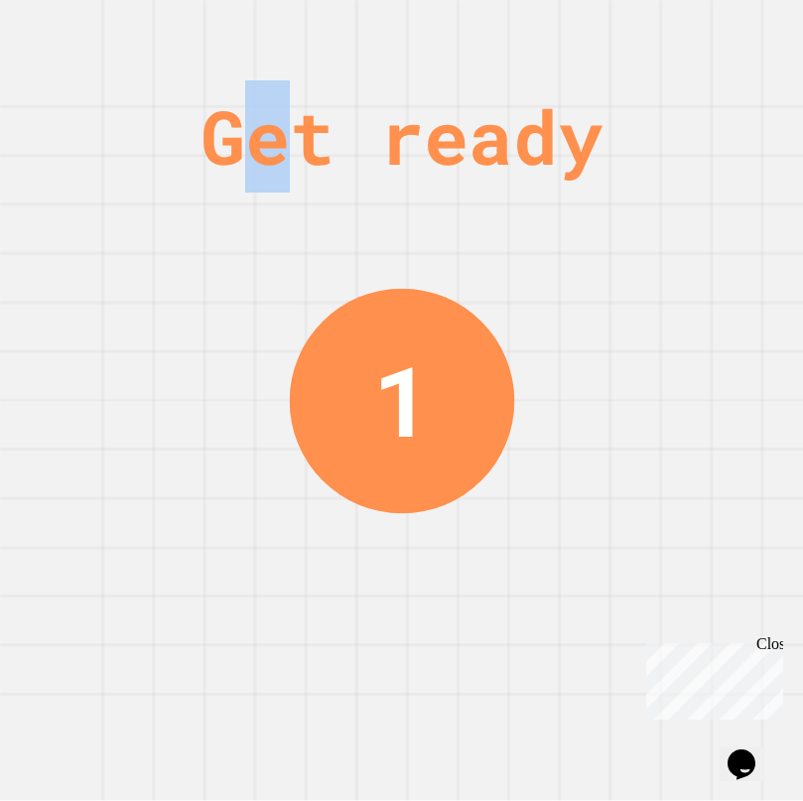
click at [251, 119] on div "Get ready" at bounding box center [402, 136] width 402 height 112
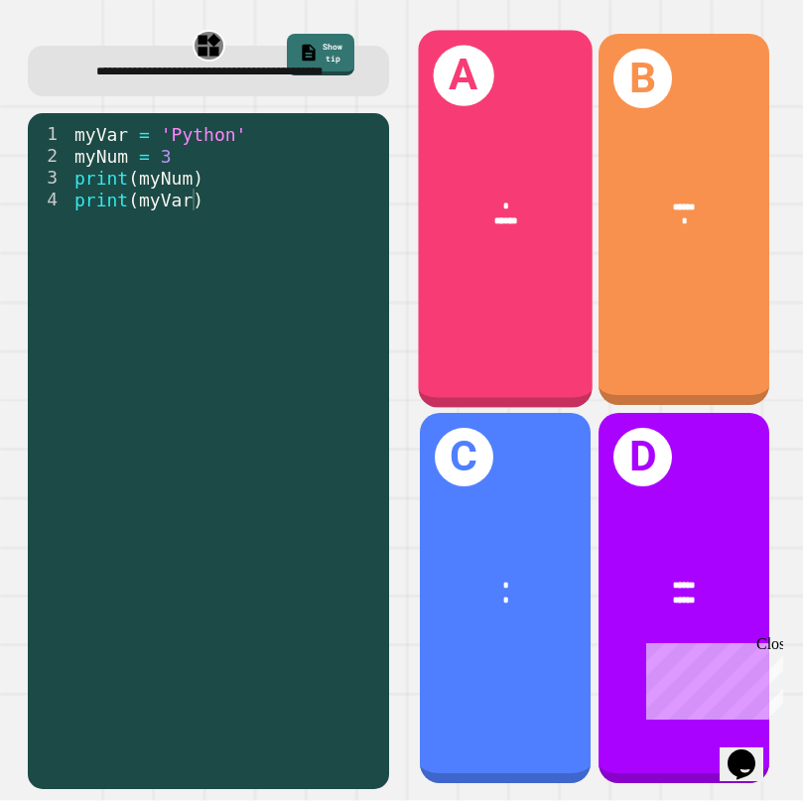
click at [461, 254] on div "A * ******" at bounding box center [505, 220] width 175 height 378
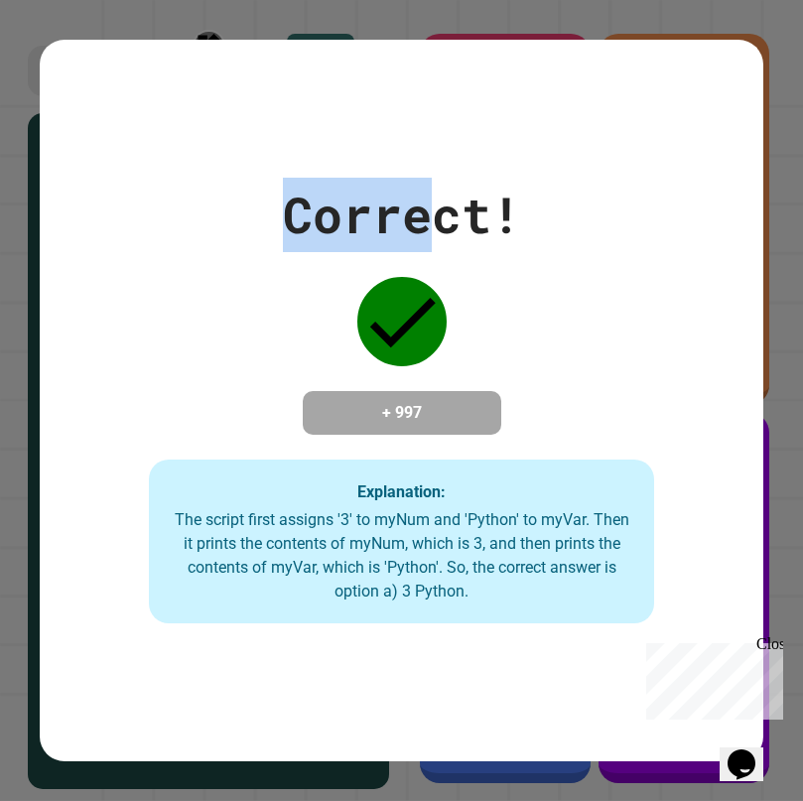
drag, startPoint x: 434, startPoint y: 3, endPoint x: 151, endPoint y: 83, distance: 294.1
click at [158, 77] on div "Correct! + 997 Explanation: The script first assigns '3' to myNum and 'Python' …" at bounding box center [401, 400] width 803 height 801
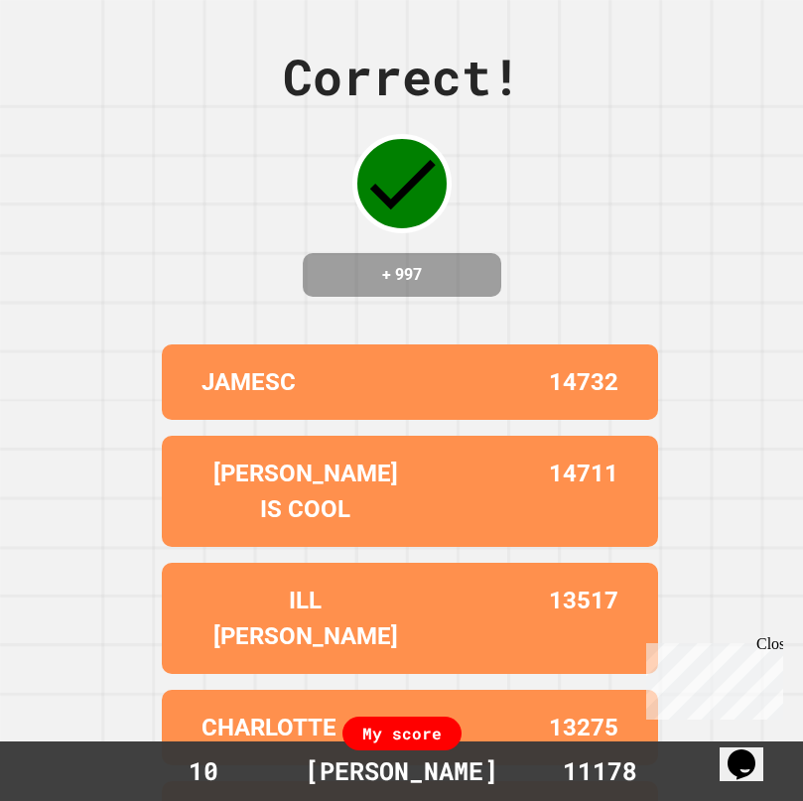
drag, startPoint x: 436, startPoint y: 760, endPoint x: 403, endPoint y: 738, distance: 39.4
click at [429, 749] on div "My score 10 [PERSON_NAME] 11178" at bounding box center [401, 771] width 803 height 60
drag, startPoint x: 403, startPoint y: 738, endPoint x: 259, endPoint y: 730, distance: 144.2
click at [304, 743] on div "My score 10 [PERSON_NAME] 11178" at bounding box center [401, 771] width 803 height 60
drag, startPoint x: 259, startPoint y: 730, endPoint x: 193, endPoint y: 691, distance: 76.9
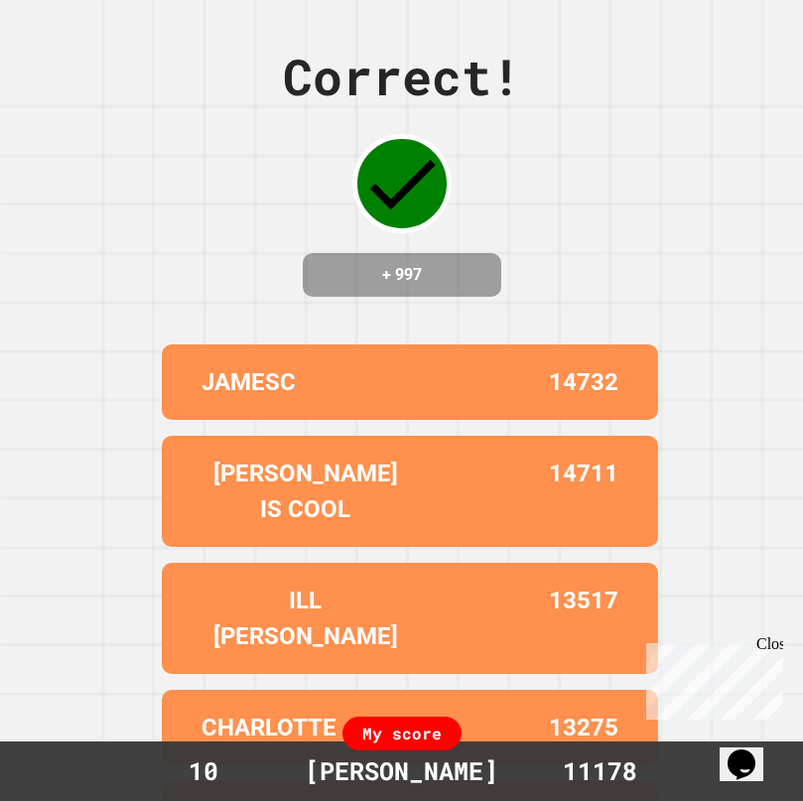
click at [228, 712] on div "JAMESC 14732 [PERSON_NAME] IS COOL 14711 ILL [PERSON_NAME] 13517 [PERSON_NAME] …" at bounding box center [402, 600] width 496 height 528
drag, startPoint x: 193, startPoint y: 691, endPoint x: 3, endPoint y: 632, distance: 198.4
click at [53, 656] on div "Correct! + 997 JAMESC 14732 [PERSON_NAME] IS COOL 14711 ILL [PERSON_NAME] 13517…" at bounding box center [401, 400] width 803 height 801
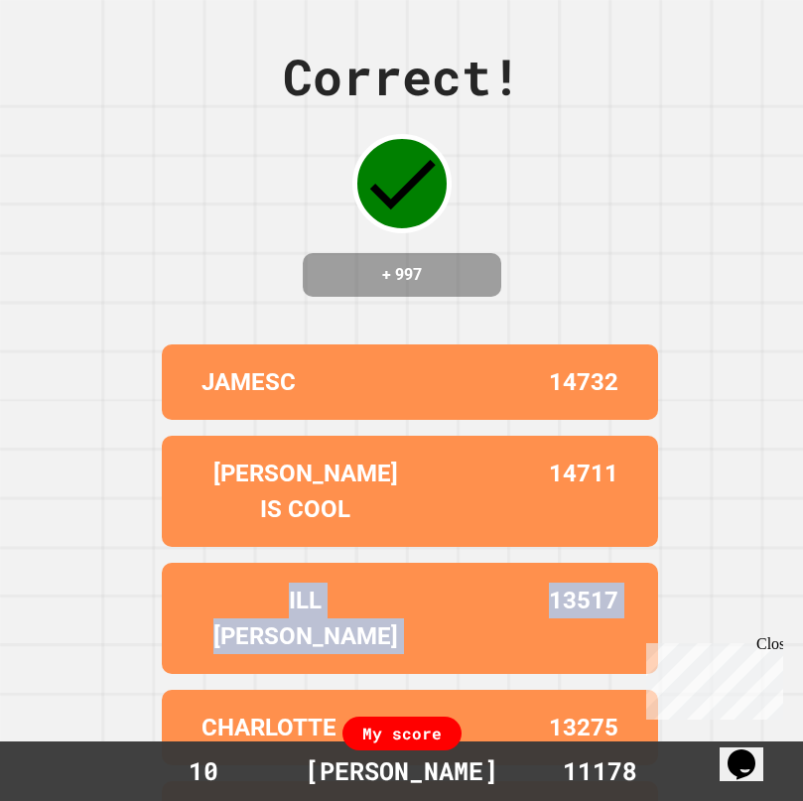
drag, startPoint x: 3, startPoint y: 631, endPoint x: -96, endPoint y: 521, distance: 148.3
click at [0, 521] on html "We are updating our servers at 9:30PM EST [DATE]. [PERSON_NAME] should continue…" at bounding box center [401, 400] width 803 height 801
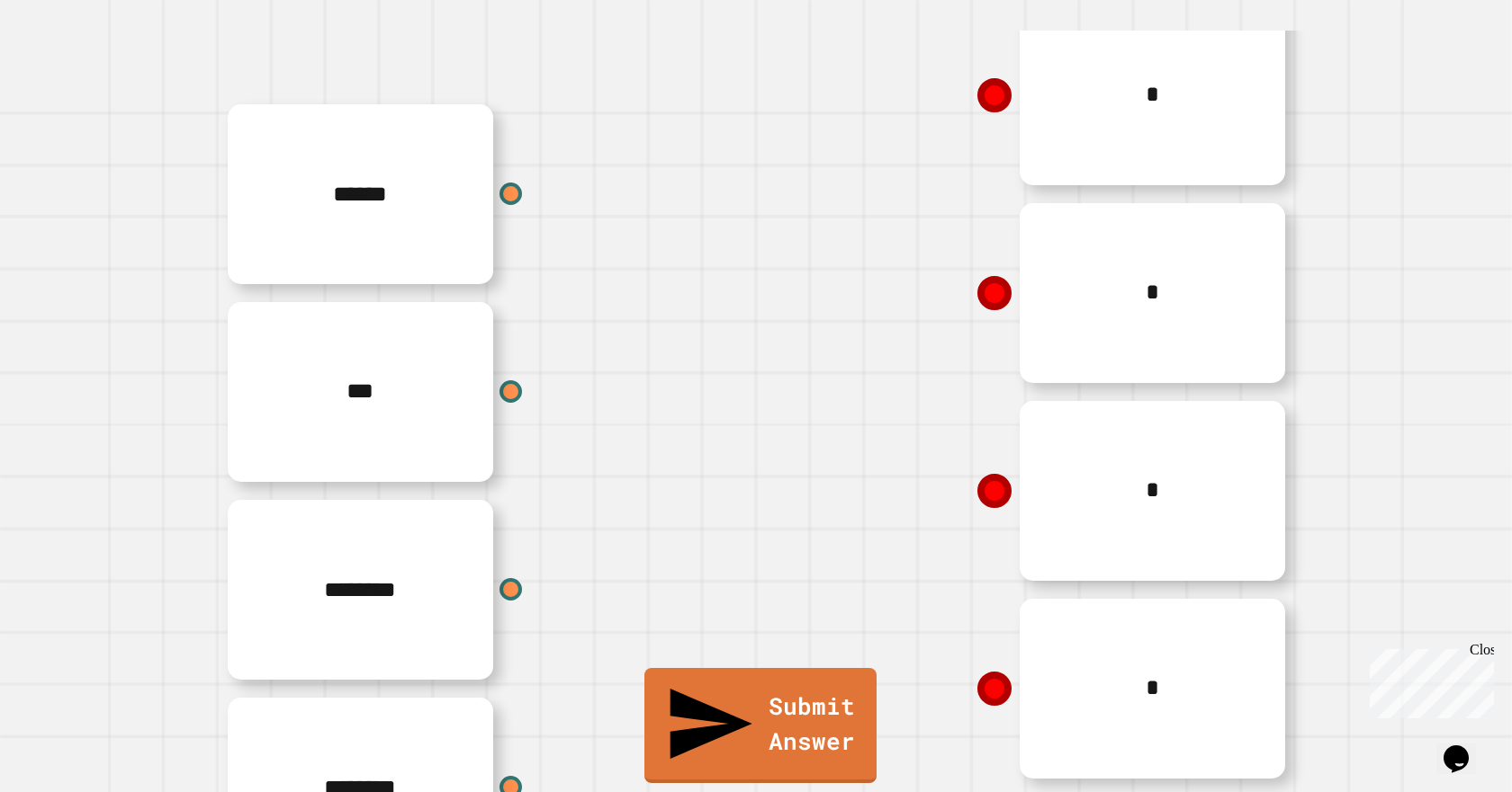
scroll to position [270, 0]
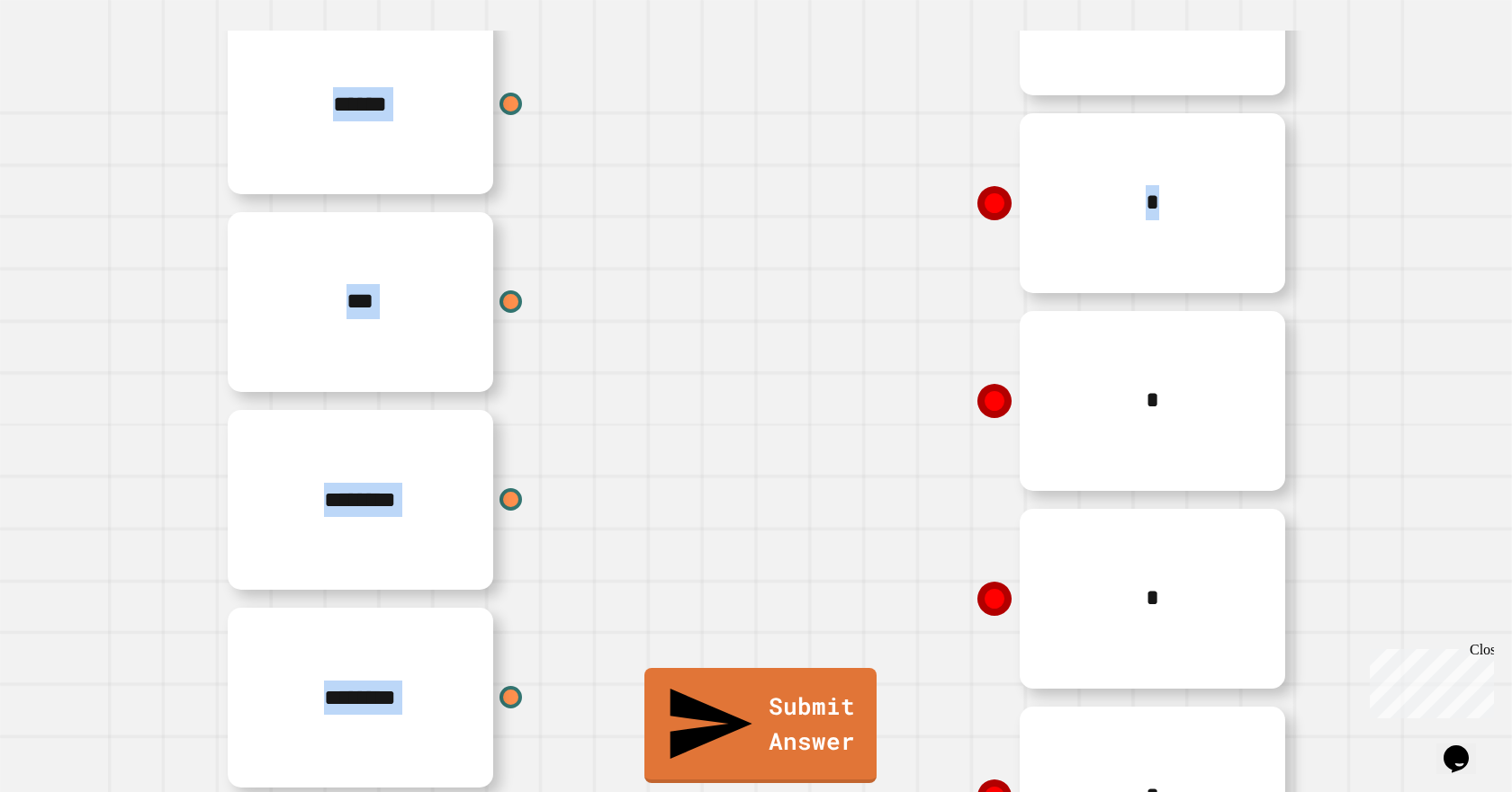
drag, startPoint x: 493, startPoint y: 112, endPoint x: 633, endPoint y: 242, distance: 191.0
click at [635, 246] on div "****** *** ******** ********" at bounding box center [486, 401] width 540 height 791
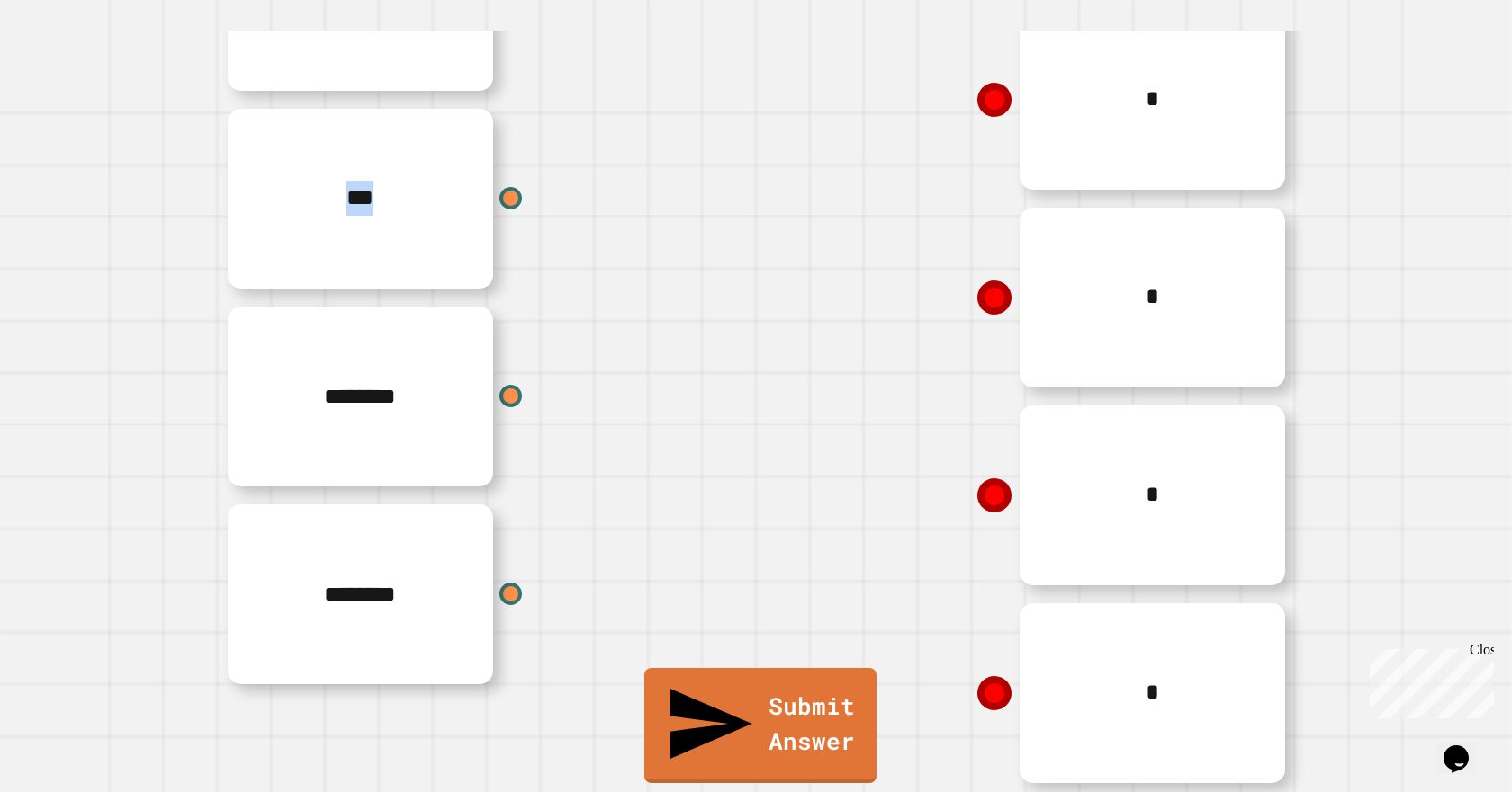
scroll to position [313, 0]
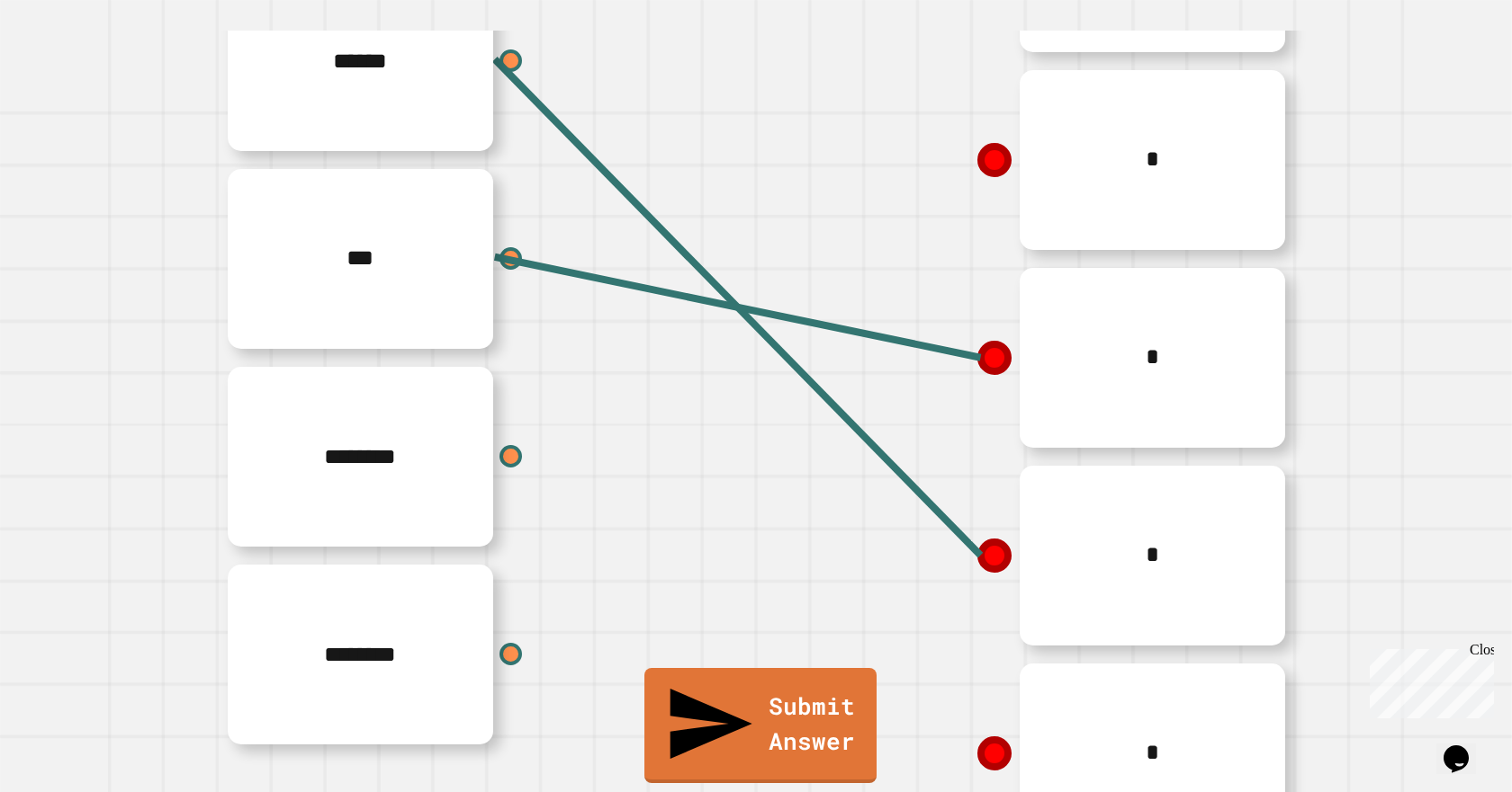
drag, startPoint x: 473, startPoint y: 471, endPoint x: 524, endPoint y: 381, distance: 103.4
click at [587, 342] on div "****** *** ******** ********" at bounding box center [486, 357] width 540 height 791
drag, startPoint x: 988, startPoint y: 149, endPoint x: 924, endPoint y: 188, distance: 74.9
click at [924, 188] on div "*" at bounding box center [1026, 159] width 540 height 198
drag, startPoint x: 990, startPoint y: 166, endPoint x: 973, endPoint y: 165, distance: 17.0
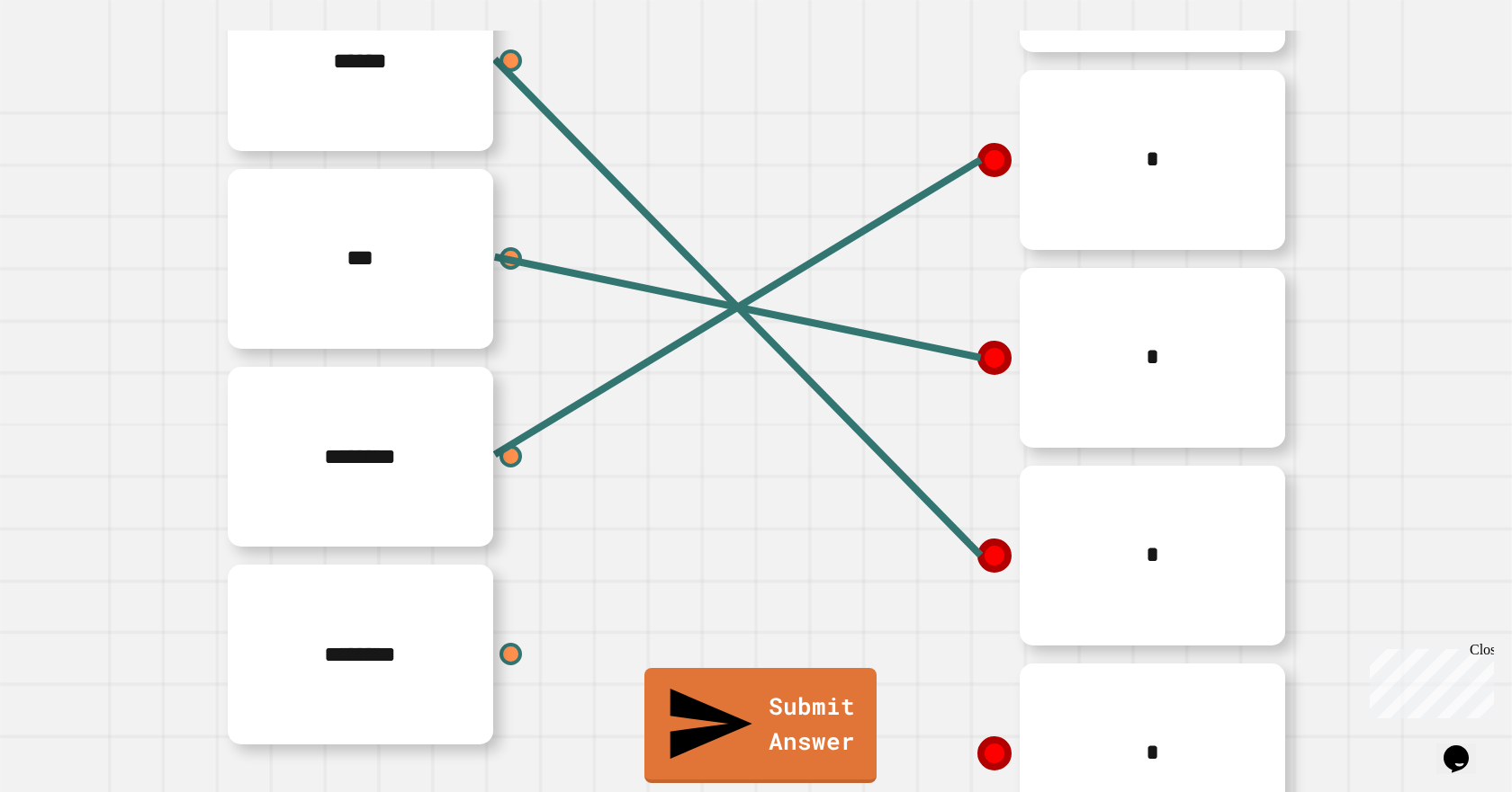
click at [980, 179] on icon at bounding box center [994, 159] width 38 height 38
drag, startPoint x: 971, startPoint y: 163, endPoint x: 920, endPoint y: 203, distance: 64.8
click at [911, 284] on div "* * * * *" at bounding box center [1026, 358] width 540 height 990
click at [989, 162] on icon at bounding box center [994, 160] width 27 height 27
drag, startPoint x: 989, startPoint y: 162, endPoint x: 970, endPoint y: 159, distance: 19.2
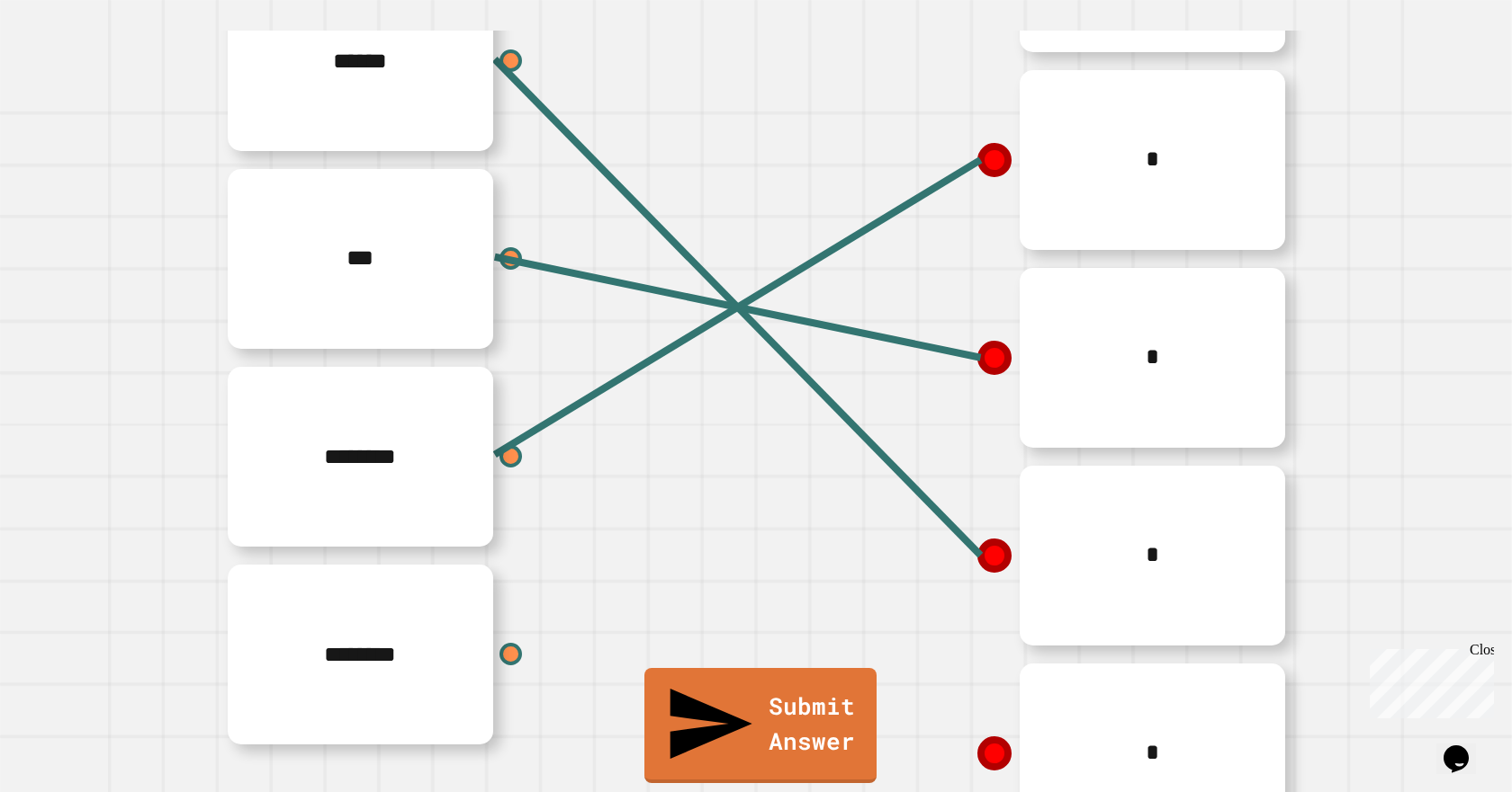
click at [985, 162] on icon at bounding box center [994, 159] width 38 height 38
click at [975, 159] on icon at bounding box center [994, 159] width 38 height 38
drag, startPoint x: 974, startPoint y: 168, endPoint x: 974, endPoint y: 179, distance: 11.0
click at [974, 169] on div "****** *** ******** ******** * * * * * Submit Answer" at bounding box center [756, 358] width 1451 height 990
drag, startPoint x: 968, startPoint y: 171, endPoint x: 749, endPoint y: 304, distance: 256.2
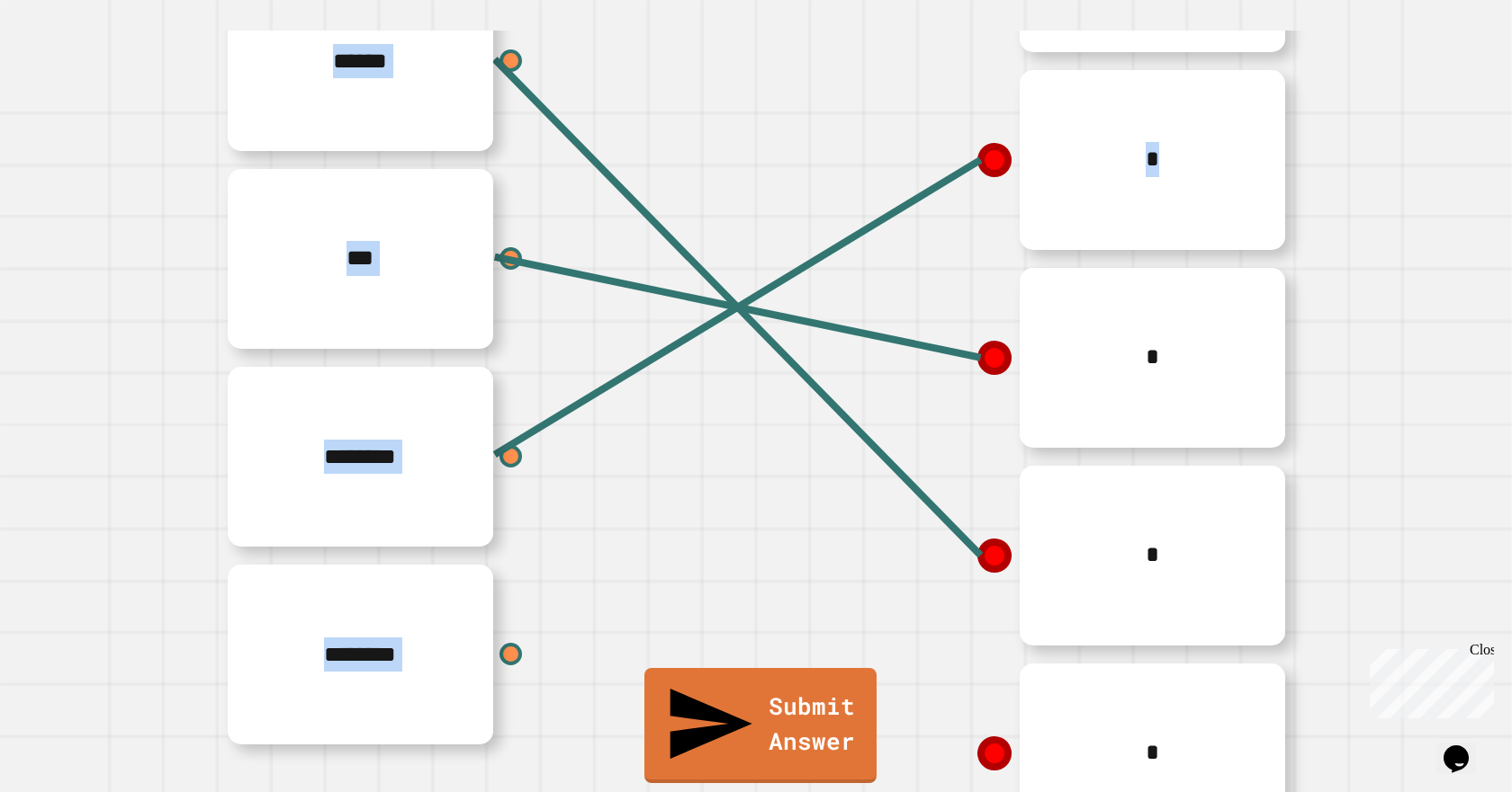
click at [829, 315] on div "****** *** ******** ******** * * * * * Submit Answer" at bounding box center [756, 358] width 1451 height 990
click at [726, 427] on div "********" at bounding box center [486, 457] width 540 height 198
drag, startPoint x: 974, startPoint y: 166, endPoint x: 912, endPoint y: 654, distance: 491.9
click at [955, 728] on div "****** *** ******** ******** * * * * * Submit Answer" at bounding box center [756, 358] width 1451 height 990
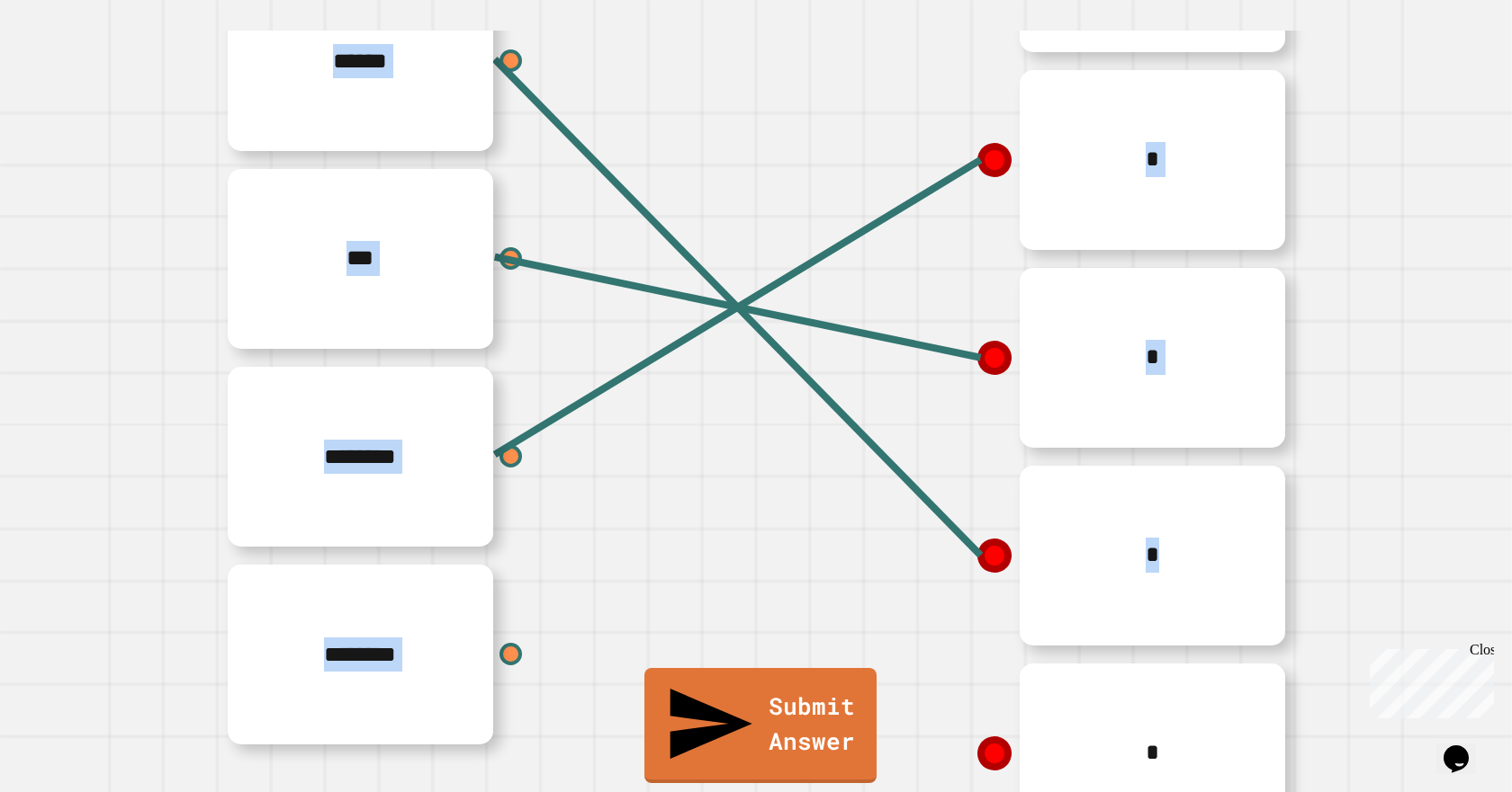
drag, startPoint x: 877, startPoint y: 632, endPoint x: 879, endPoint y: 622, distance: 10.2
click at [877, 631] on div "*" at bounding box center [1026, 555] width 540 height 198
click at [881, 619] on div "*" at bounding box center [1026, 555] width 540 height 198
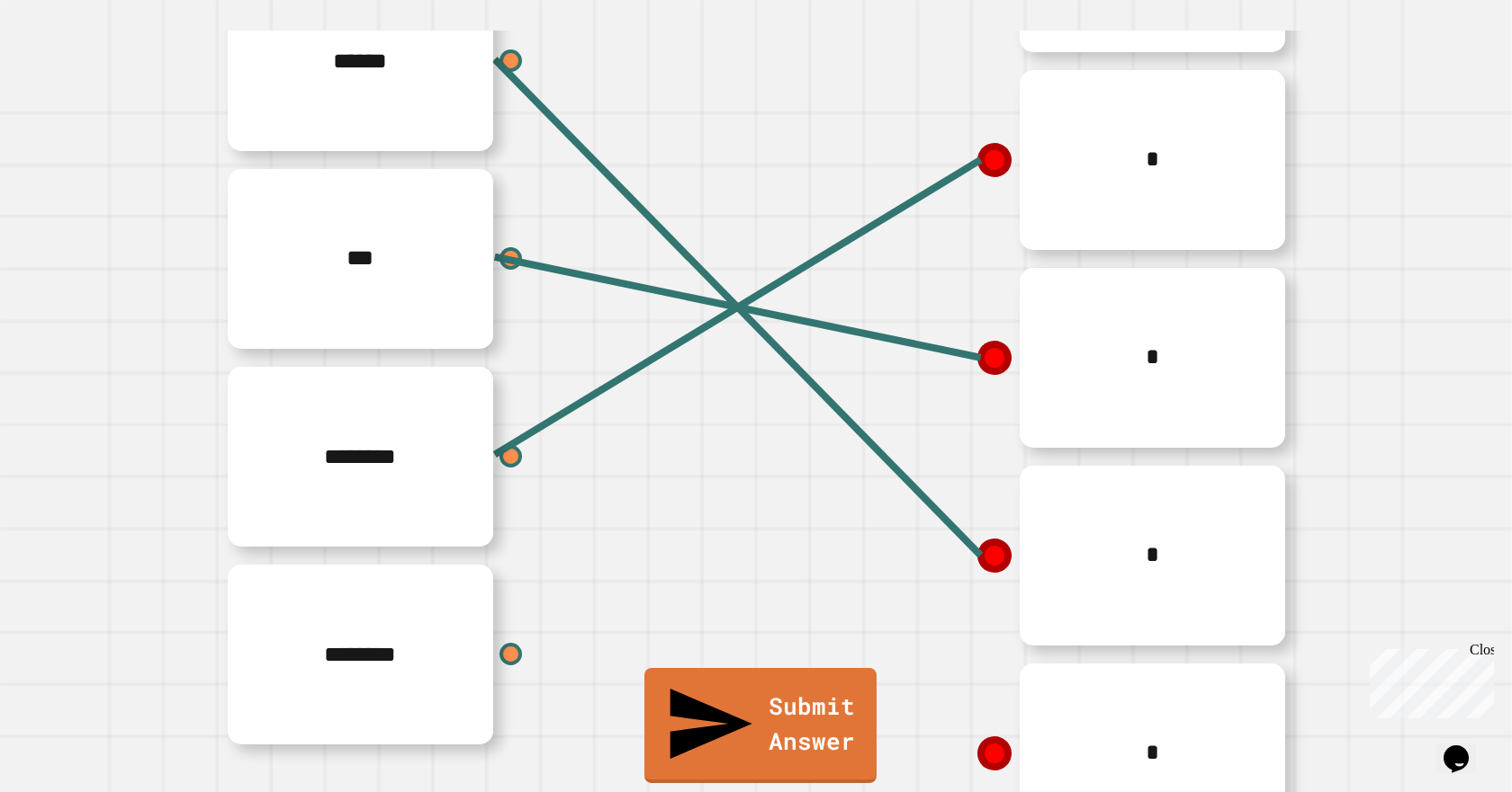
scroll to position [403, 0]
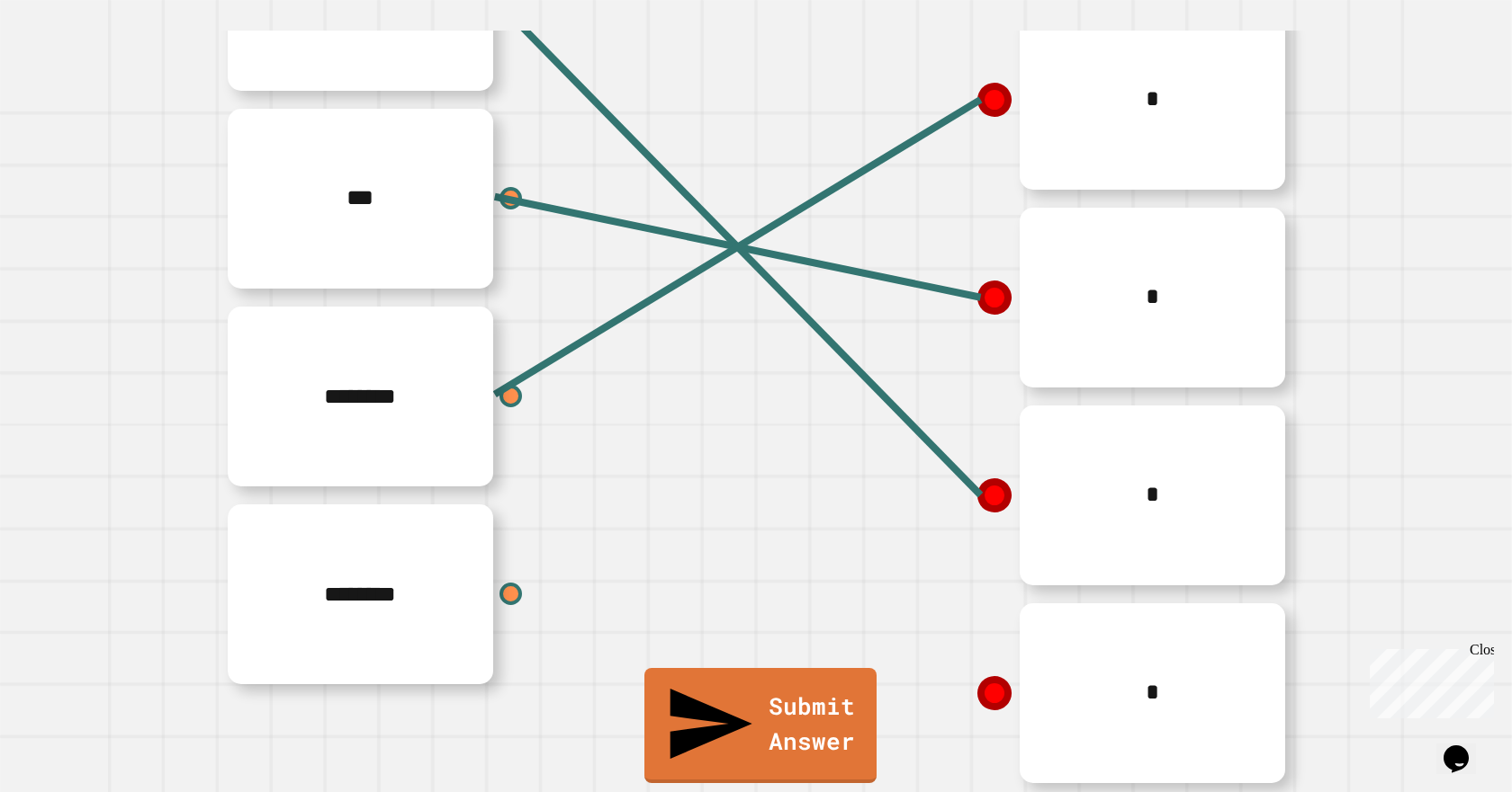
drag, startPoint x: 533, startPoint y: 330, endPoint x: 553, endPoint y: 353, distance: 30.5
click at [553, 353] on div "********" at bounding box center [486, 397] width 540 height 198
drag, startPoint x: 553, startPoint y: 353, endPoint x: 517, endPoint y: 343, distance: 37.4
click at [547, 353] on div "********" at bounding box center [486, 397] width 540 height 198
drag, startPoint x: 516, startPoint y: 343, endPoint x: 761, endPoint y: 186, distance: 291.0
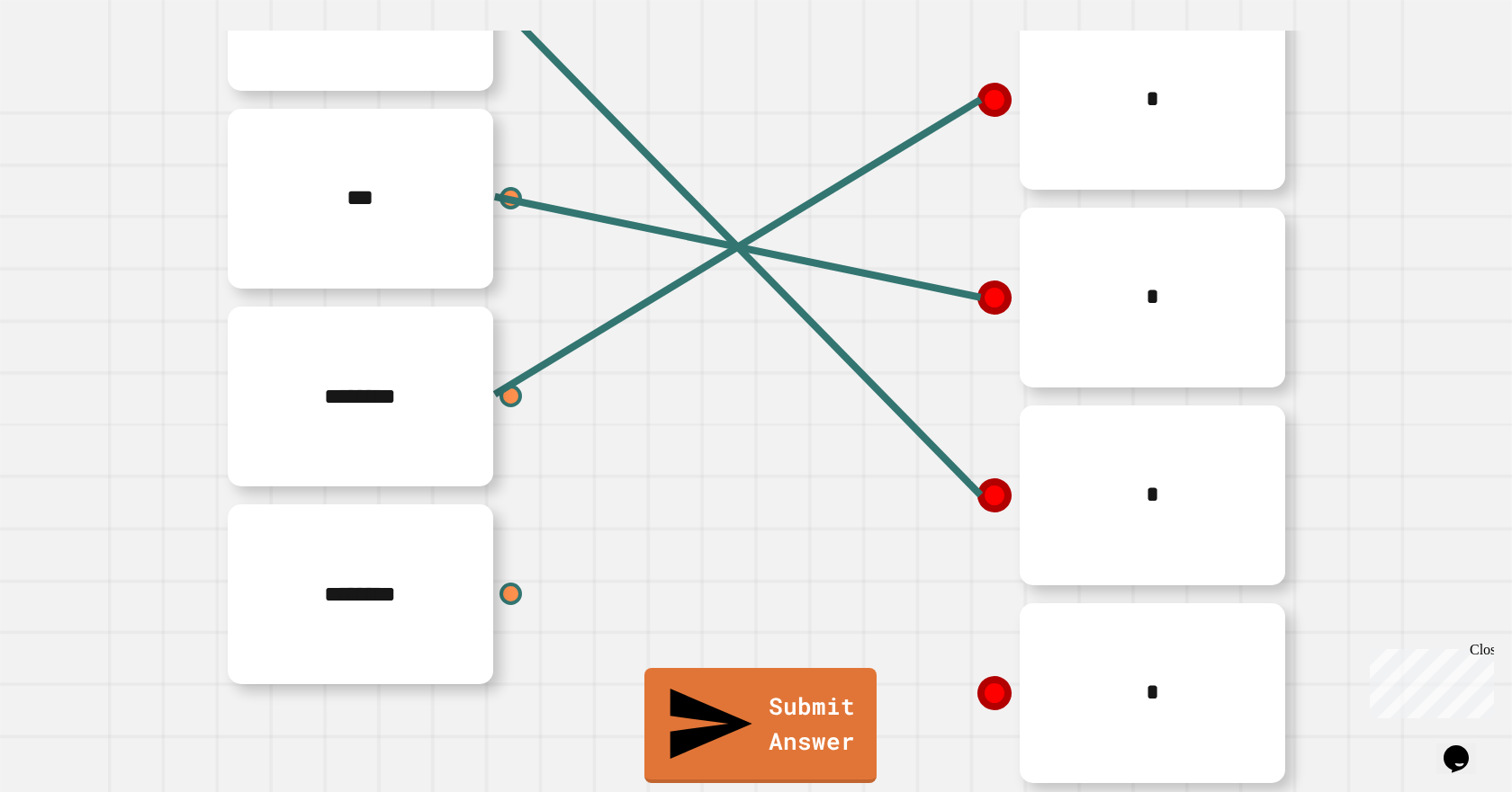
click at [581, 298] on div "********" at bounding box center [486, 397] width 540 height 198
drag, startPoint x: 1003, startPoint y: 66, endPoint x: 967, endPoint y: 71, distance: 36.3
click at [997, 77] on icon at bounding box center [994, 100] width 45 height 45
drag, startPoint x: 963, startPoint y: 73, endPoint x: 950, endPoint y: 81, distance: 15.3
click at [972, 77] on icon at bounding box center [994, 100] width 45 height 45
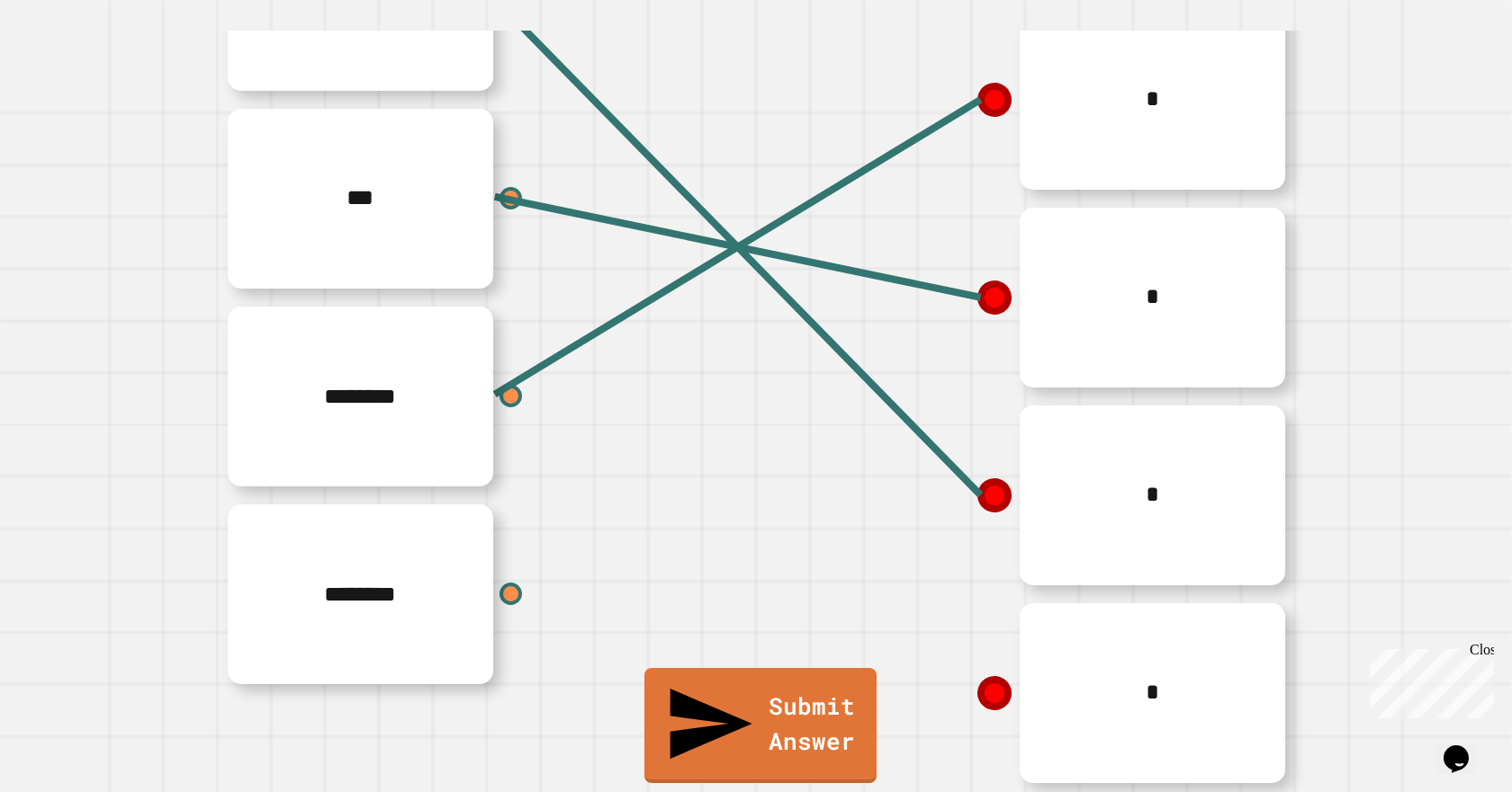
click at [945, 86] on div "*" at bounding box center [1026, 100] width 540 height 198
drag, startPoint x: 945, startPoint y: 86, endPoint x: 954, endPoint y: 105, distance: 21.0
click at [945, 92] on div "****** *** ******** ******** * * * * * Submit Answer" at bounding box center [756, 298] width 1451 height 990
drag, startPoint x: 941, startPoint y: 100, endPoint x: 599, endPoint y: 233, distance: 367.0
click at [592, 198] on div "****** *** ******** ******** * * * * * Submit Answer" at bounding box center [756, 298] width 1451 height 990
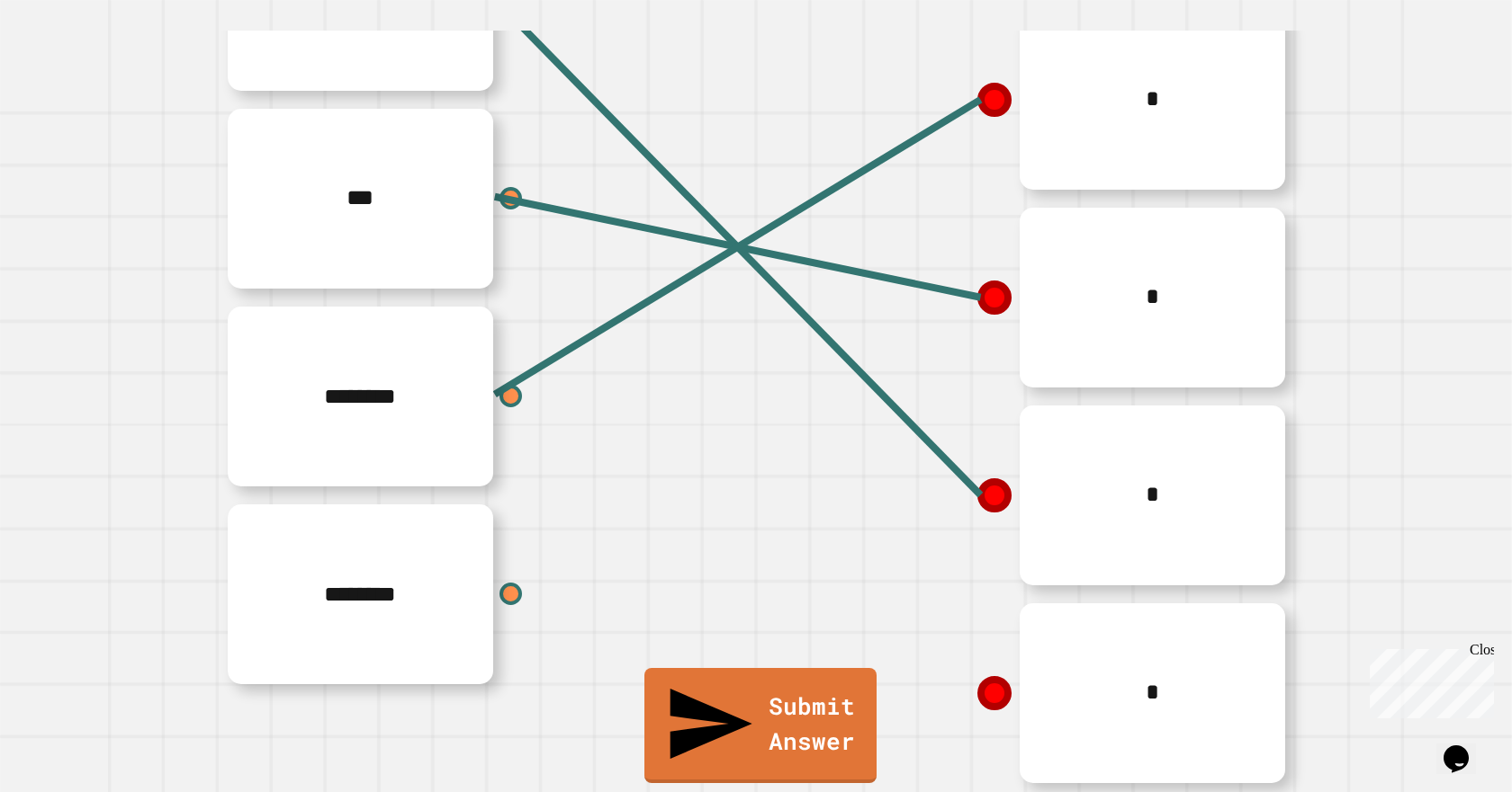
click at [470, 367] on div "********" at bounding box center [486, 397] width 540 height 198
drag, startPoint x: 485, startPoint y: 367, endPoint x: 496, endPoint y: 367, distance: 11.0
click at [488, 367] on div "********" at bounding box center [486, 397] width 540 height 198
drag, startPoint x: 526, startPoint y: 351, endPoint x: 786, endPoint y: 248, distance: 279.7
click at [528, 350] on line at bounding box center [738, 247] width 486 height 295
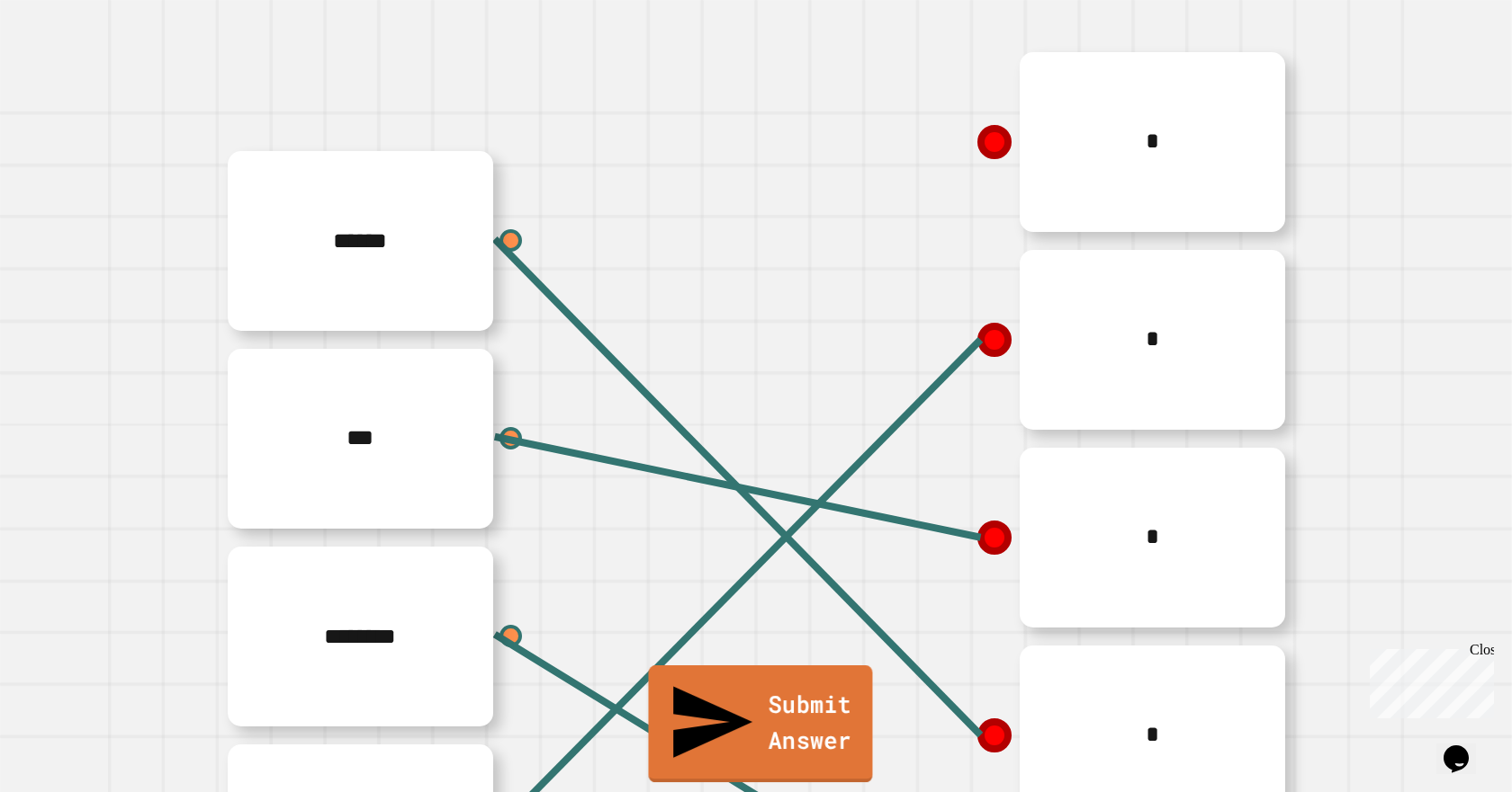
scroll to position [223, 0]
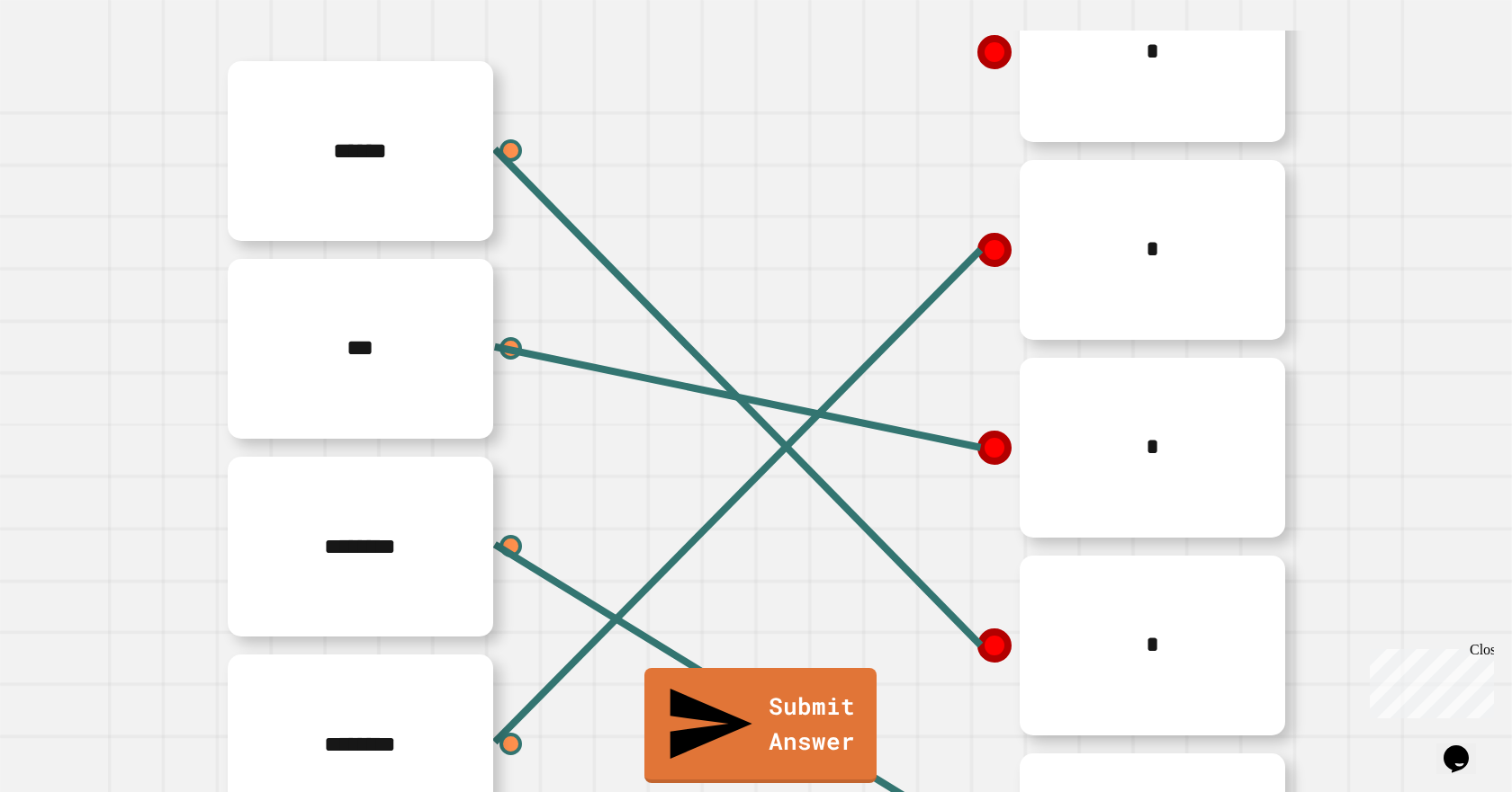
click at [990, 243] on icon at bounding box center [994, 250] width 45 height 45
click at [972, 243] on icon at bounding box center [994, 250] width 45 height 45
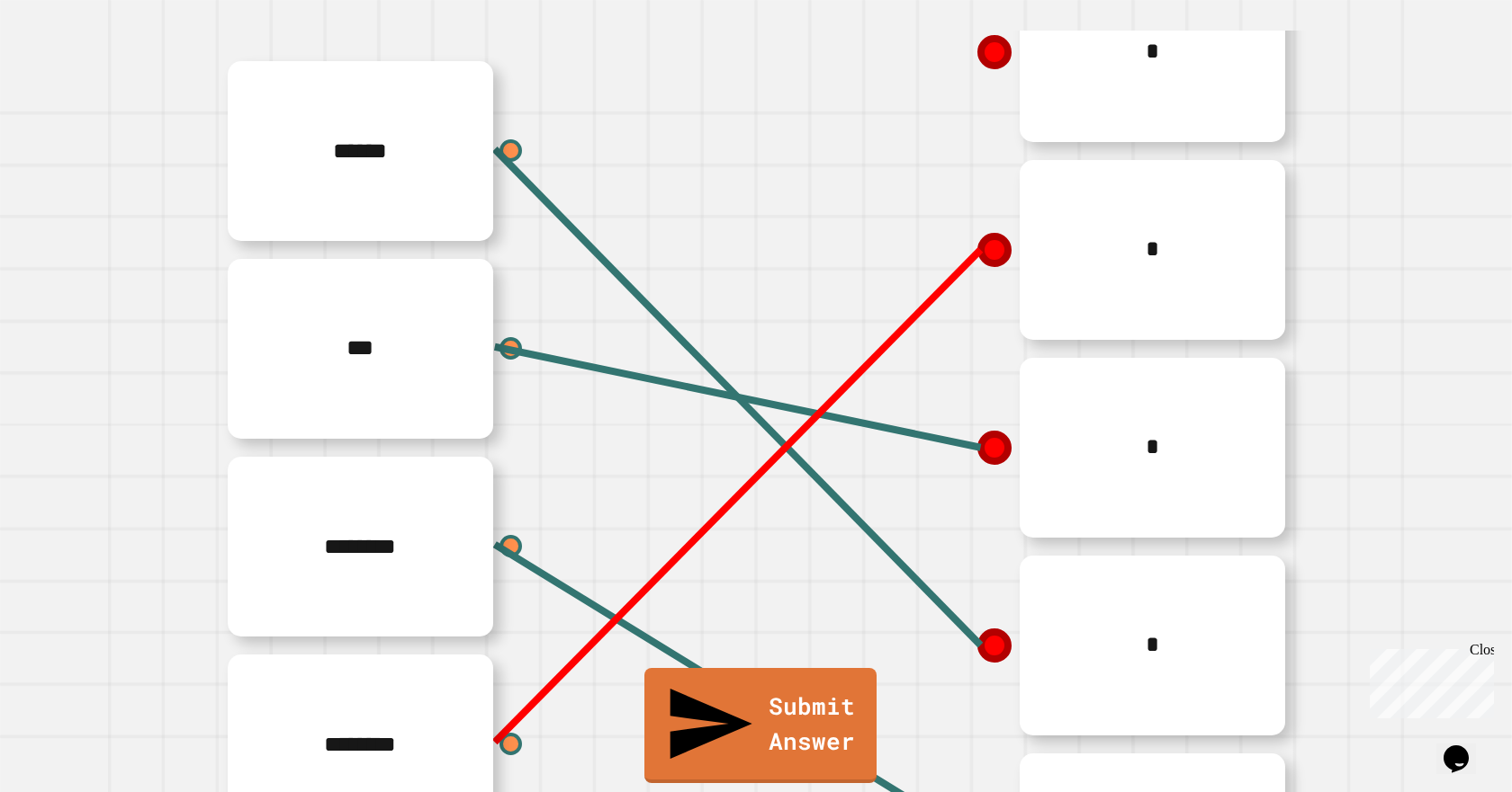
click at [500, 737] on line at bounding box center [738, 497] width 486 height 493
